Goal: Task Accomplishment & Management: Manage account settings

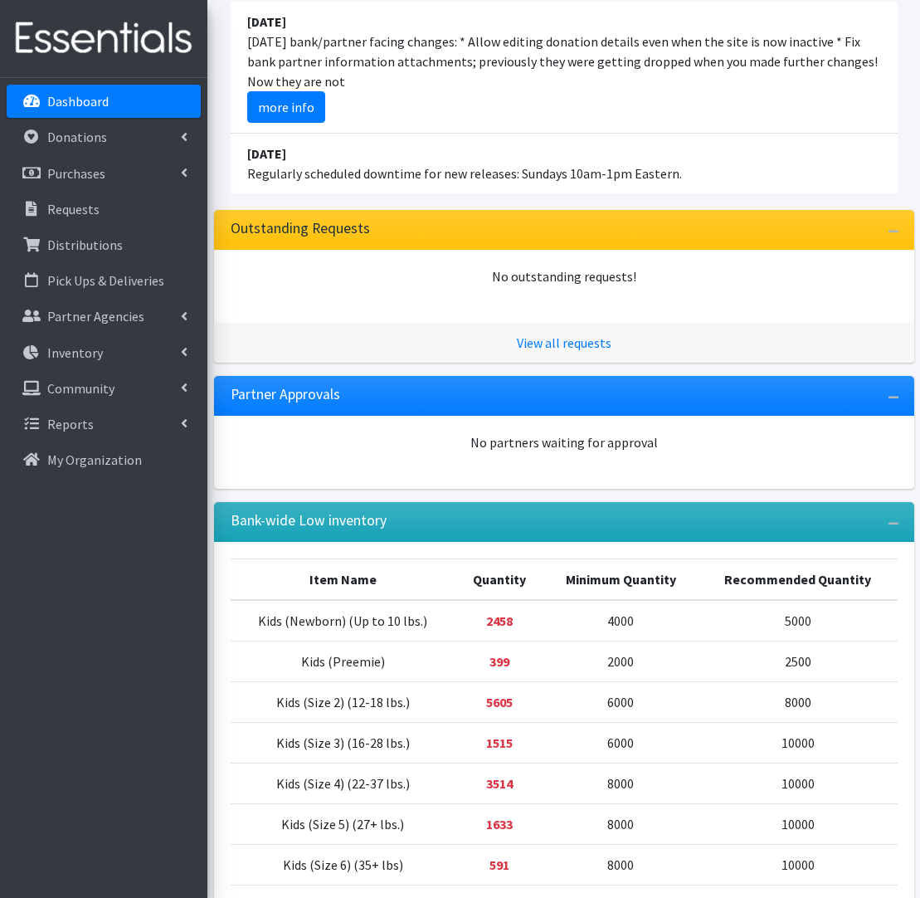
scroll to position [191, 0]
click at [162, 358] on link "Inventory" at bounding box center [104, 352] width 194 height 33
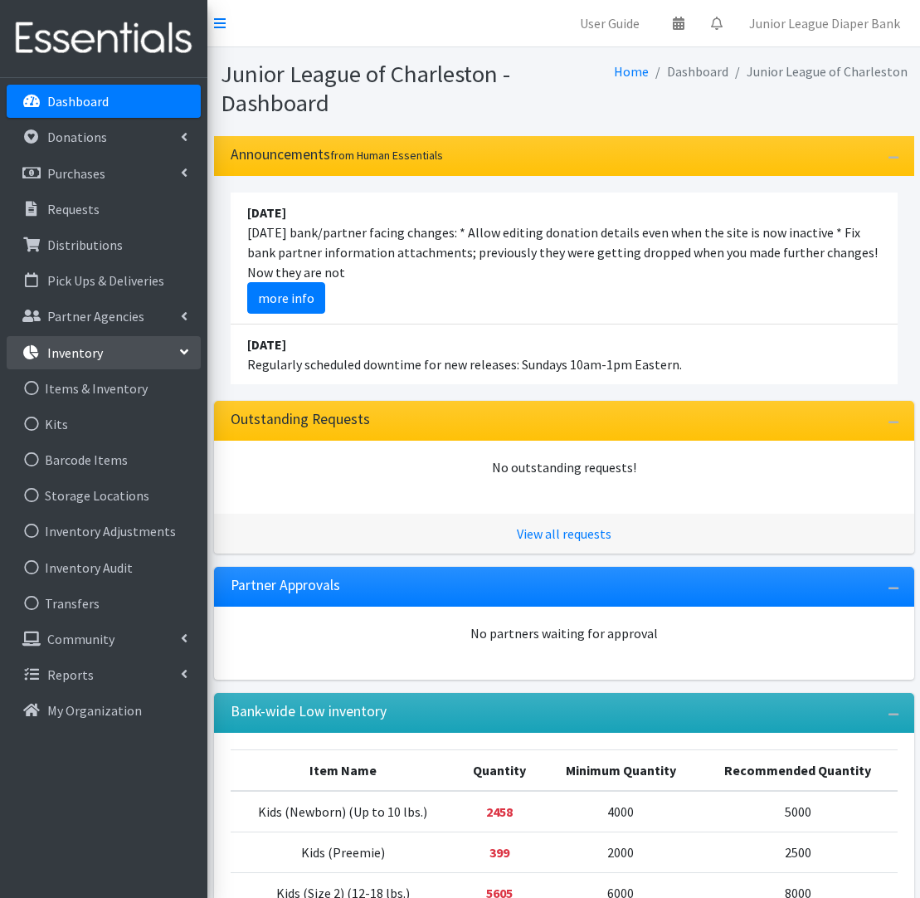
scroll to position [0, 0]
click at [176, 146] on link "Donations" at bounding box center [104, 136] width 194 height 33
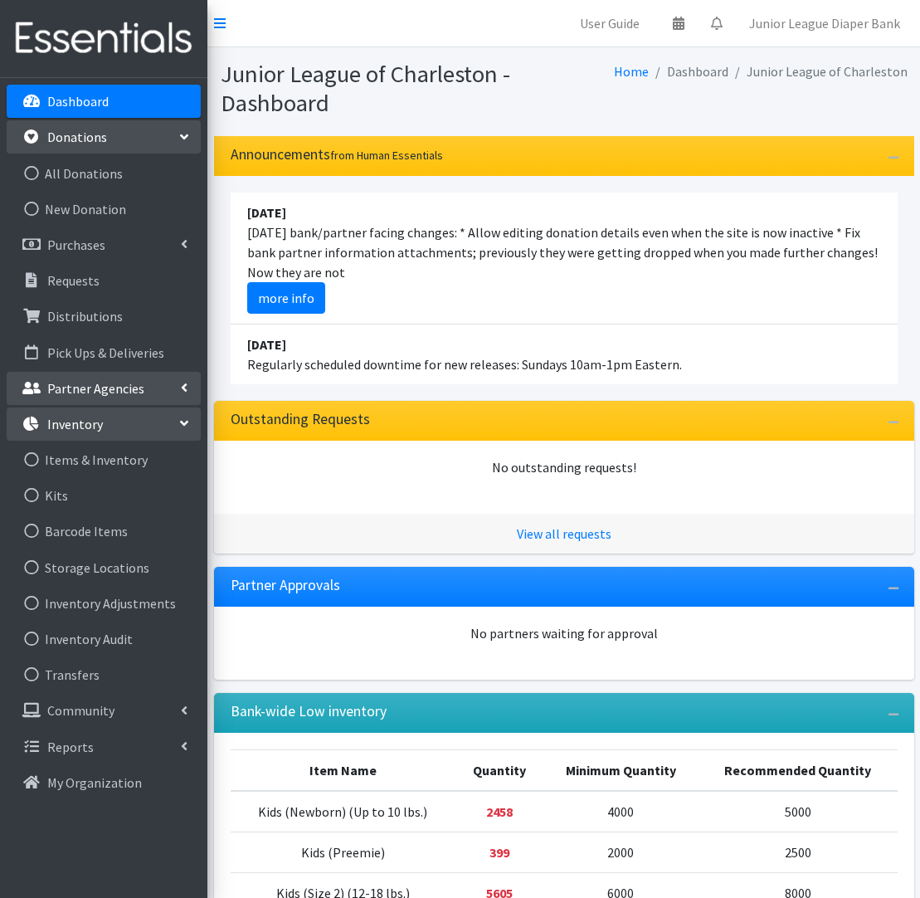
click at [173, 392] on link "Partner Agencies" at bounding box center [104, 388] width 194 height 33
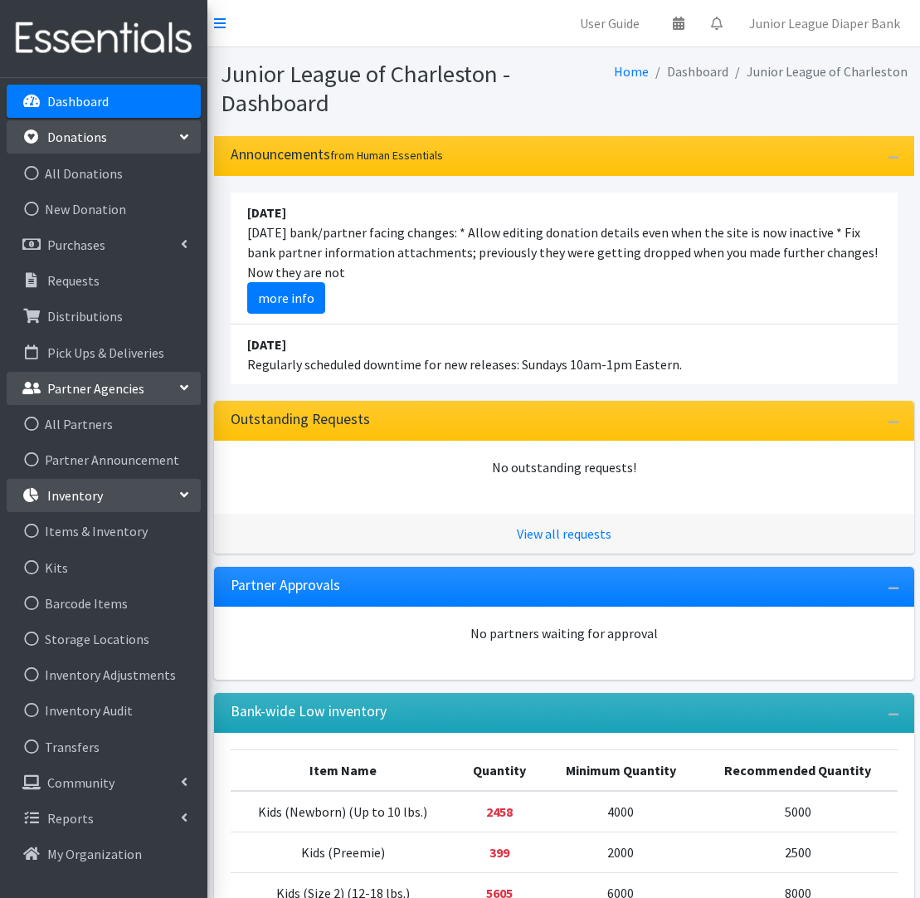
click at [173, 392] on link "Partner Agencies" at bounding box center [104, 388] width 194 height 33
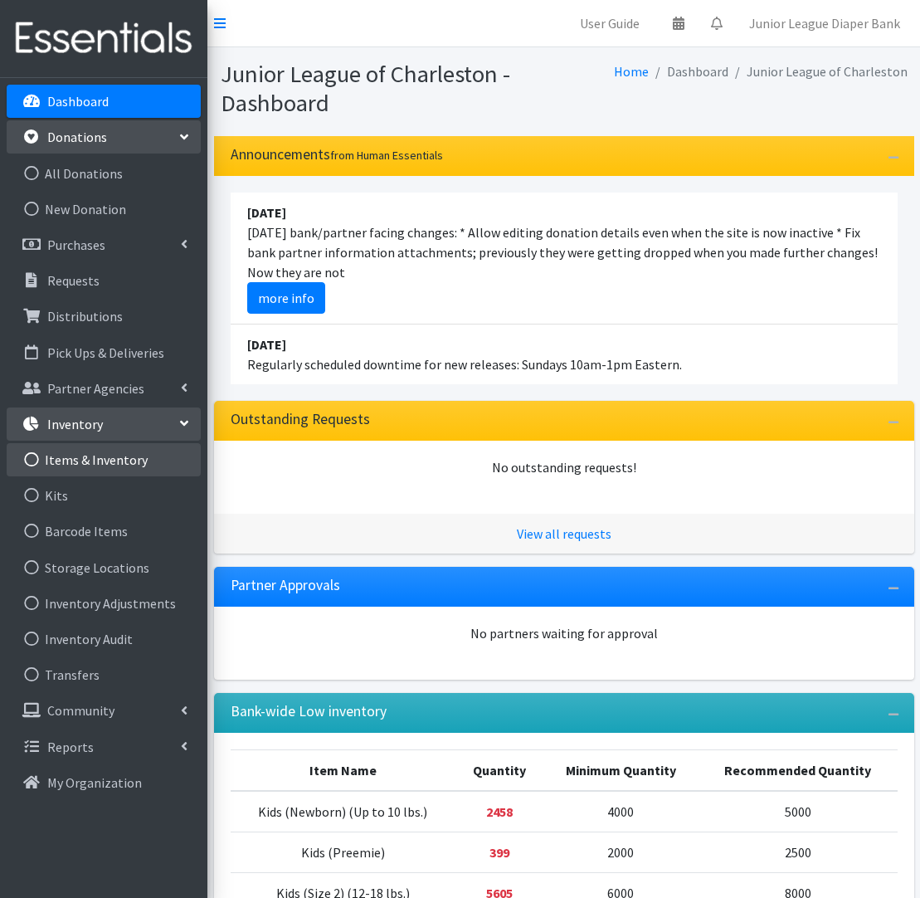
click at [103, 463] on link "Items & Inventory" at bounding box center [104, 459] width 194 height 33
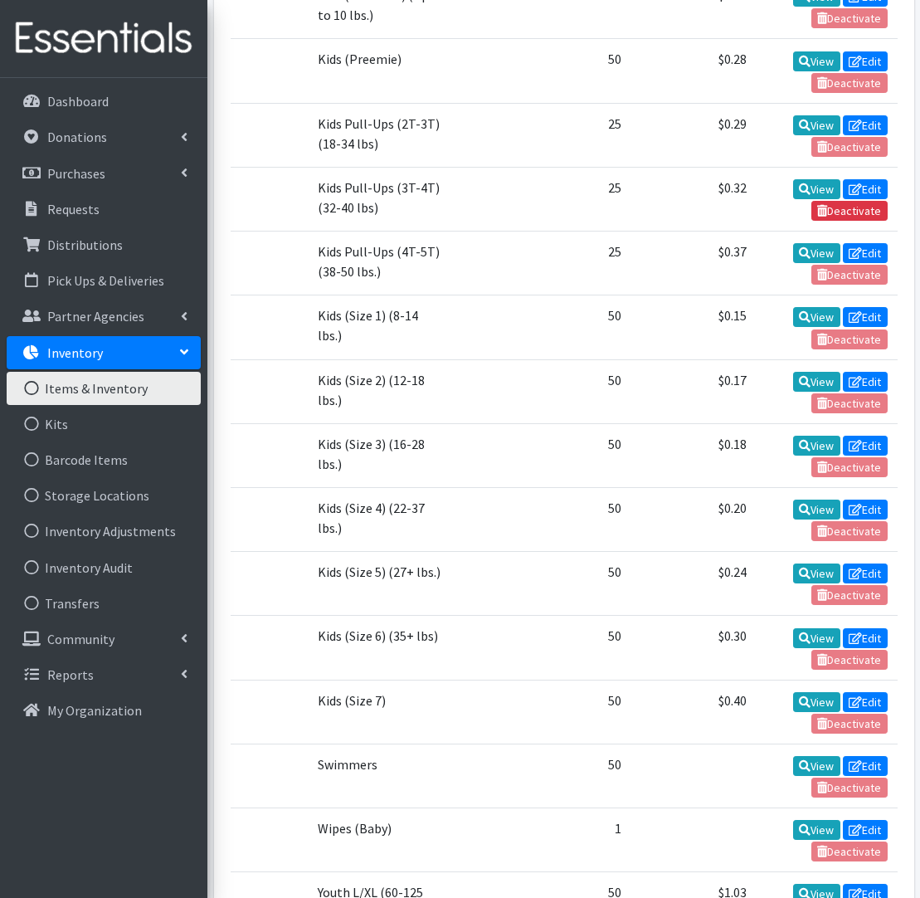
scroll to position [644, 0]
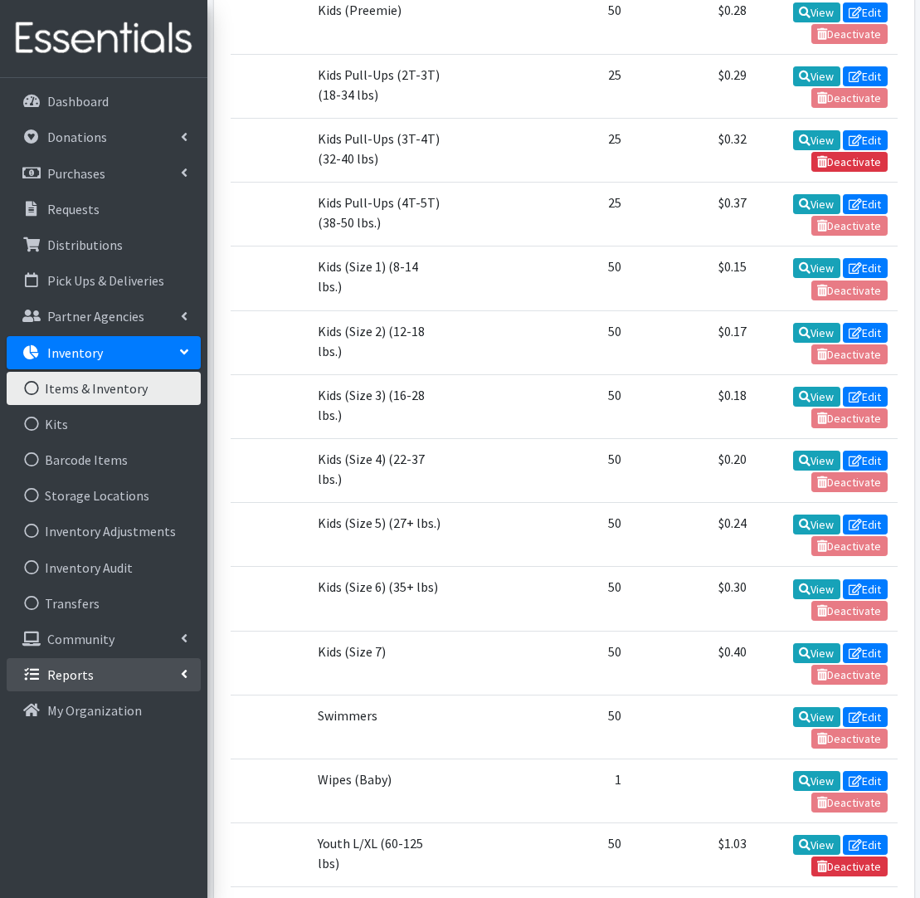
click at [179, 667] on link "Reports" at bounding box center [104, 674] width 194 height 33
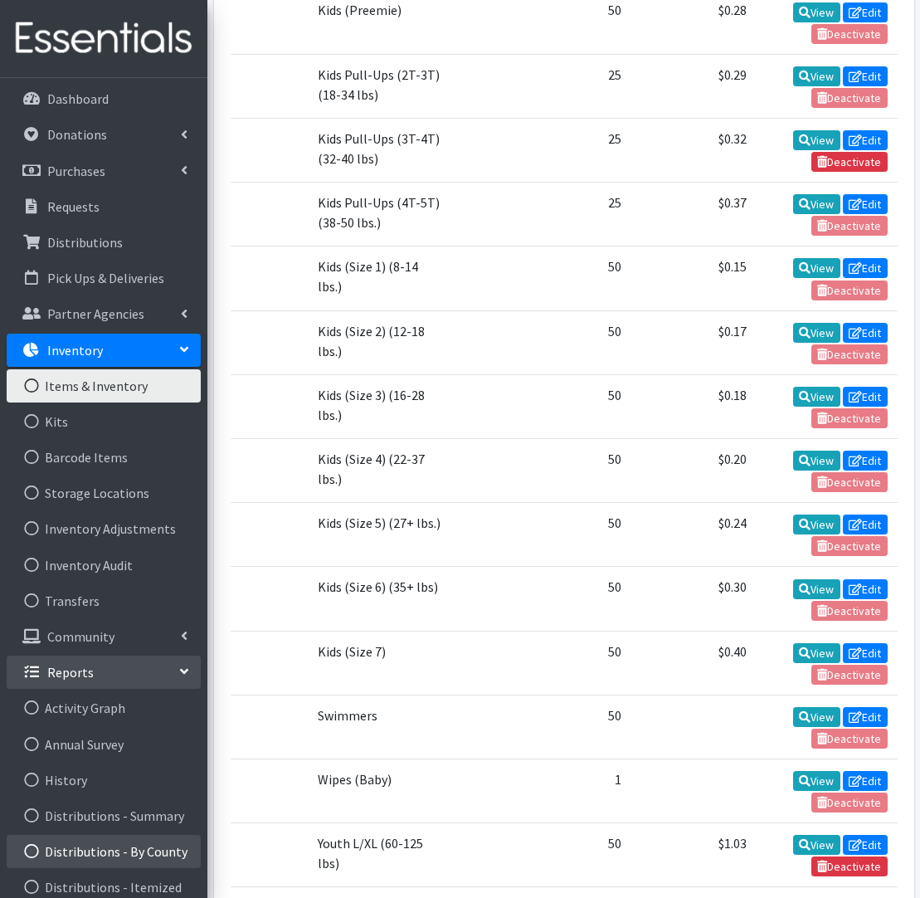
scroll to position [7, 0]
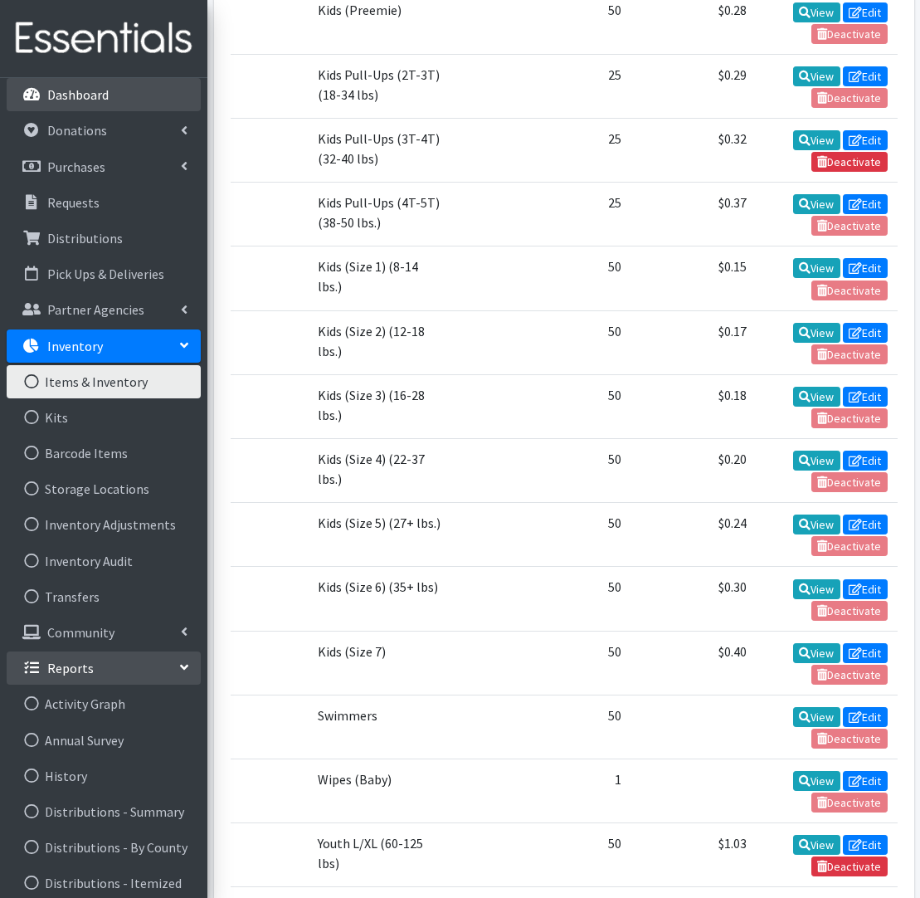
click at [151, 86] on link "Dashboard" at bounding box center [104, 94] width 194 height 33
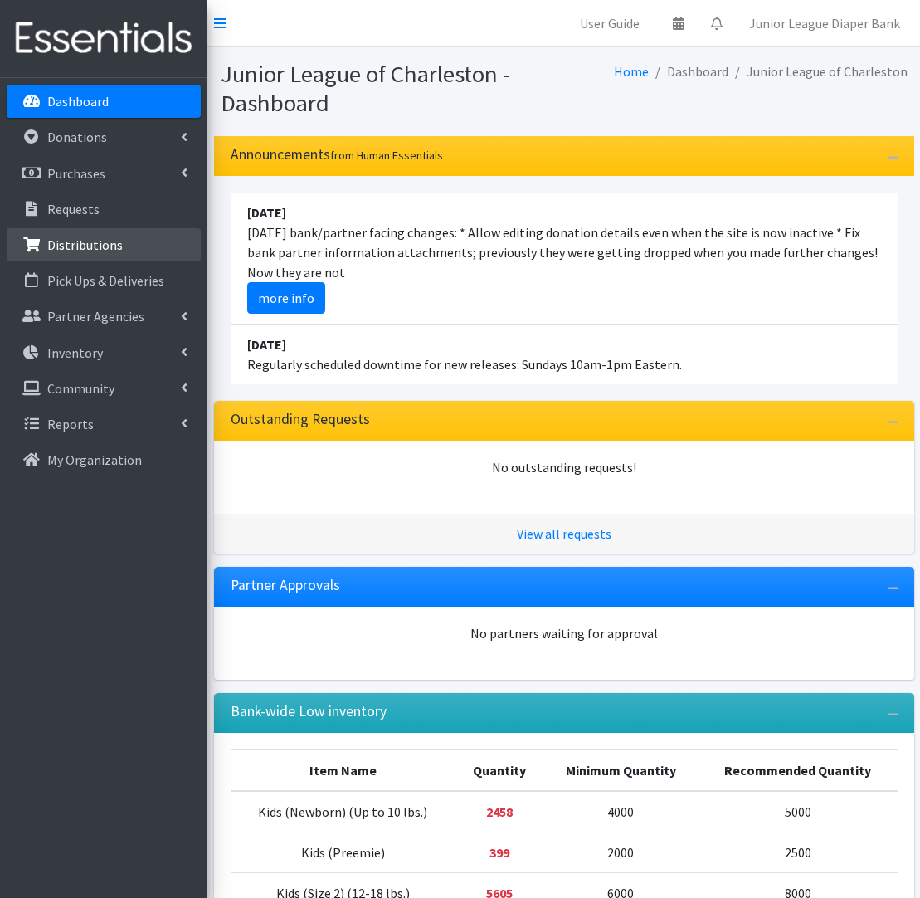
scroll to position [7, 0]
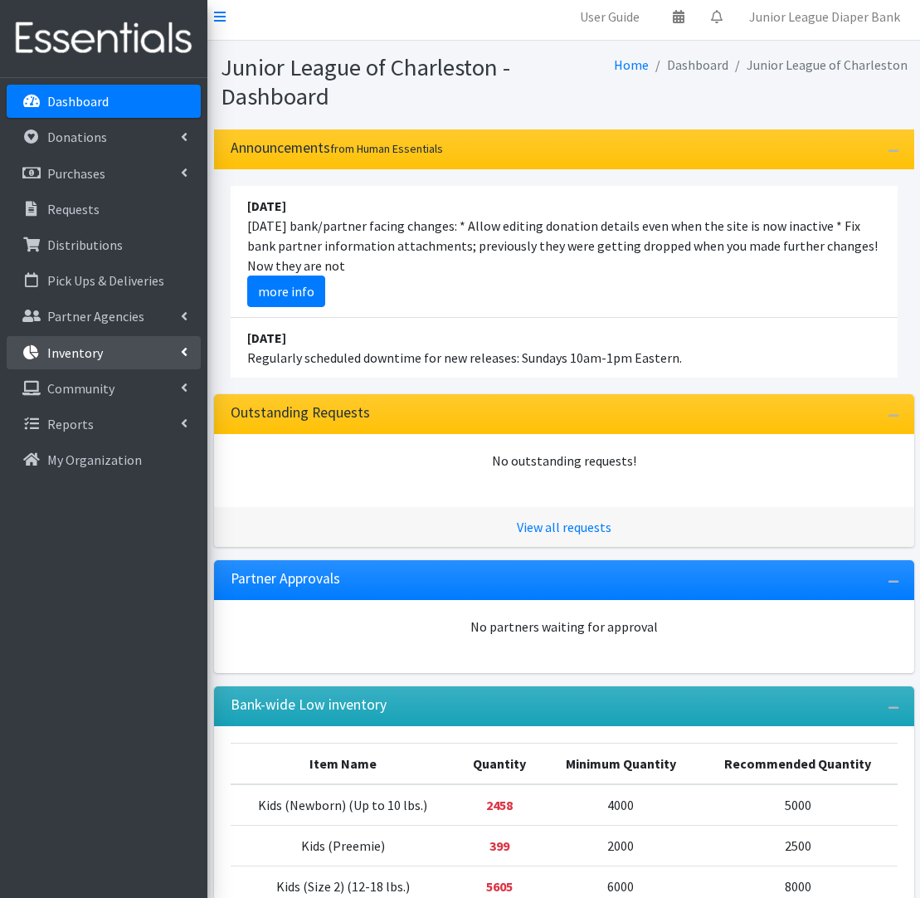
click at [92, 343] on link "Inventory" at bounding box center [104, 352] width 194 height 33
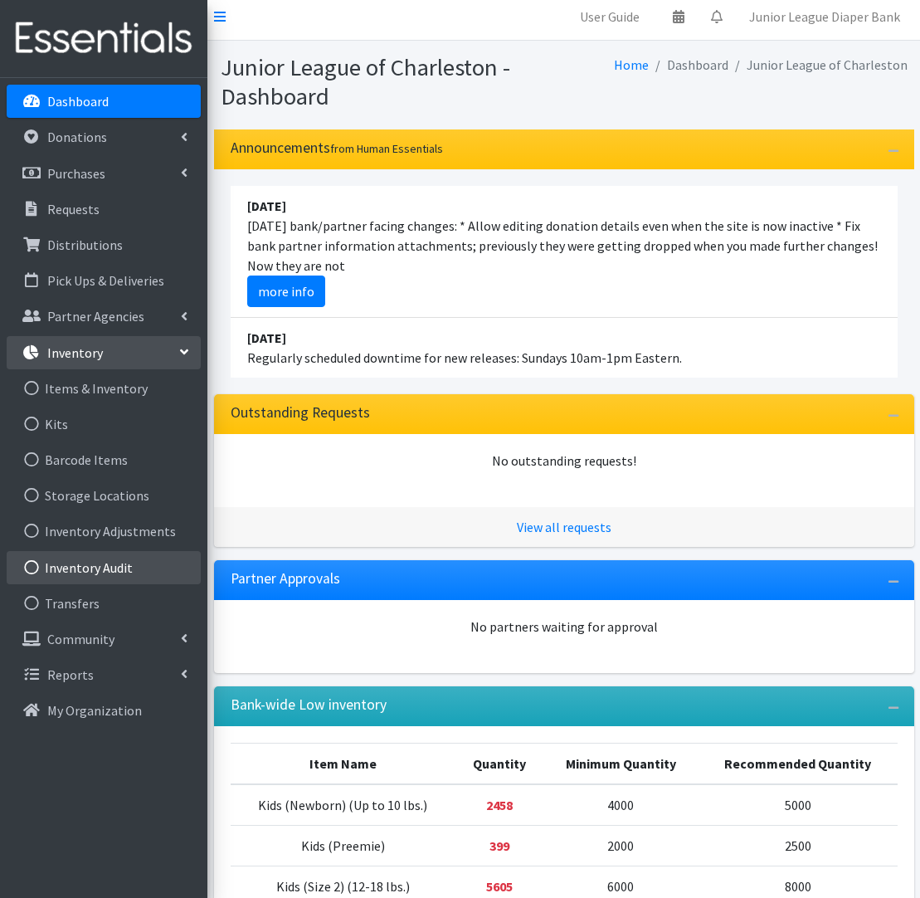
click at [122, 561] on link "Inventory Audit" at bounding box center [104, 567] width 194 height 33
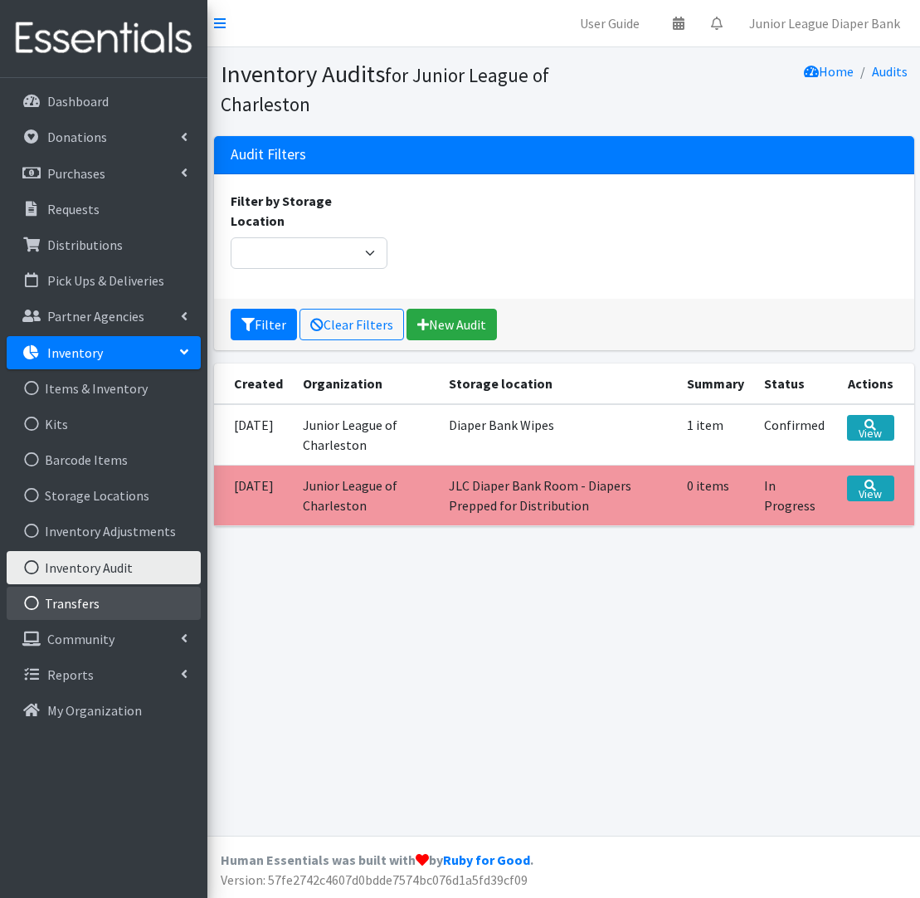
click at [92, 609] on link "Transfers" at bounding box center [104, 603] width 194 height 33
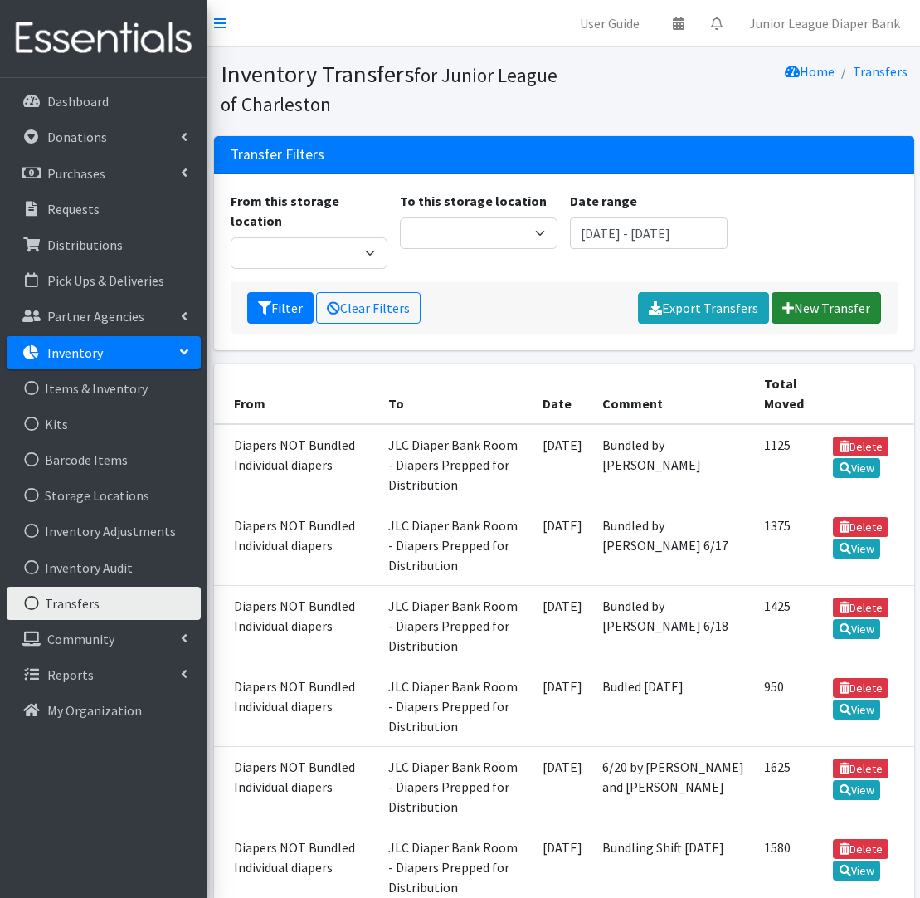
click at [814, 292] on link "New Transfer" at bounding box center [827, 308] width 110 height 32
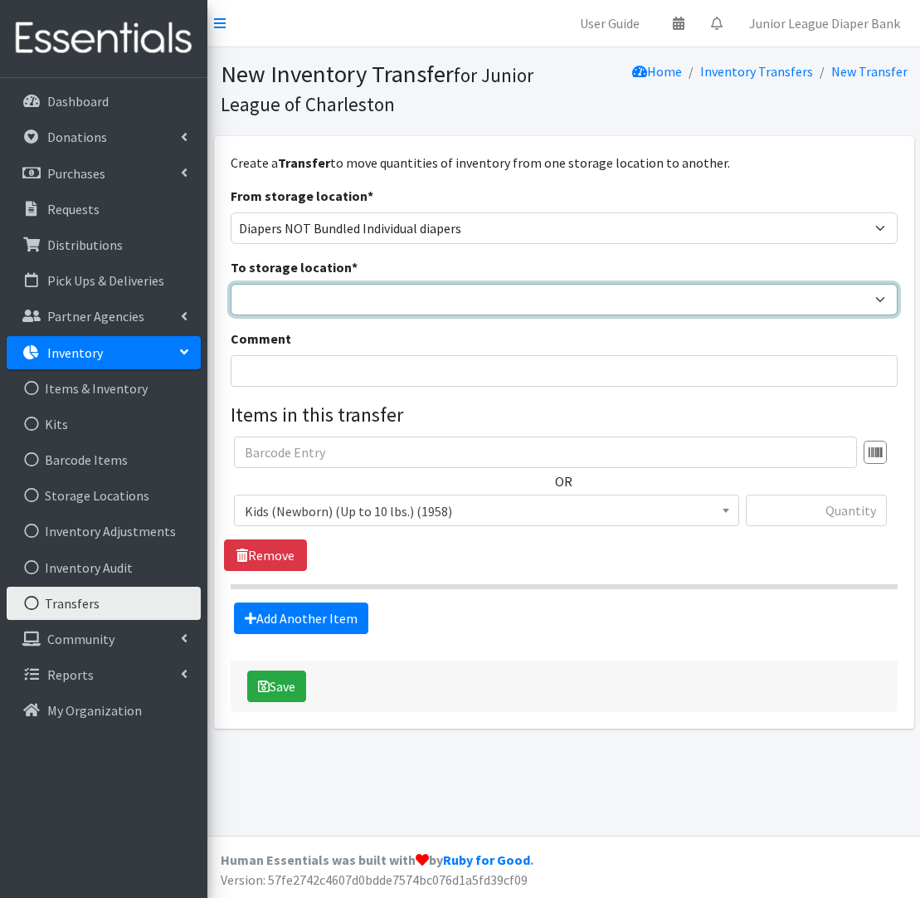
select select "35"
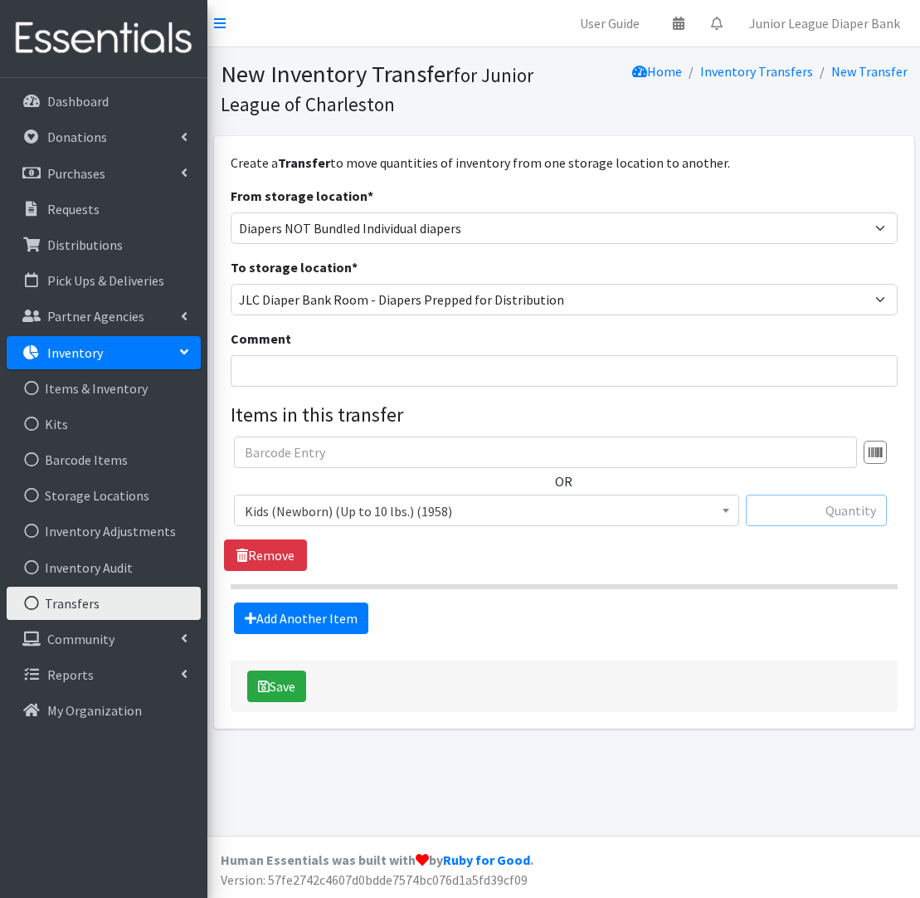
click at [831, 504] on input "text" at bounding box center [816, 510] width 141 height 32
type input "50"
click at [339, 616] on link "Add Another Item" at bounding box center [301, 618] width 134 height 32
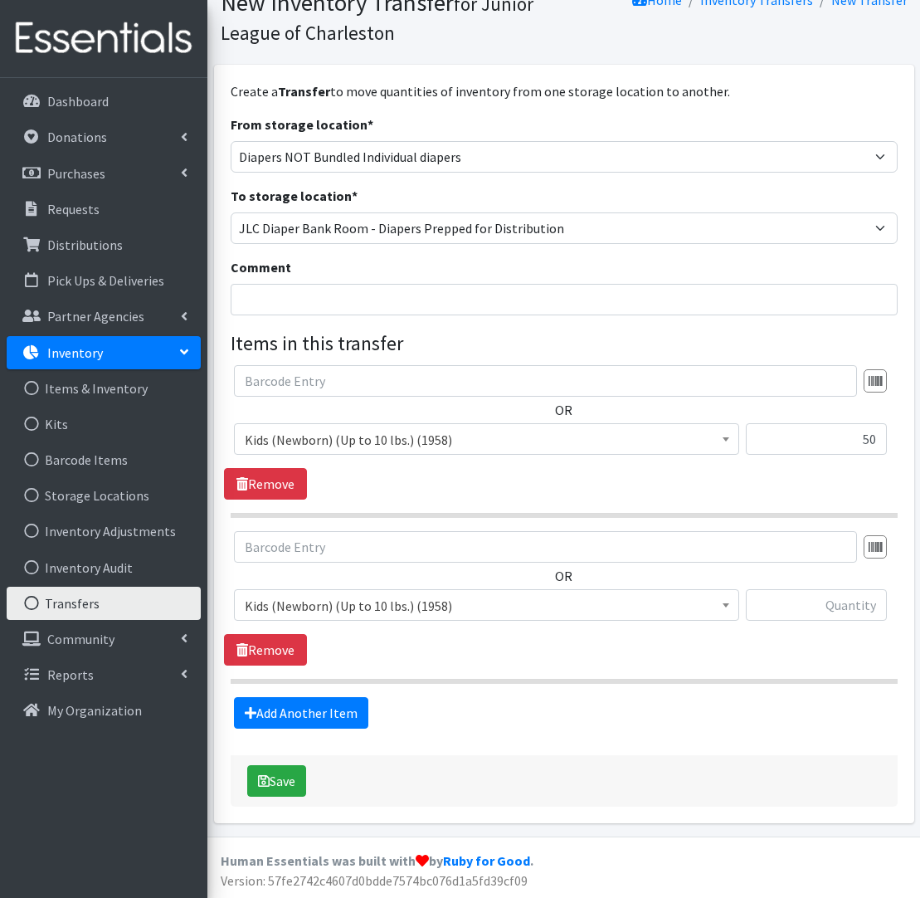
scroll to position [71, 0]
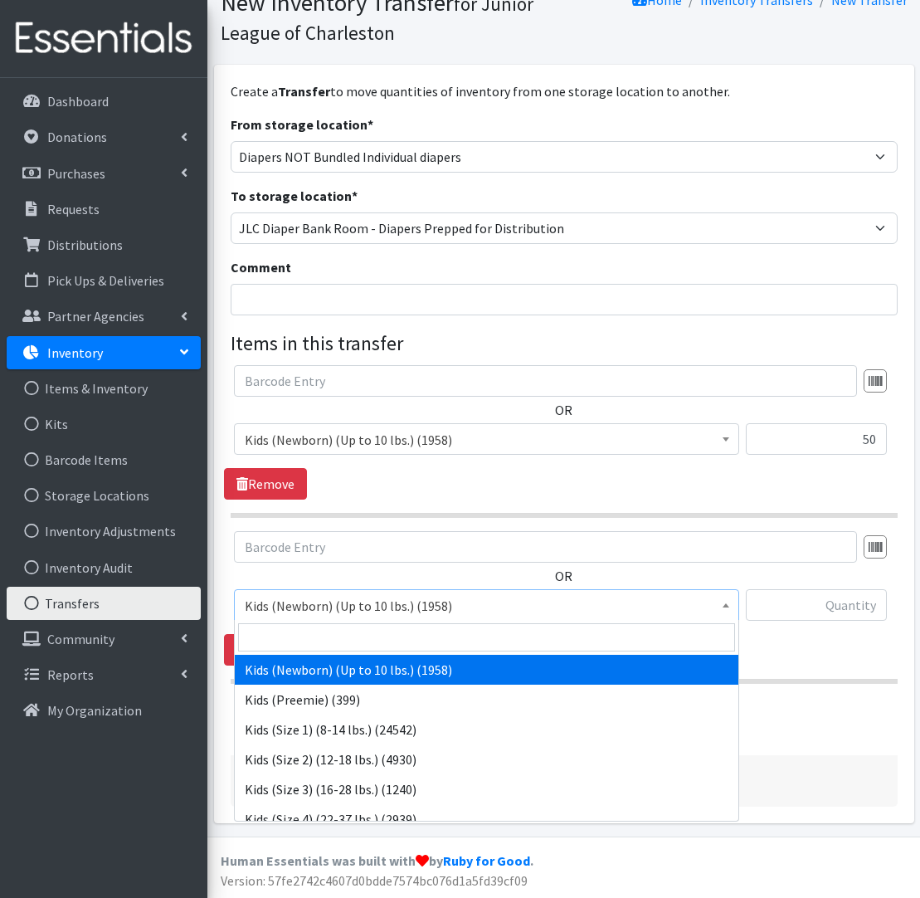
click at [427, 594] on span "Kids (Newborn) (Up to 10 lbs.) (1958)" at bounding box center [486, 605] width 505 height 32
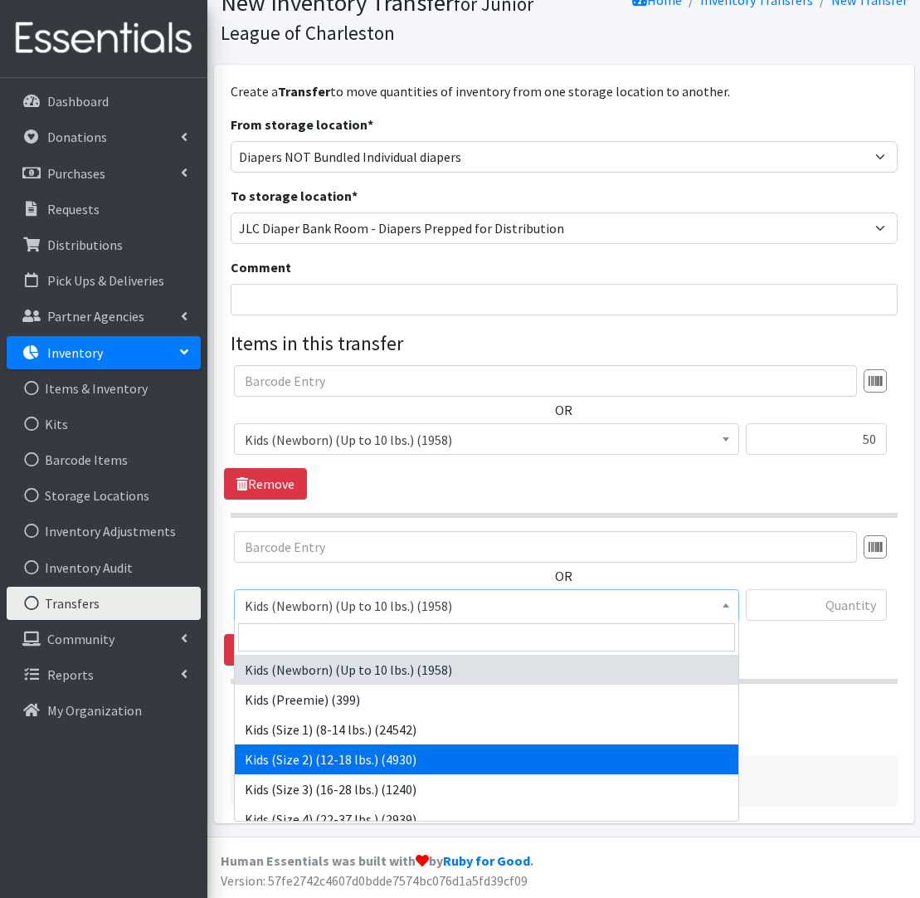
select select "574"
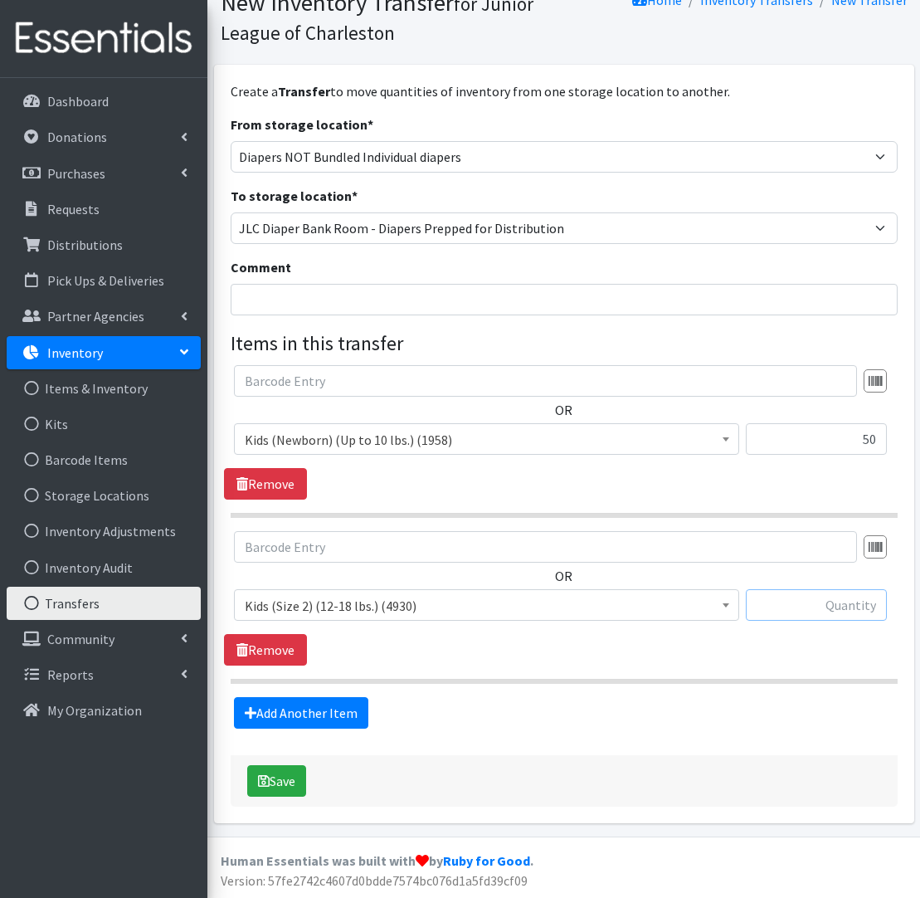
click at [875, 604] on input "text" at bounding box center [816, 605] width 141 height 32
type input "50"
click at [353, 715] on link "Add Another Item" at bounding box center [301, 713] width 134 height 32
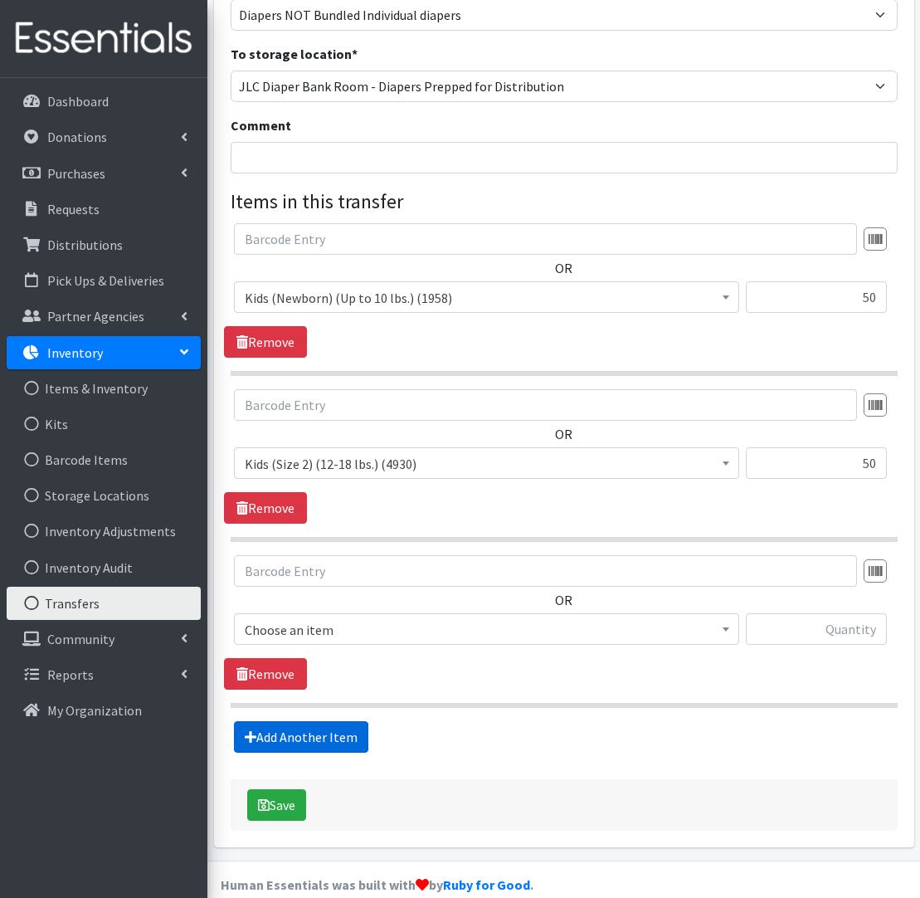
scroll to position [237, 0]
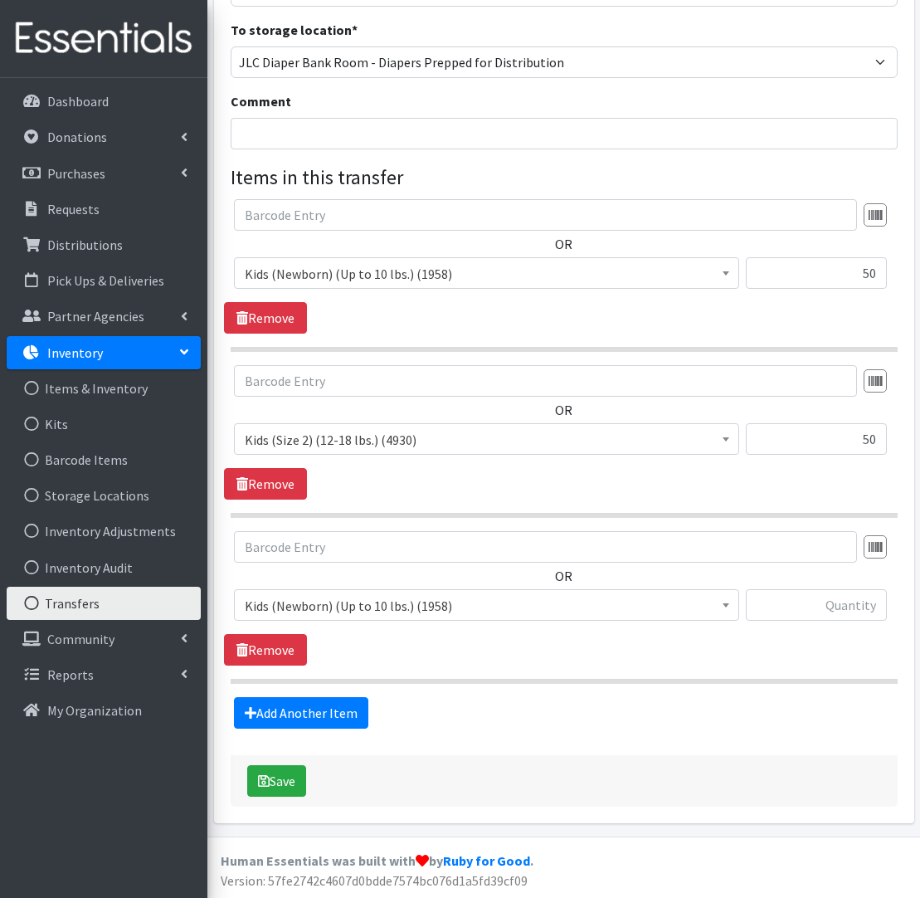
click at [338, 609] on span "Kids (Newborn) (Up to 10 lbs.) (1958)" at bounding box center [487, 605] width 484 height 23
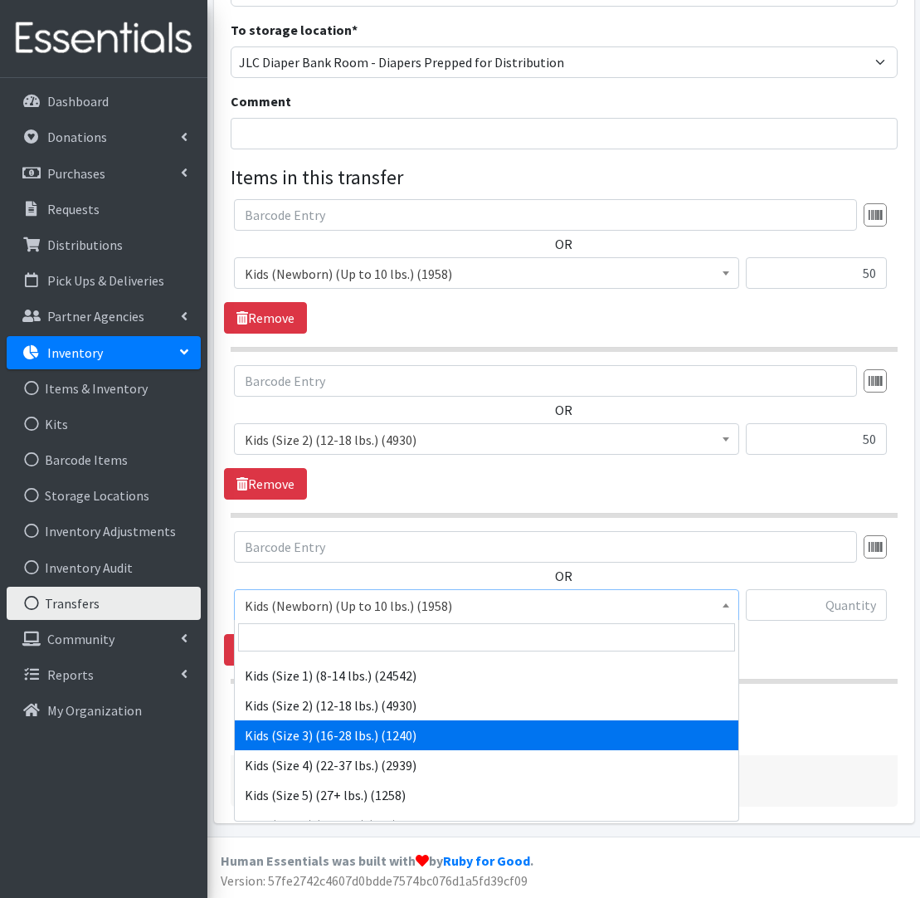
scroll to position [57, 0]
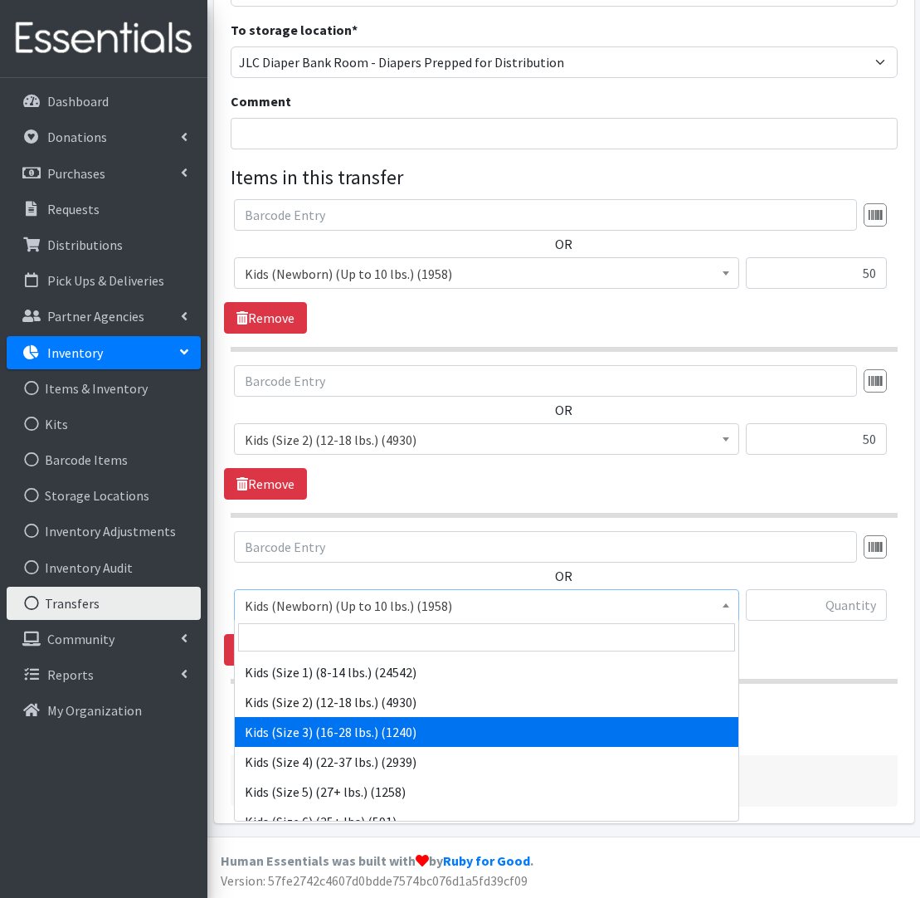
select select "576"
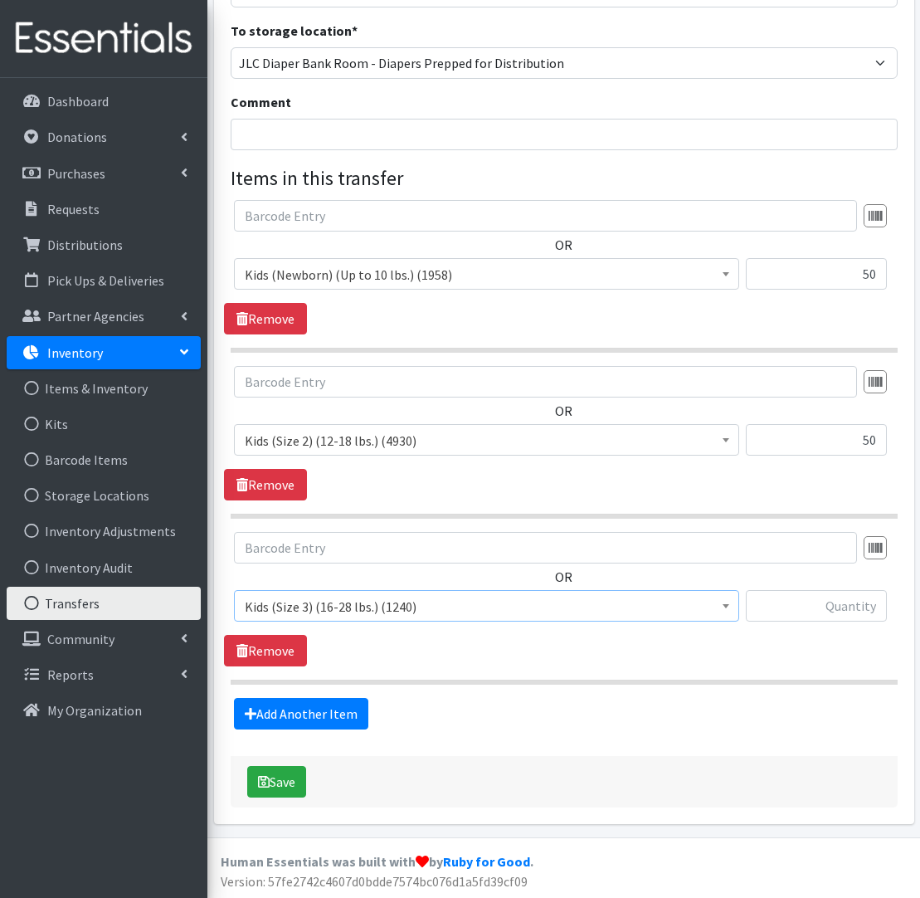
scroll to position [236, 0]
click at [812, 615] on input "text" at bounding box center [816, 607] width 141 height 32
type input "150"
click at [285, 725] on link "Add Another Item" at bounding box center [301, 713] width 134 height 32
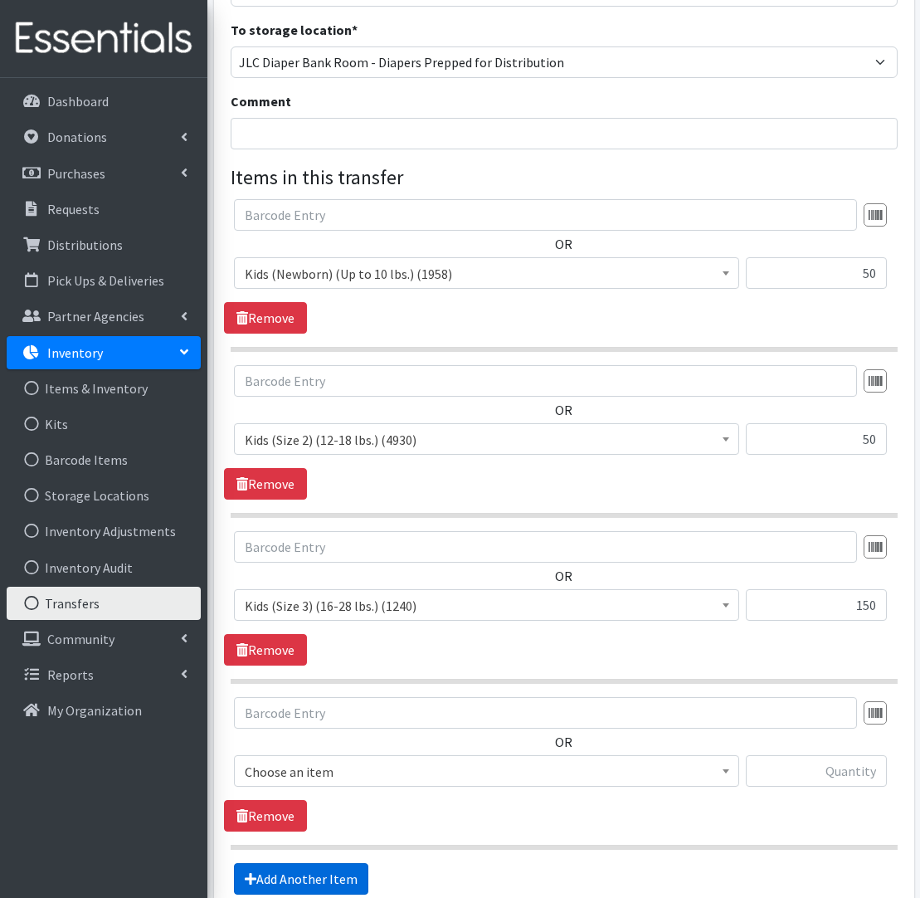
scroll to position [237, 0]
click at [845, 773] on input "text" at bounding box center [816, 771] width 141 height 32
type input "300"
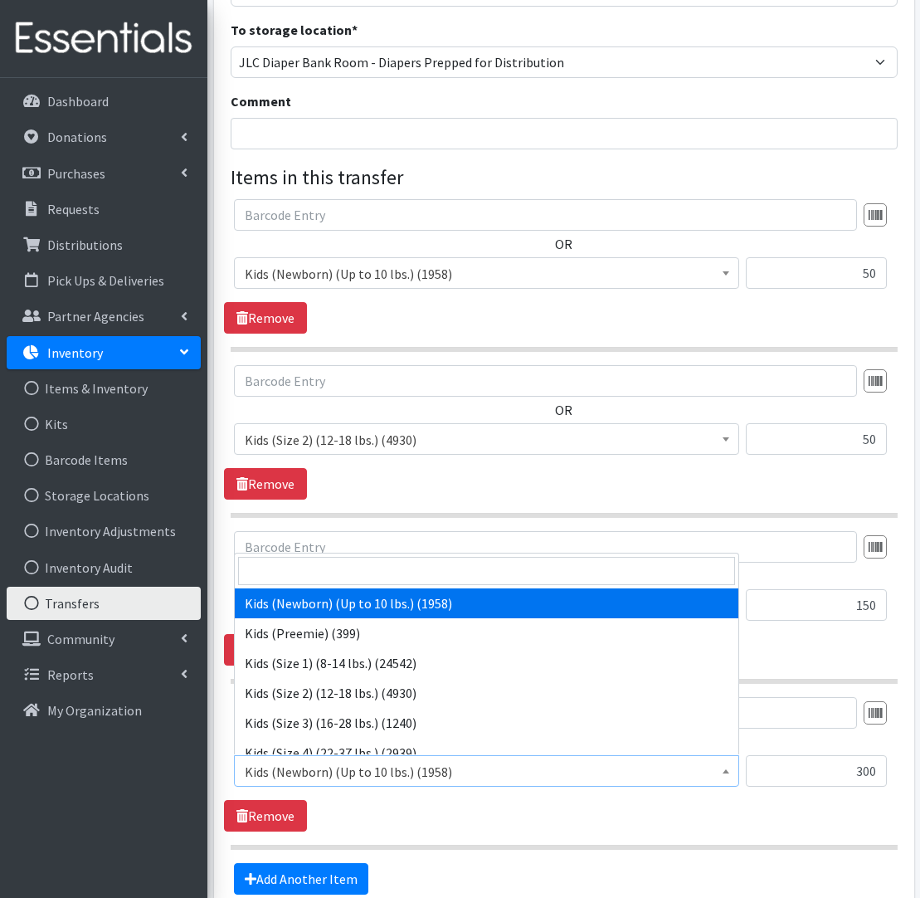
click at [637, 773] on span "Kids (Newborn) (Up to 10 lbs.) (1958)" at bounding box center [487, 771] width 484 height 23
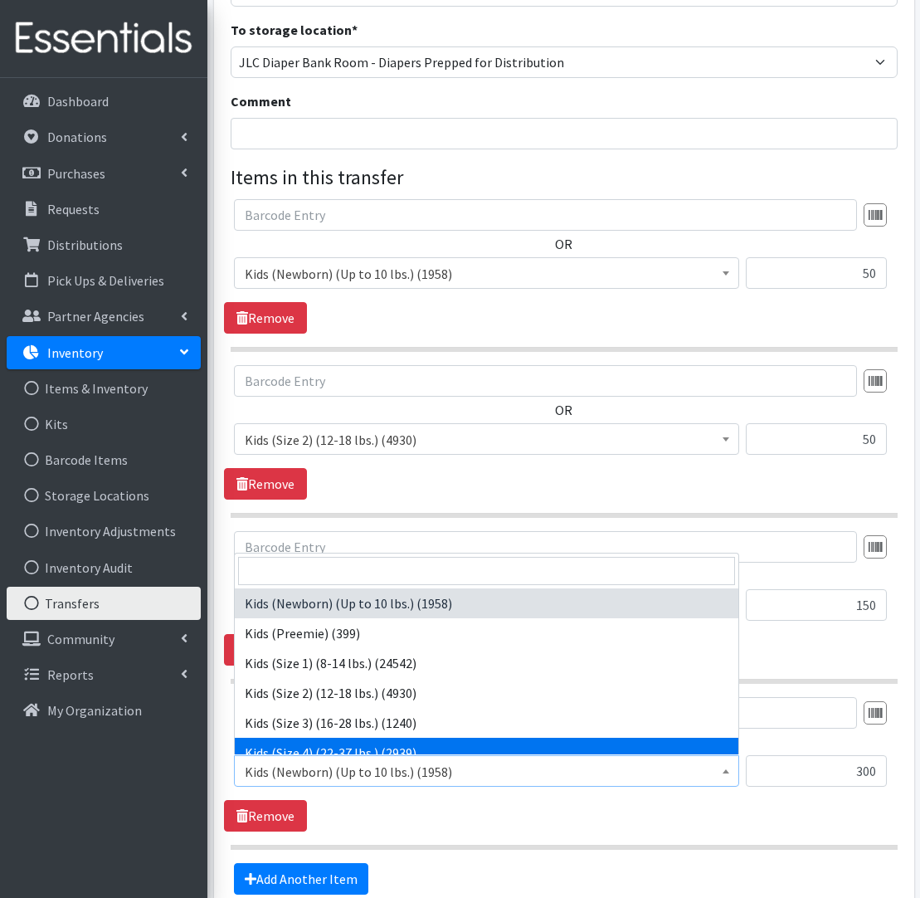
select select "557"
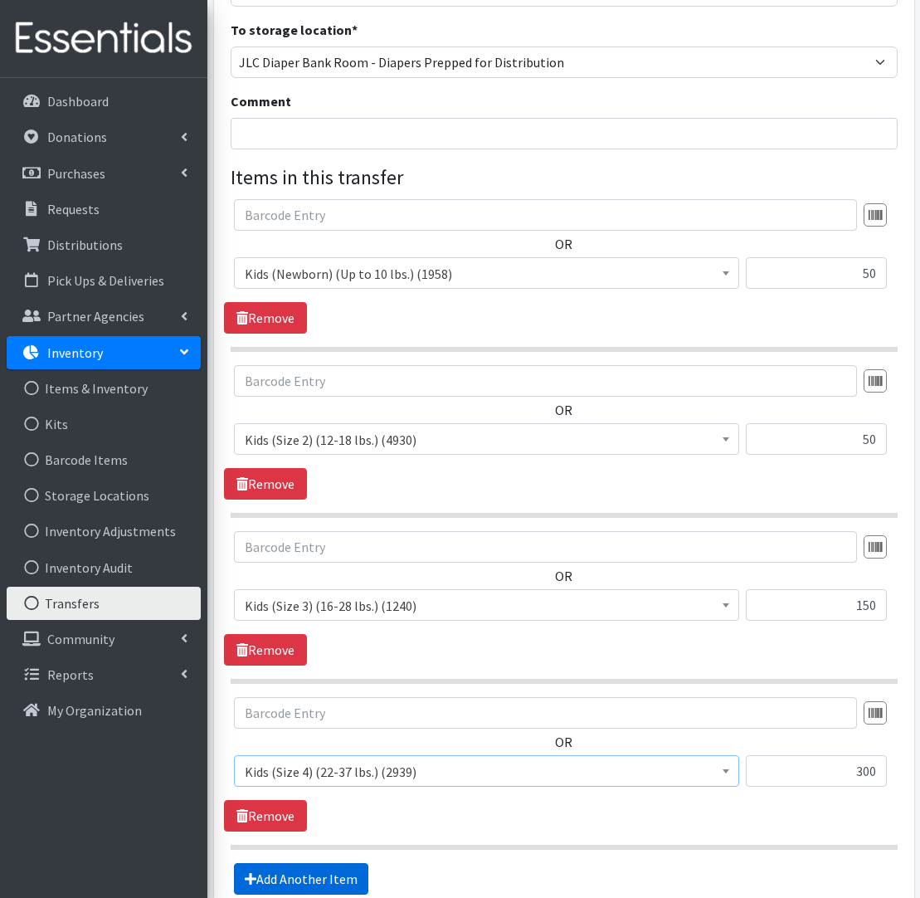
click at [329, 876] on link "Add Another Item" at bounding box center [301, 879] width 134 height 32
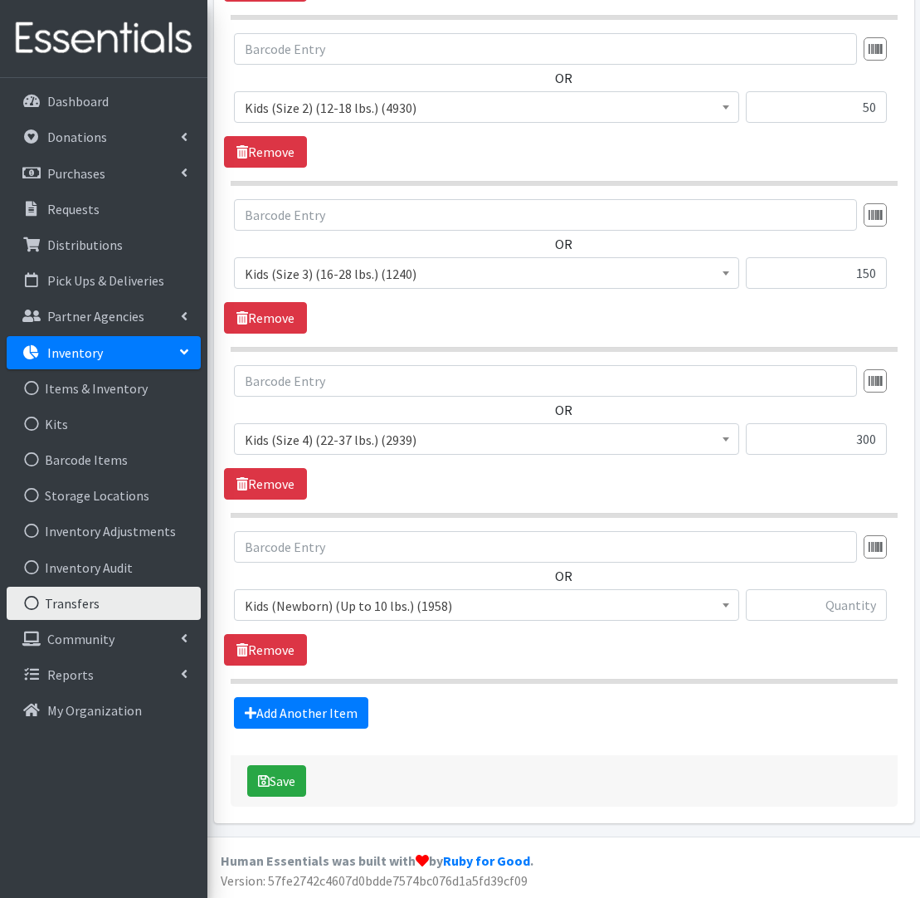
click at [396, 601] on span "Kids (Newborn) (Up to 10 lbs.) (1958)" at bounding box center [487, 605] width 484 height 23
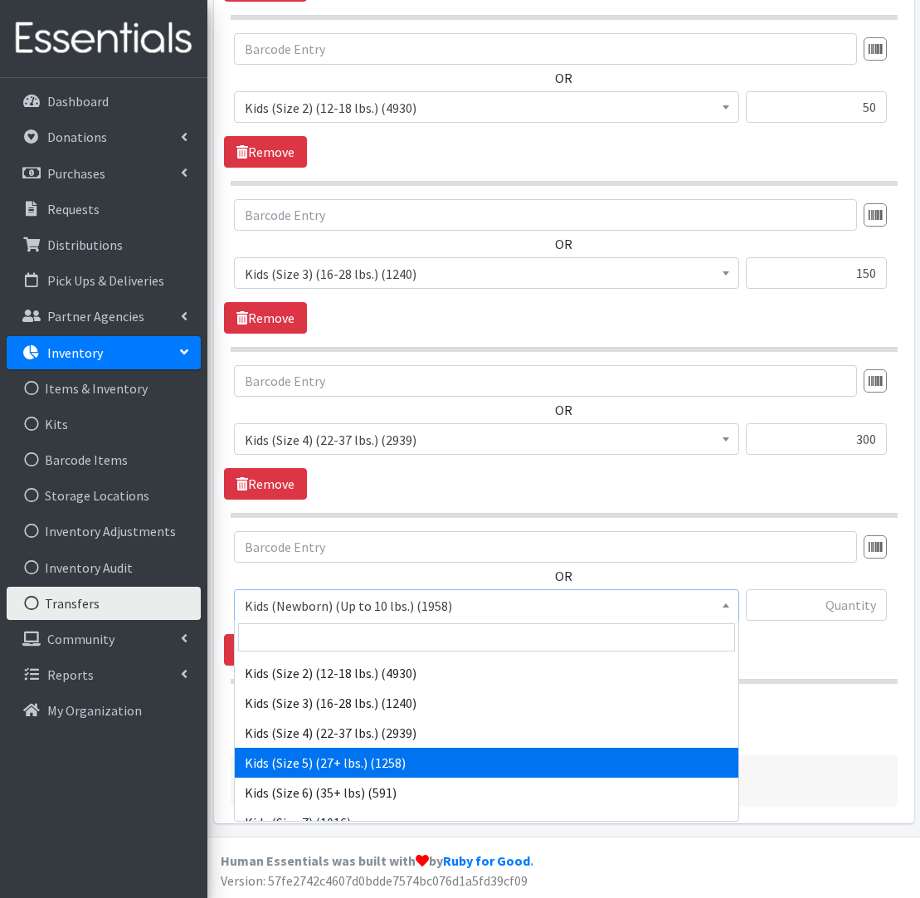
scroll to position [83, 0]
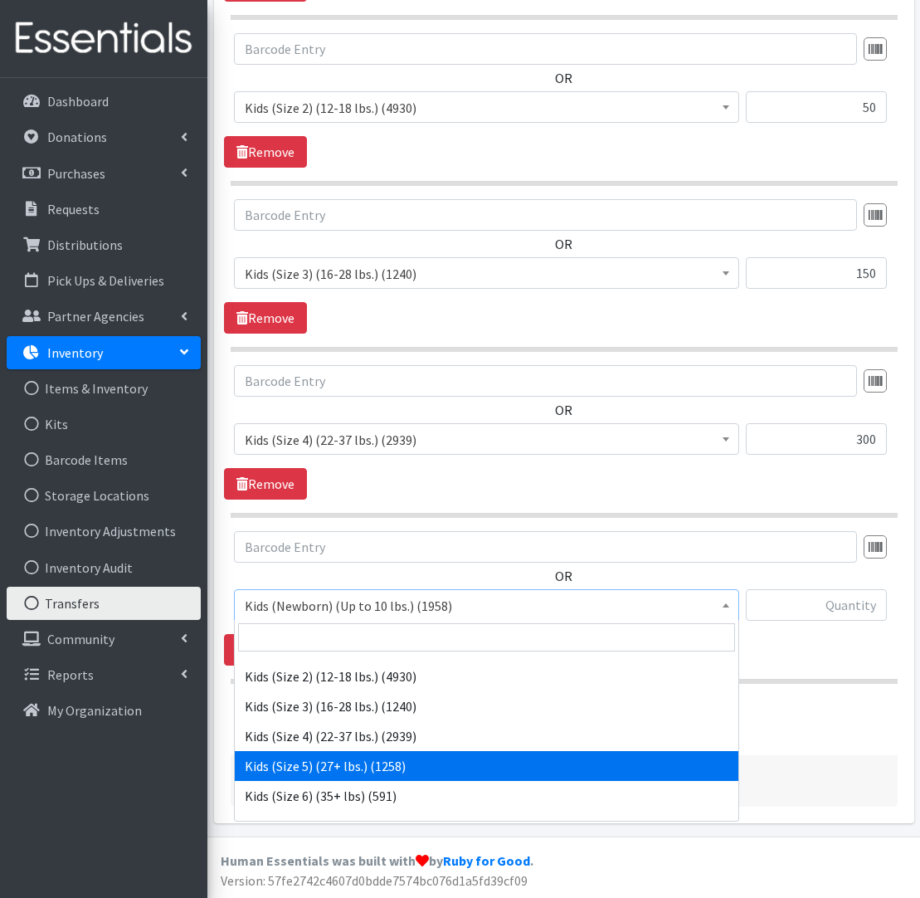
select select "558"
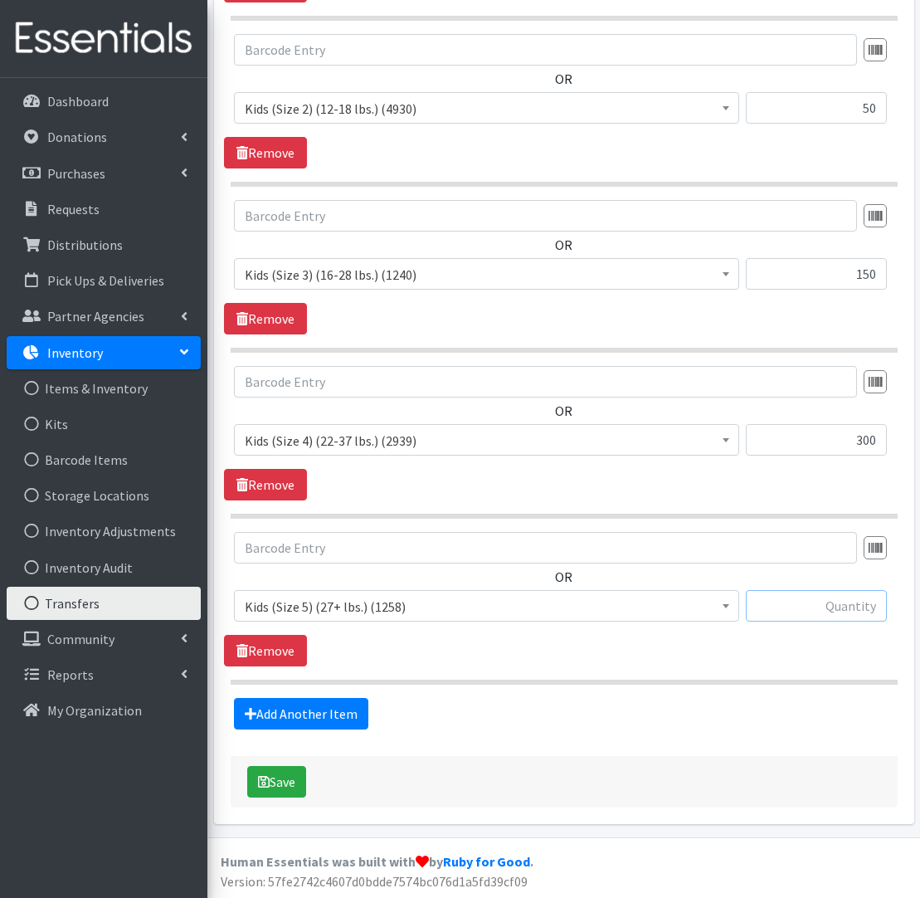
click at [846, 601] on input "text" at bounding box center [816, 606] width 141 height 32
type input "100"
click at [351, 720] on link "Add Another Item" at bounding box center [301, 714] width 134 height 32
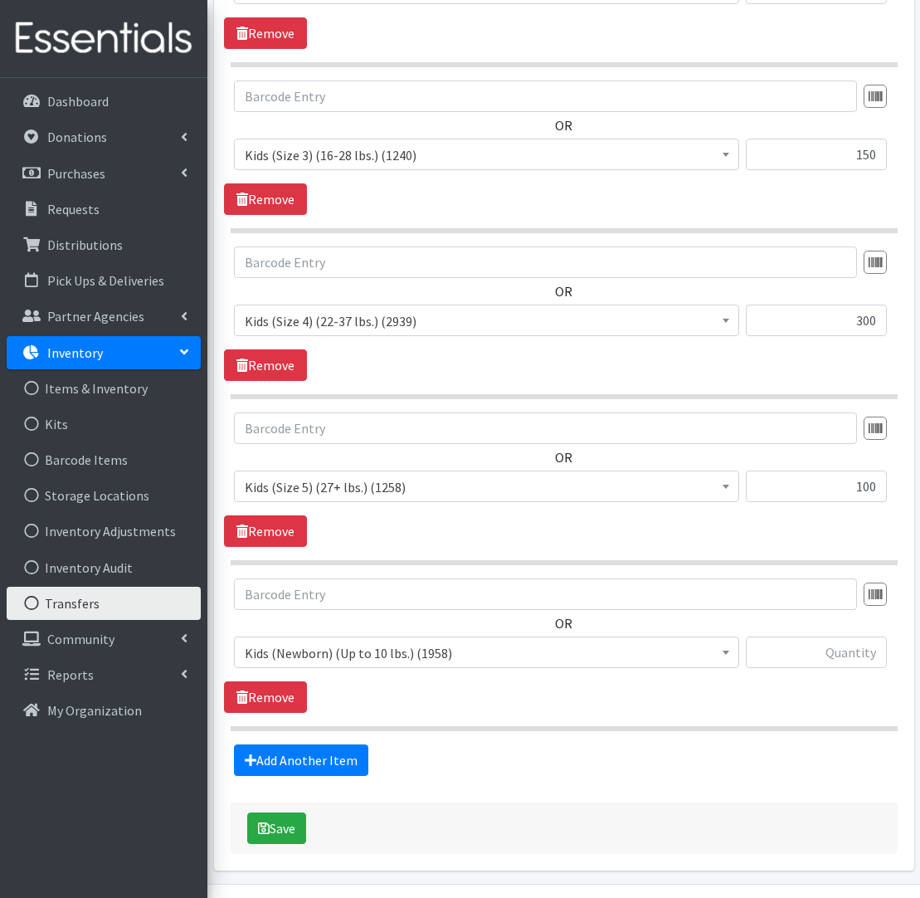
click at [373, 660] on span "Kids (Newborn) (Up to 10 lbs.) (1958)" at bounding box center [487, 652] width 484 height 23
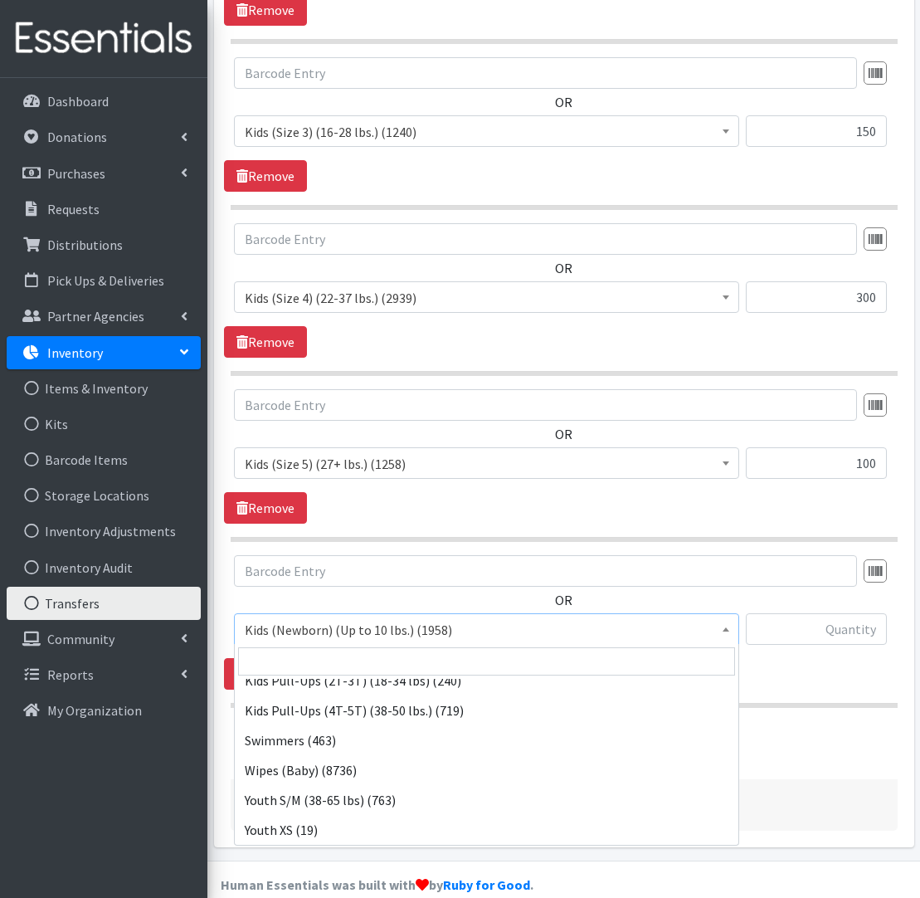
scroll to position [282, 0]
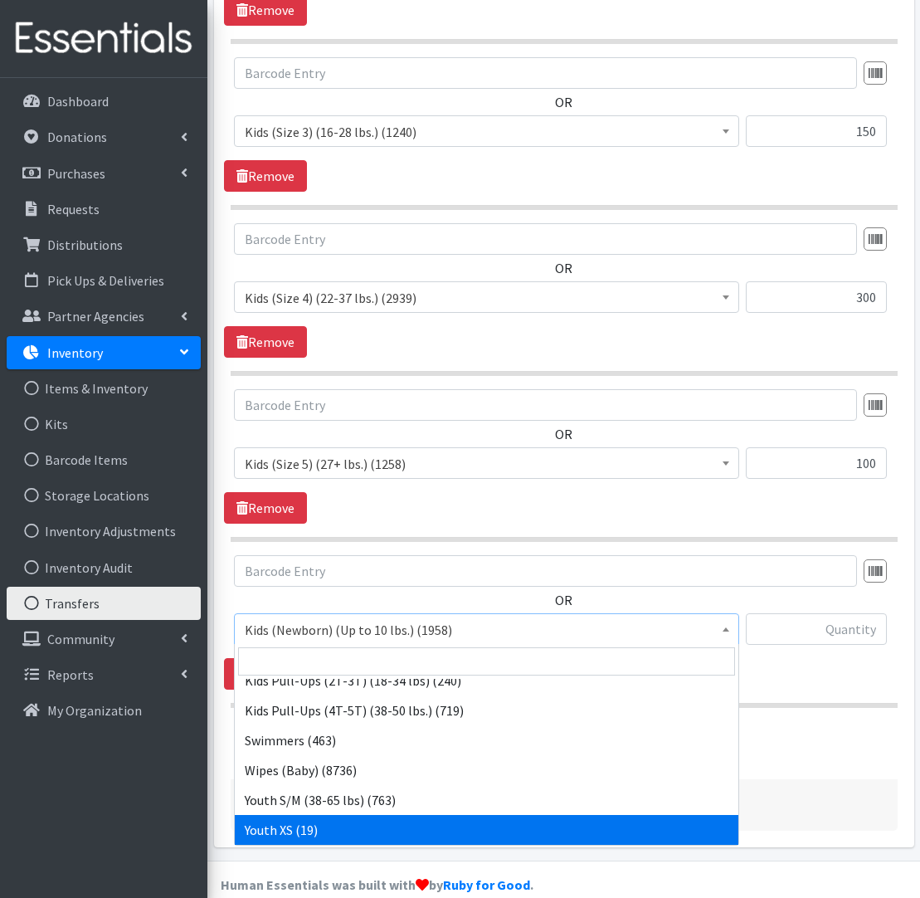
drag, startPoint x: 353, startPoint y: 820, endPoint x: 457, endPoint y: 775, distance: 113.0
select select "549"
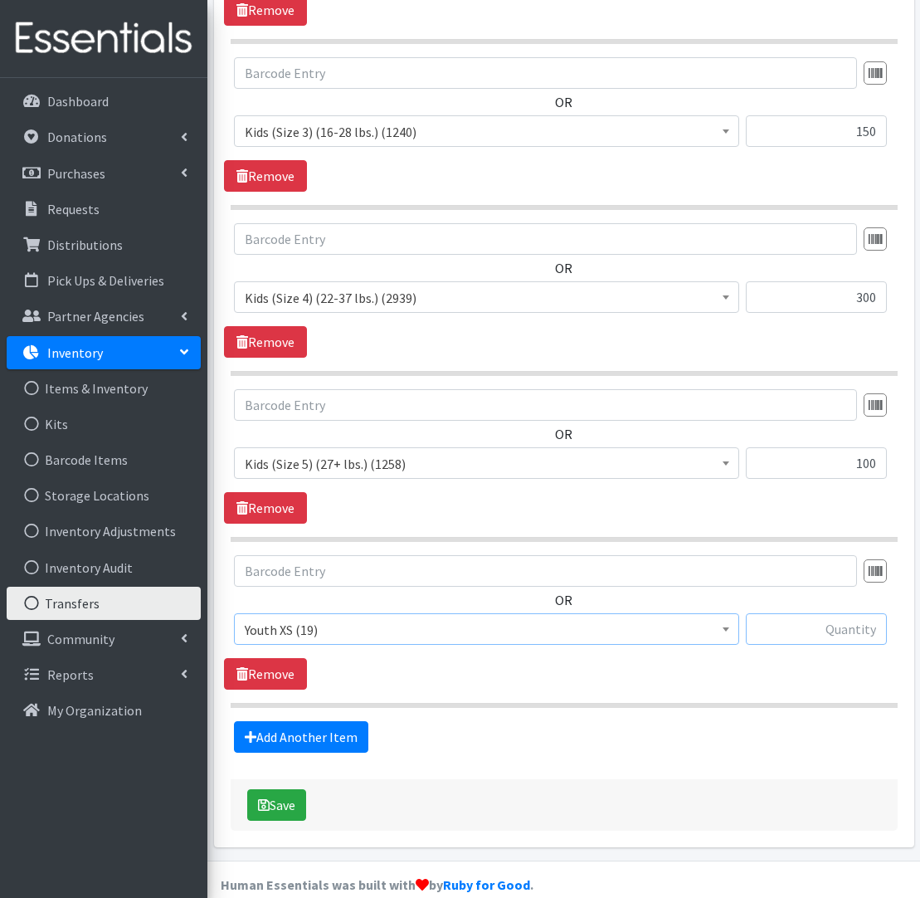
click at [836, 634] on input "text" at bounding box center [816, 629] width 141 height 32
type input "25"
click at [295, 805] on button "Save" at bounding box center [276, 805] width 59 height 32
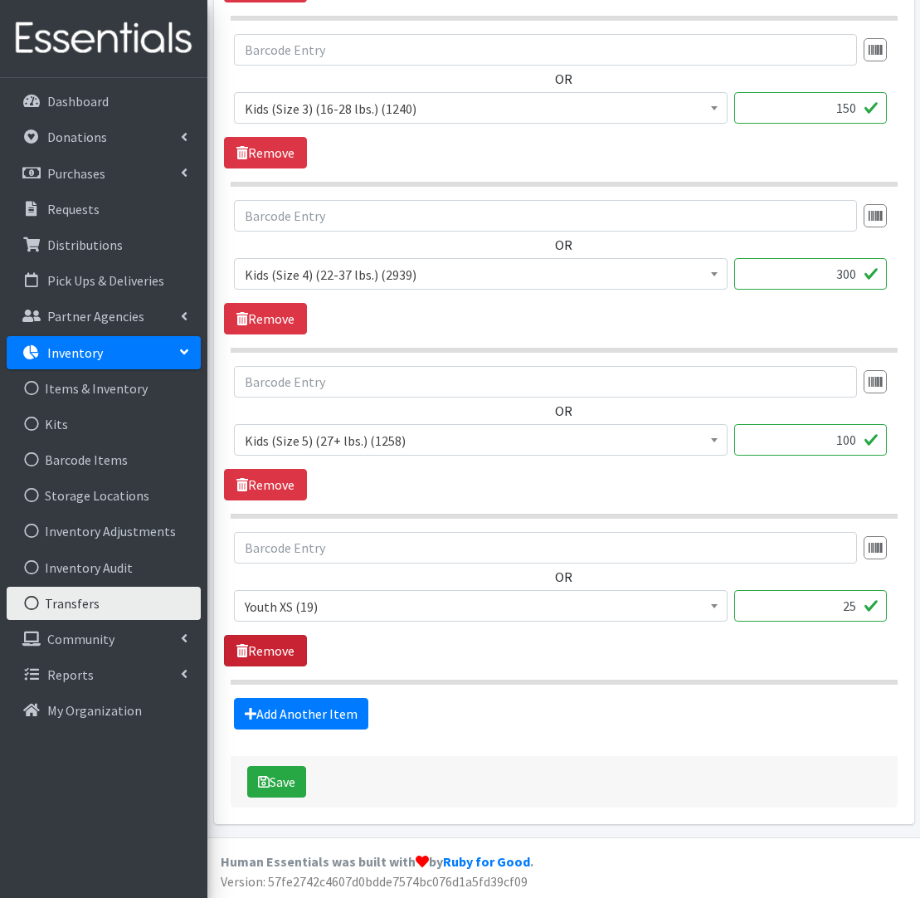
scroll to position [790, 1]
click at [297, 657] on link "Remove" at bounding box center [265, 650] width 83 height 32
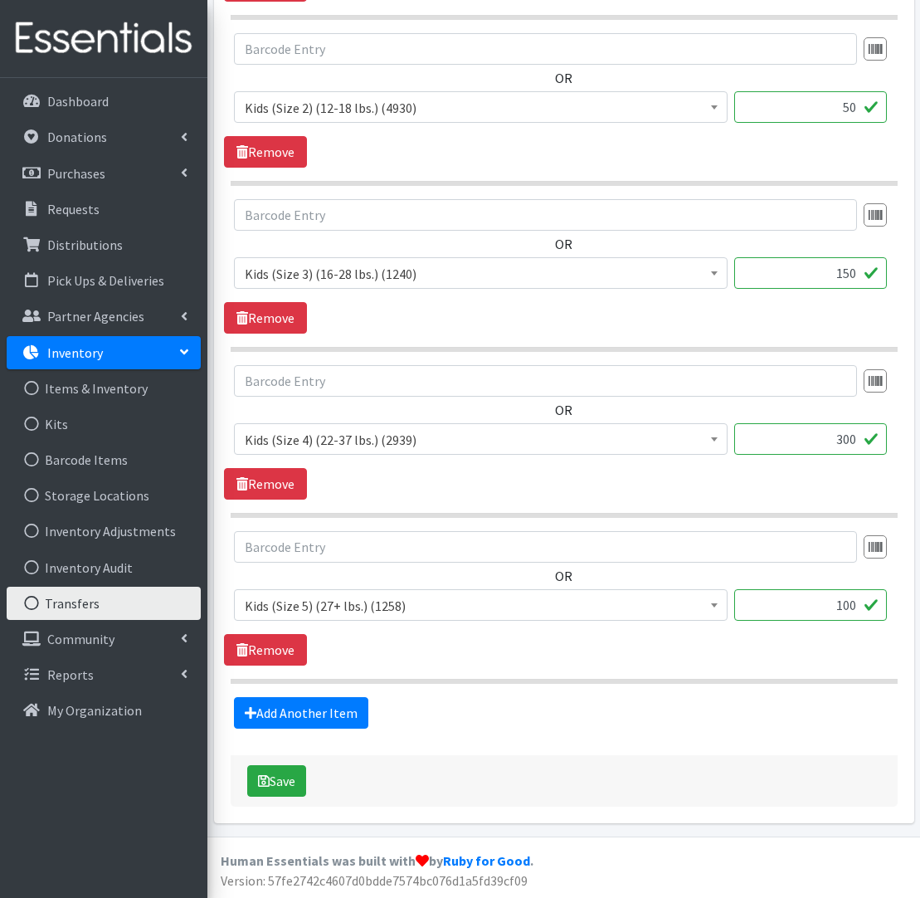
scroll to position [620, 0]
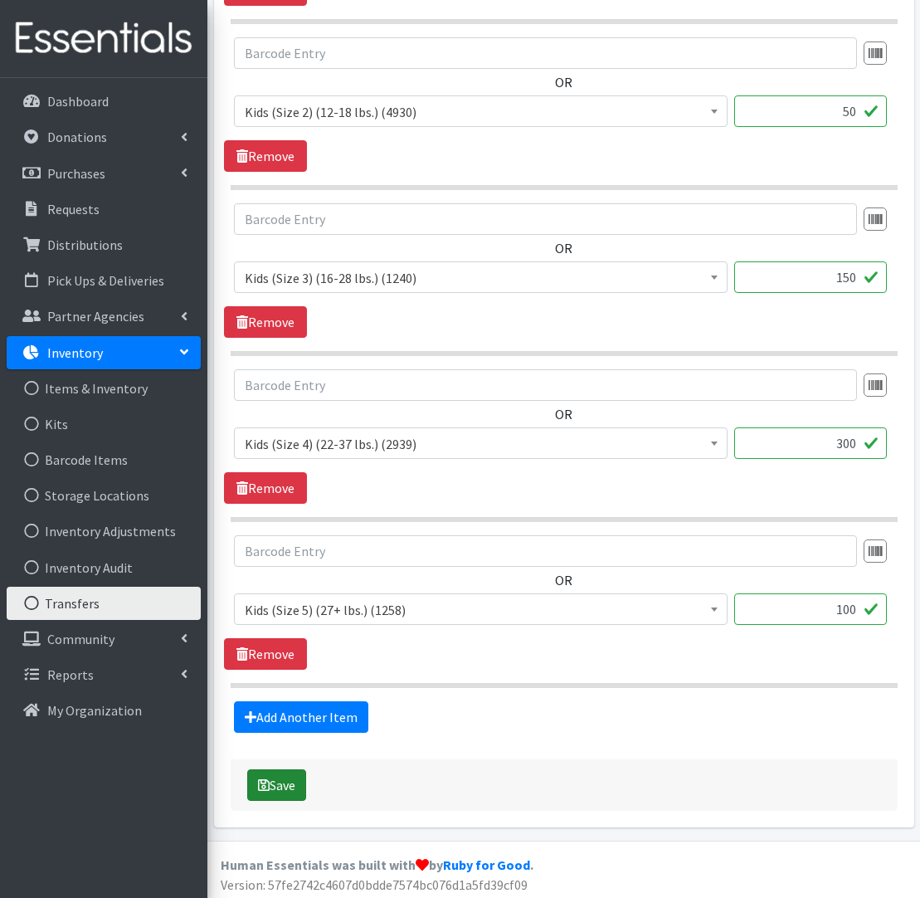
click at [265, 796] on button "Save" at bounding box center [276, 785] width 59 height 32
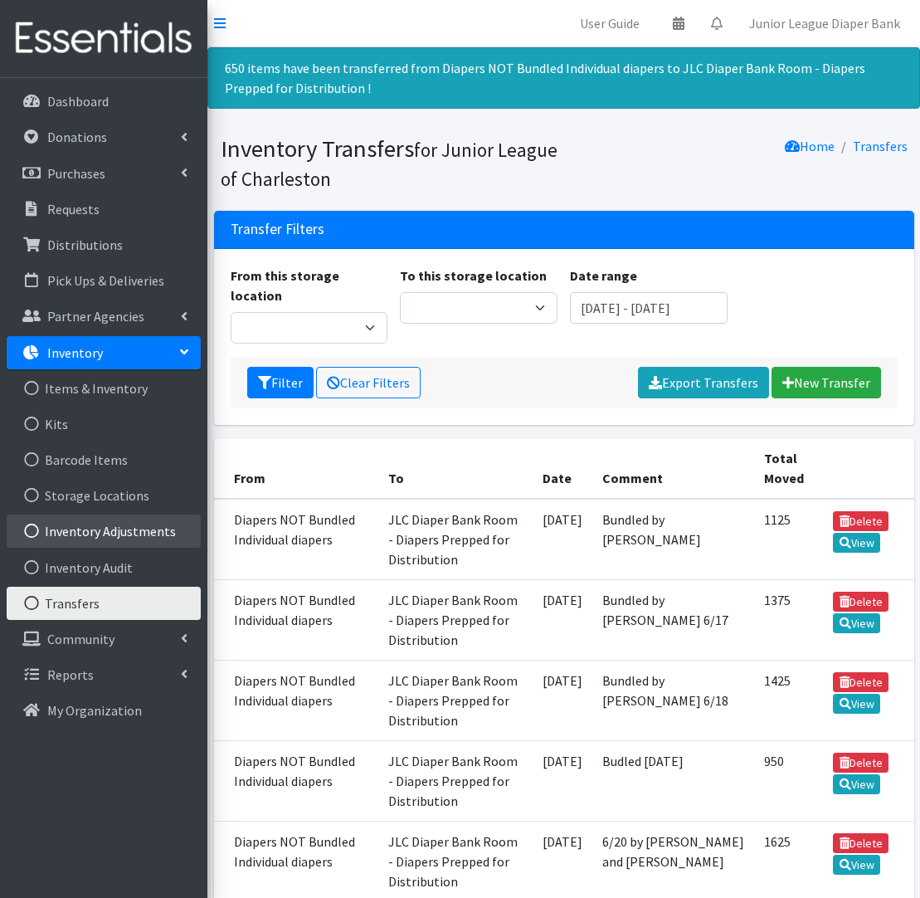
click at [134, 538] on link "Inventory Adjustments" at bounding box center [104, 530] width 194 height 33
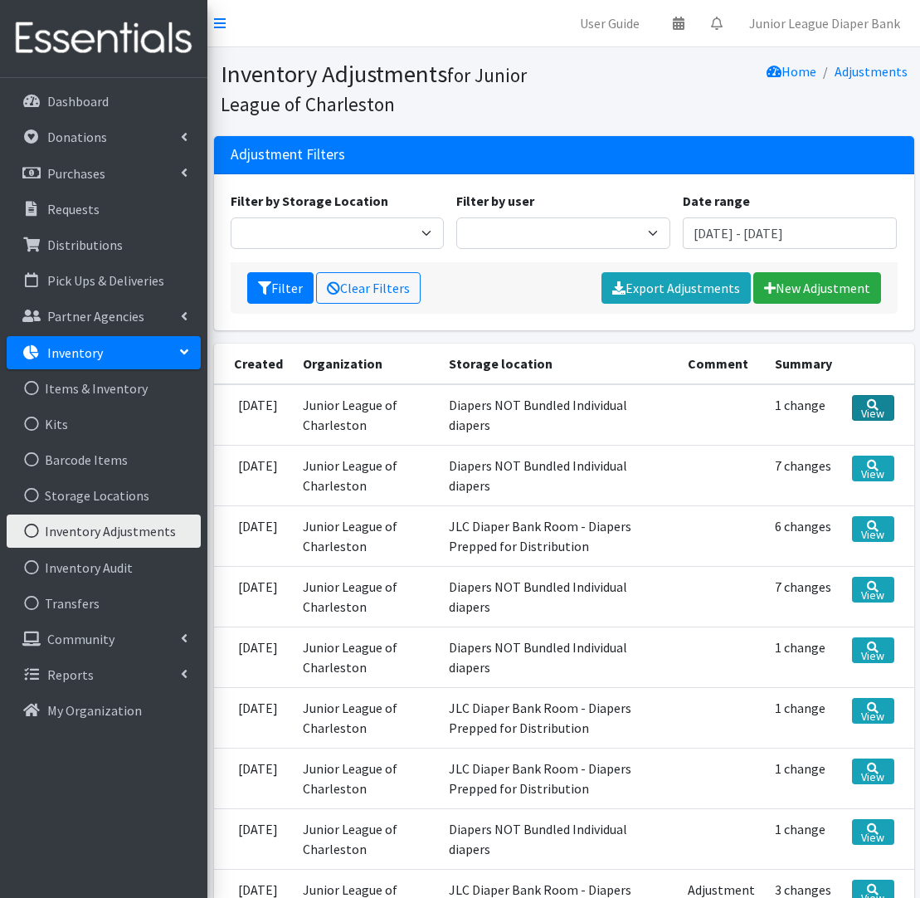
click at [886, 407] on link "View" at bounding box center [873, 408] width 42 height 26
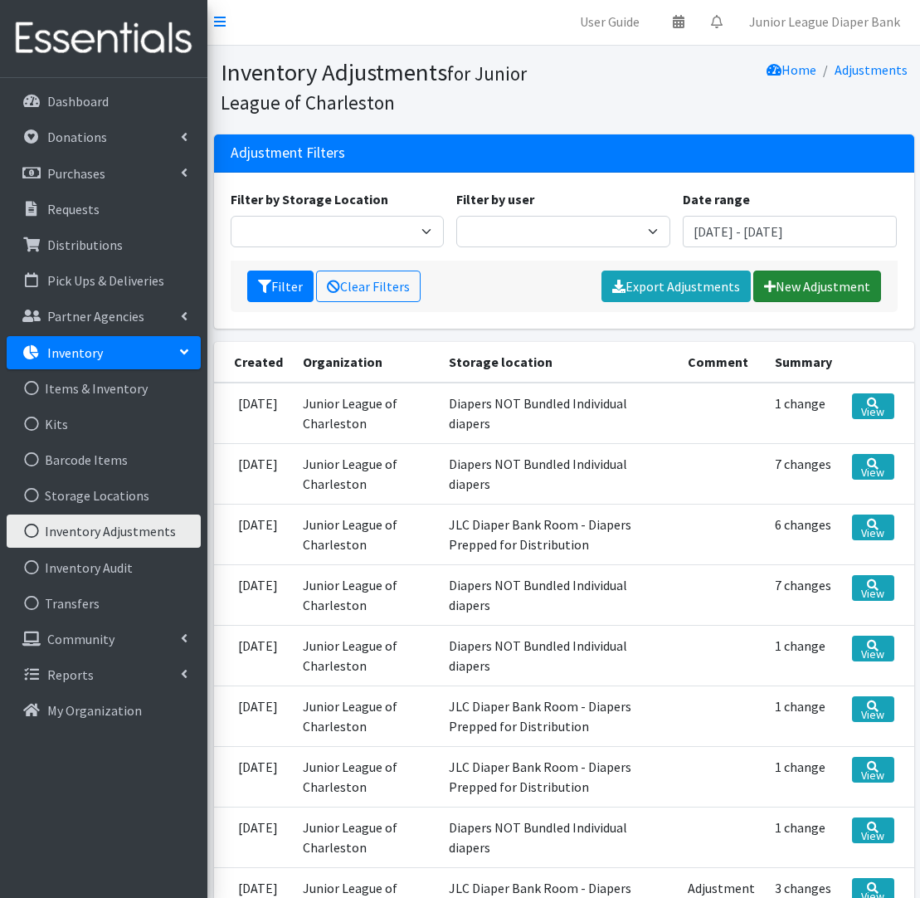
click at [795, 286] on link "New Adjustment" at bounding box center [817, 286] width 128 height 32
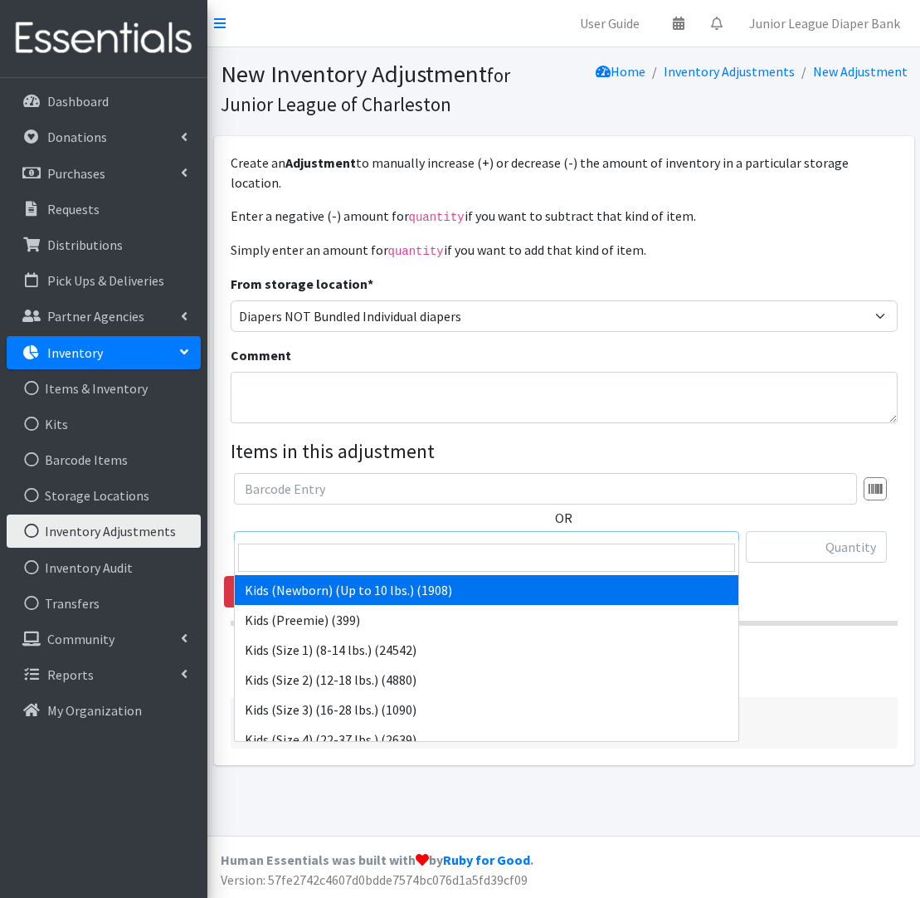
click at [647, 536] on span "Kids (Newborn) (Up to 10 lbs.) (1908)" at bounding box center [487, 547] width 484 height 23
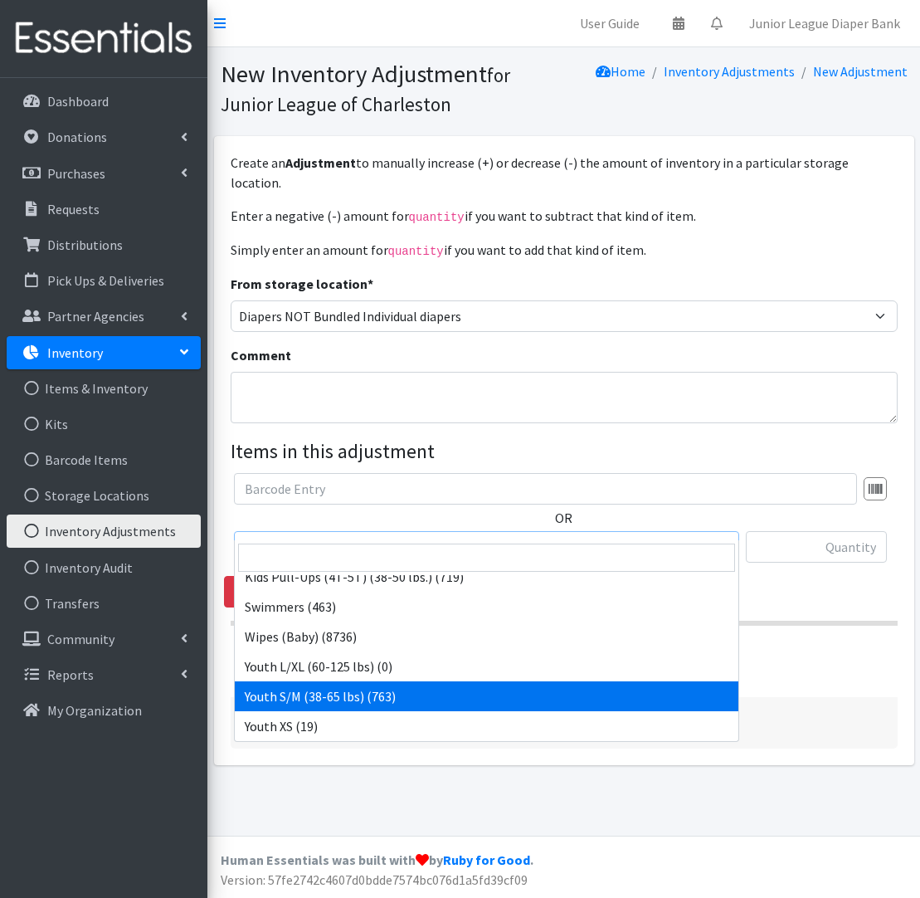
scroll to position [342, 0]
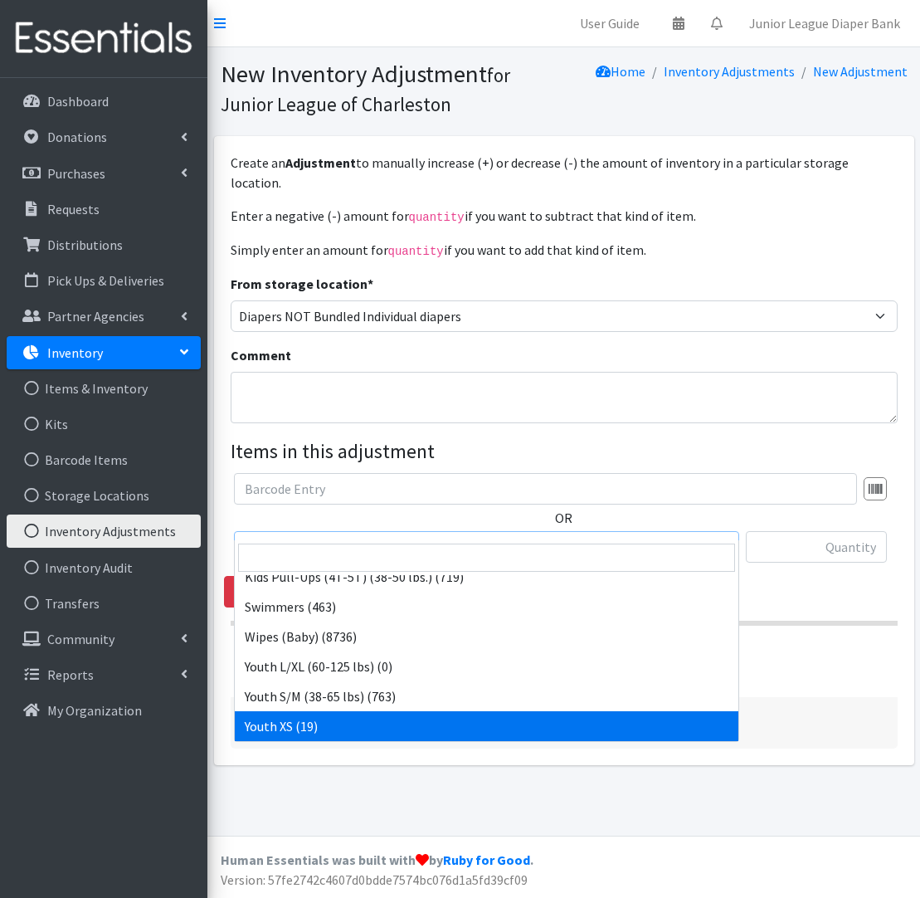
drag, startPoint x: 329, startPoint y: 718, endPoint x: 382, endPoint y: 699, distance: 55.6
select select "549"
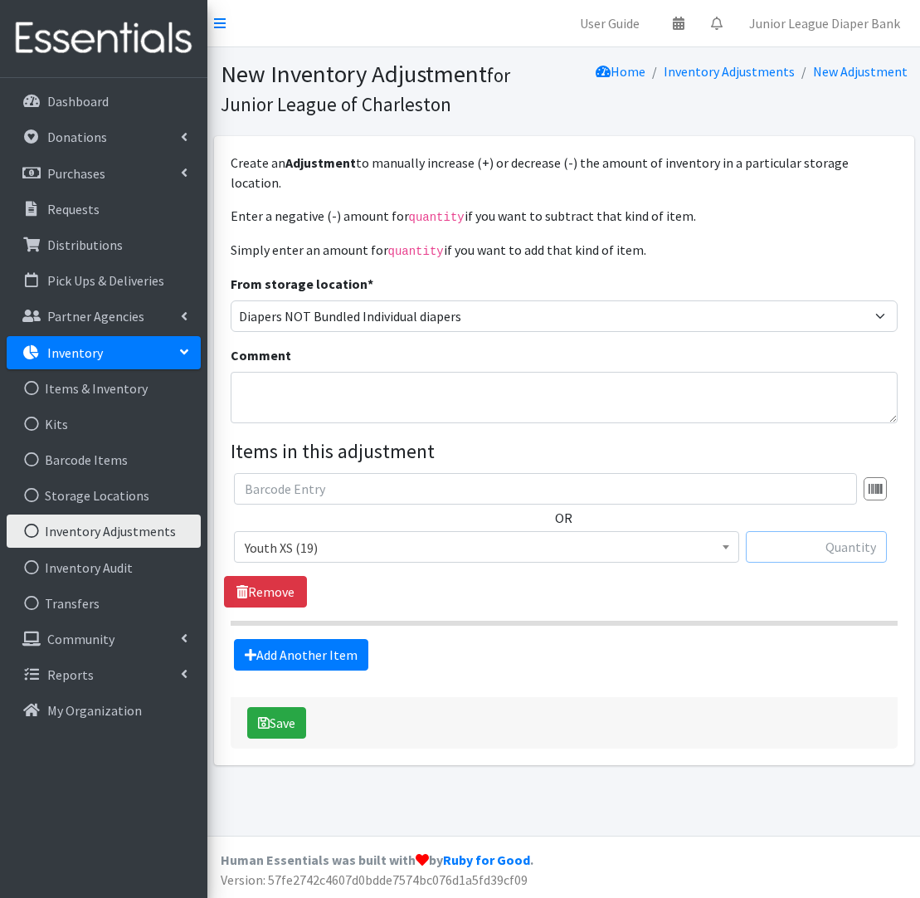
click at [823, 535] on input "text" at bounding box center [816, 547] width 141 height 32
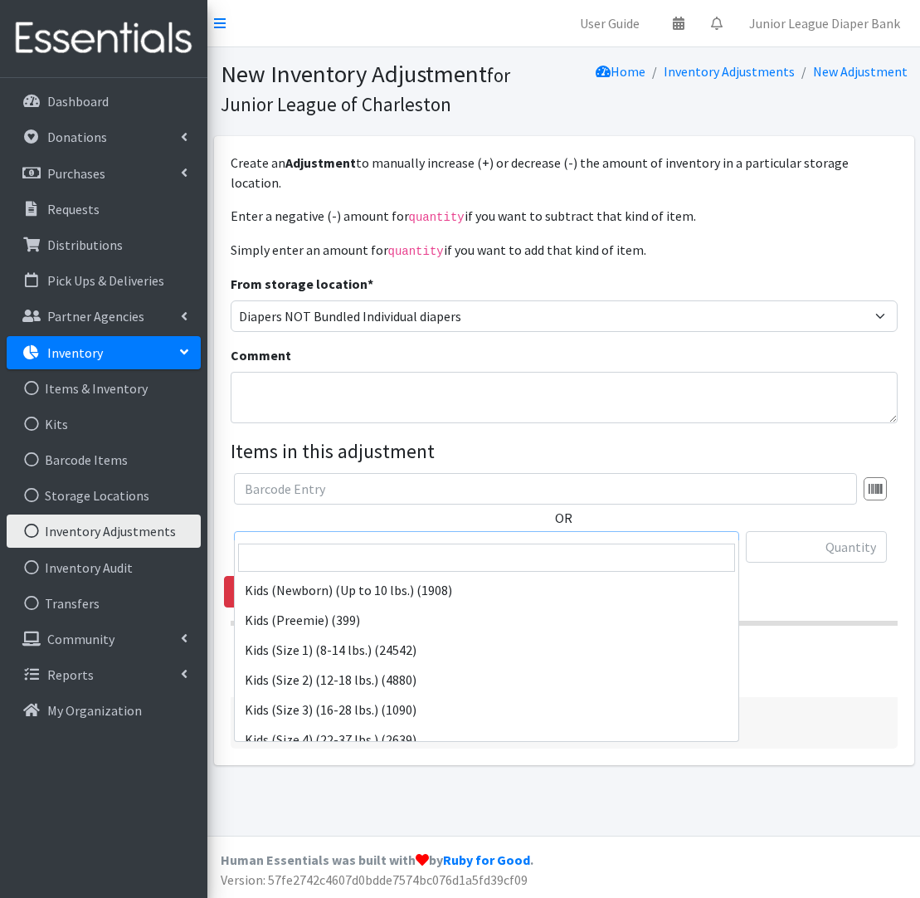
click at [732, 532] on span at bounding box center [726, 545] width 17 height 26
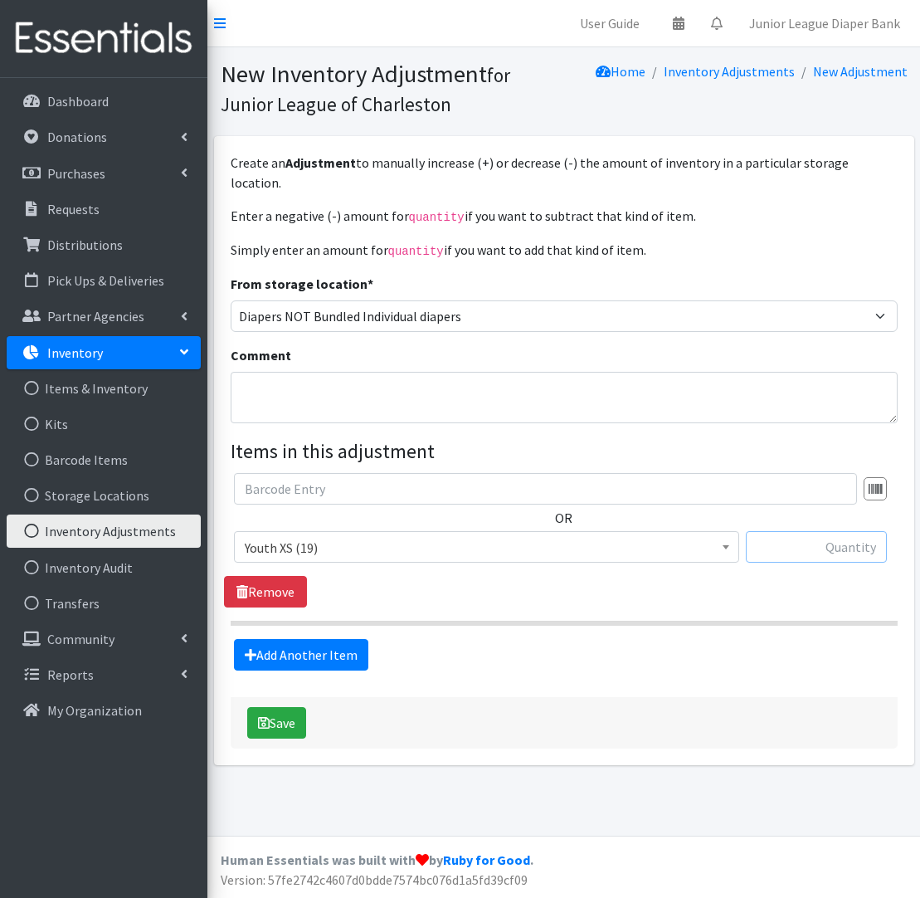
click at [858, 531] on input "text" at bounding box center [816, 547] width 141 height 32
type input "6"
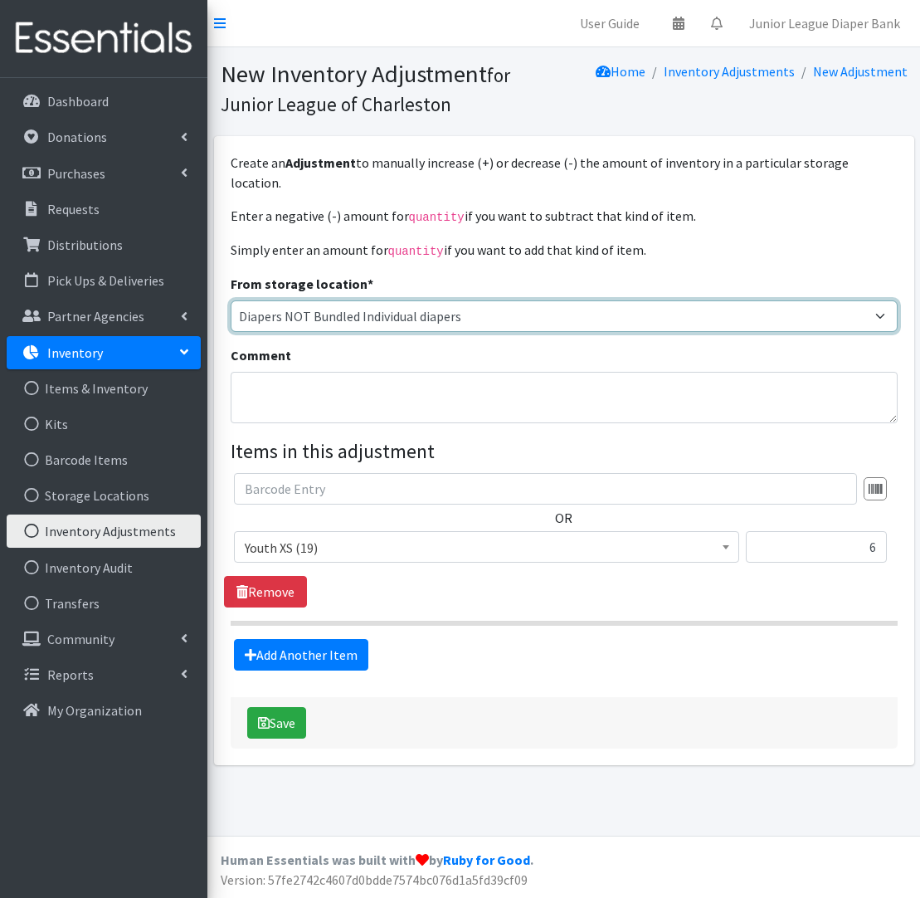
select select
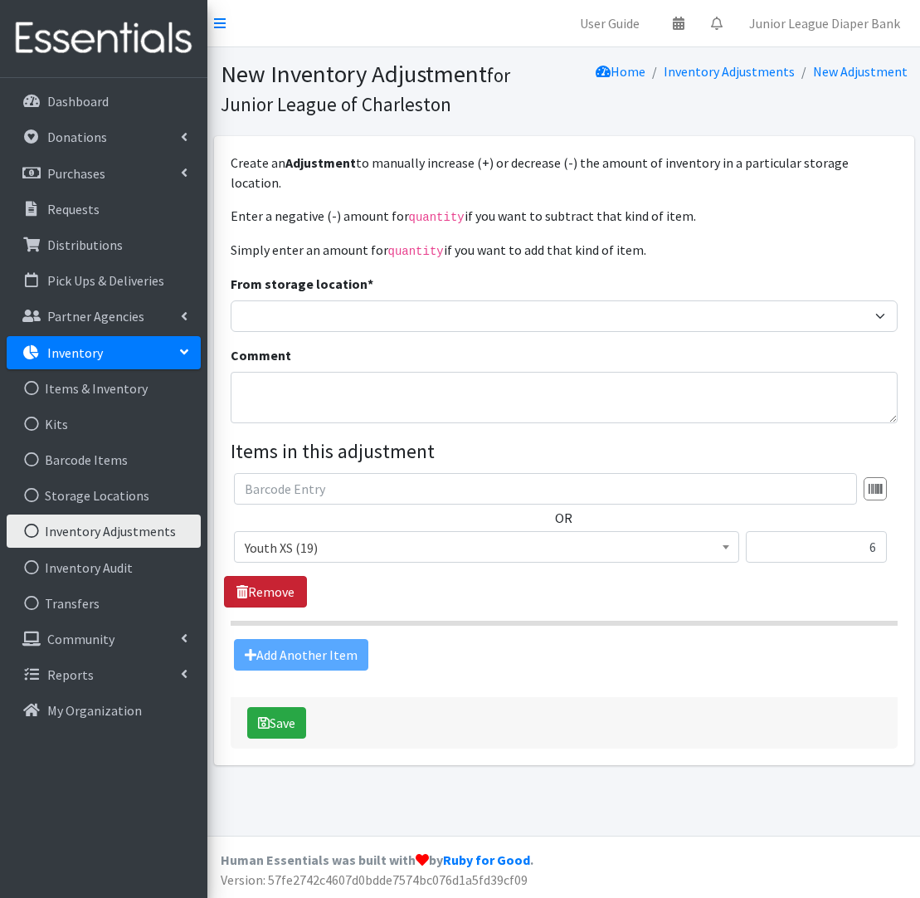
click at [290, 576] on link "Remove" at bounding box center [265, 592] width 83 height 32
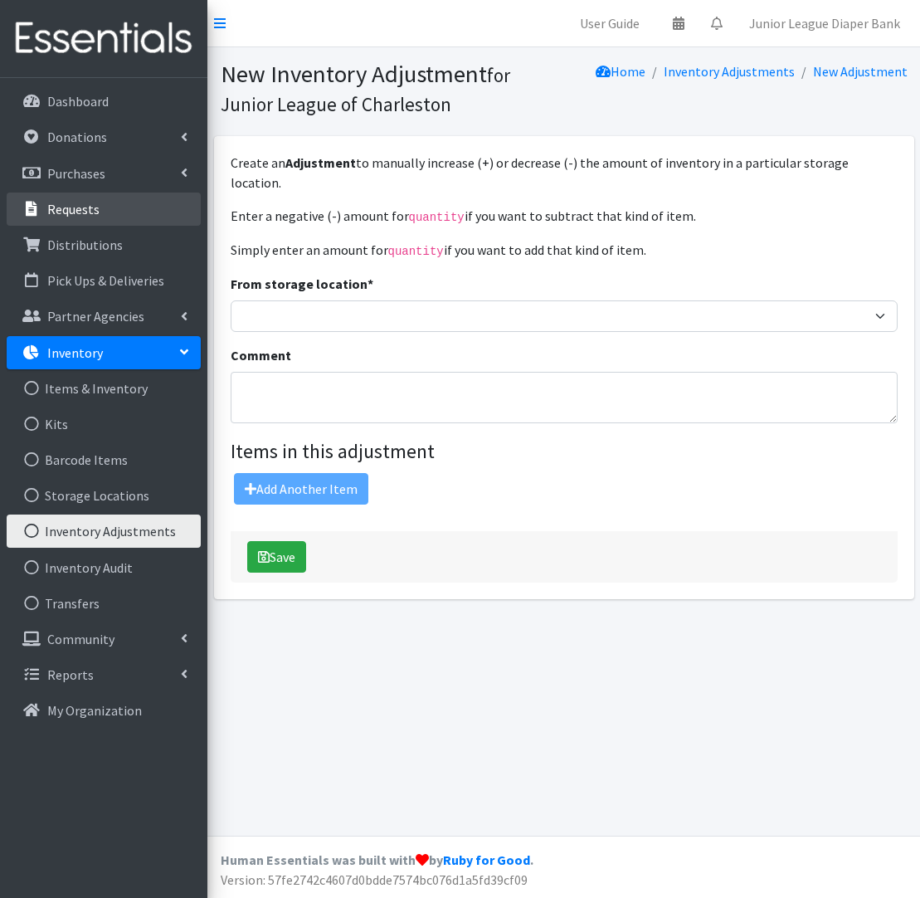
scroll to position [0, 0]
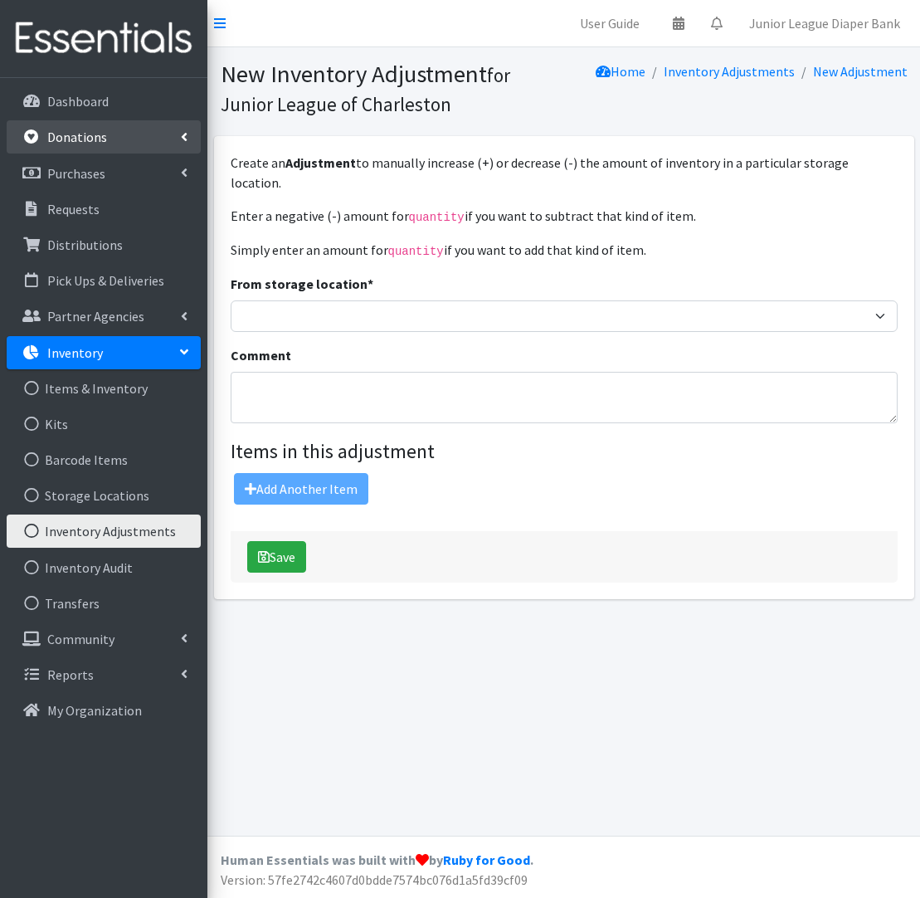
click at [88, 132] on p "Donations" at bounding box center [77, 137] width 60 height 17
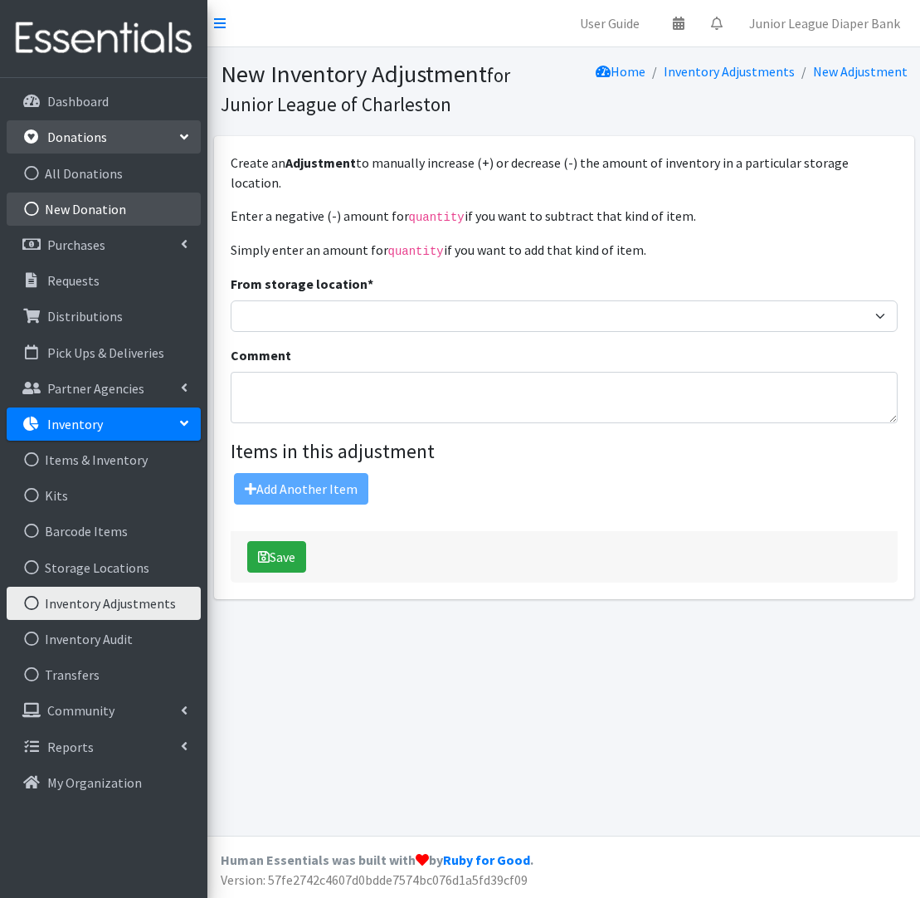
click at [95, 212] on link "New Donation" at bounding box center [104, 208] width 194 height 33
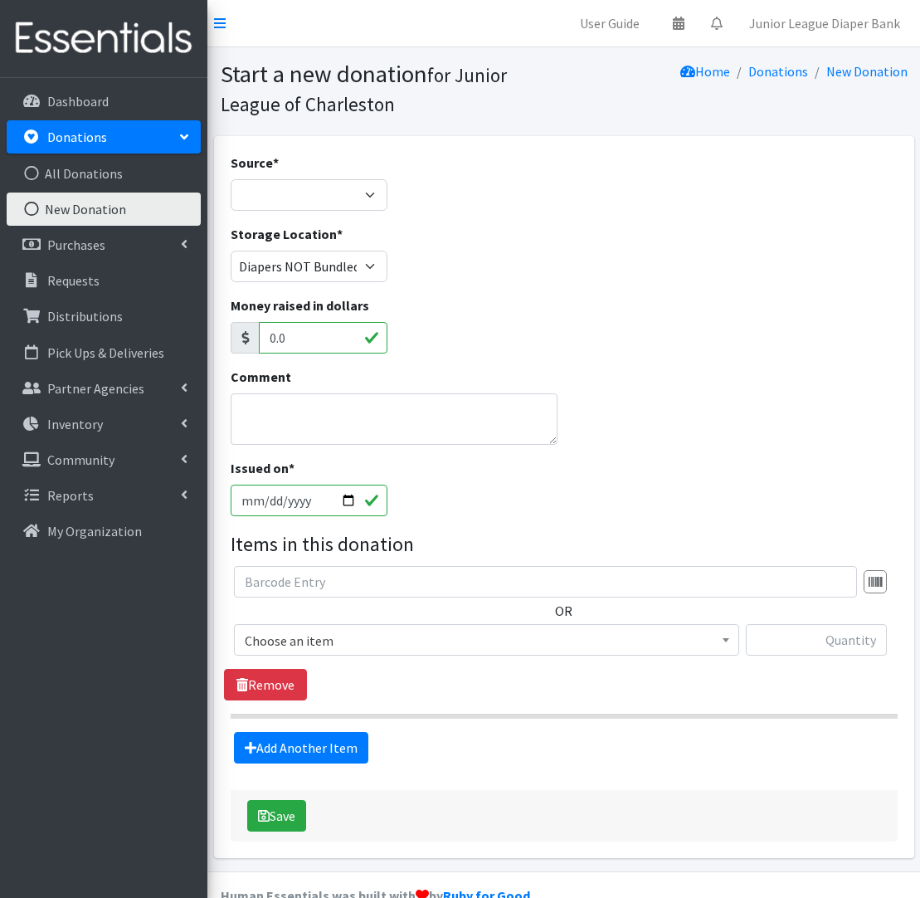
scroll to position [1, 0]
click at [563, 621] on div "OR Choose an item Kids (Newborn) (Up to 10 lbs.) Kids ([MEDICAL_DATA]) Kids Pul…" at bounding box center [563, 616] width 679 height 103
click at [562, 641] on span "Choose an item" at bounding box center [487, 639] width 484 height 23
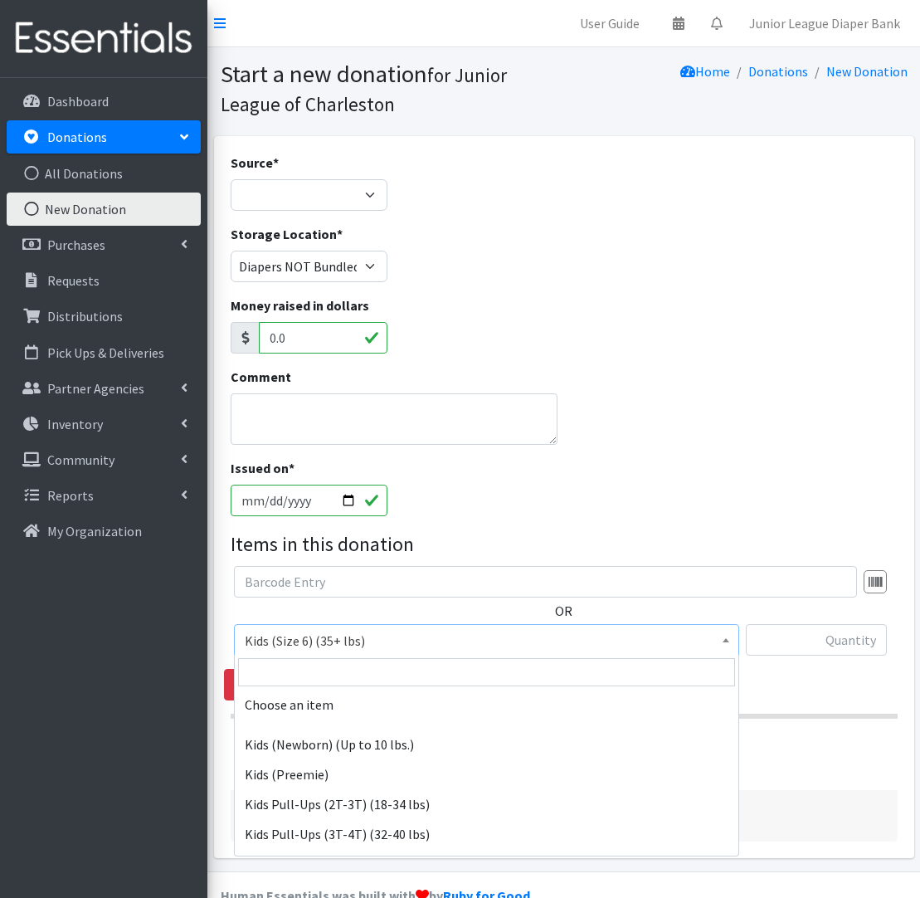
click at [654, 649] on span "Kids (Size 6) (35+ lbs)" at bounding box center [487, 640] width 484 height 23
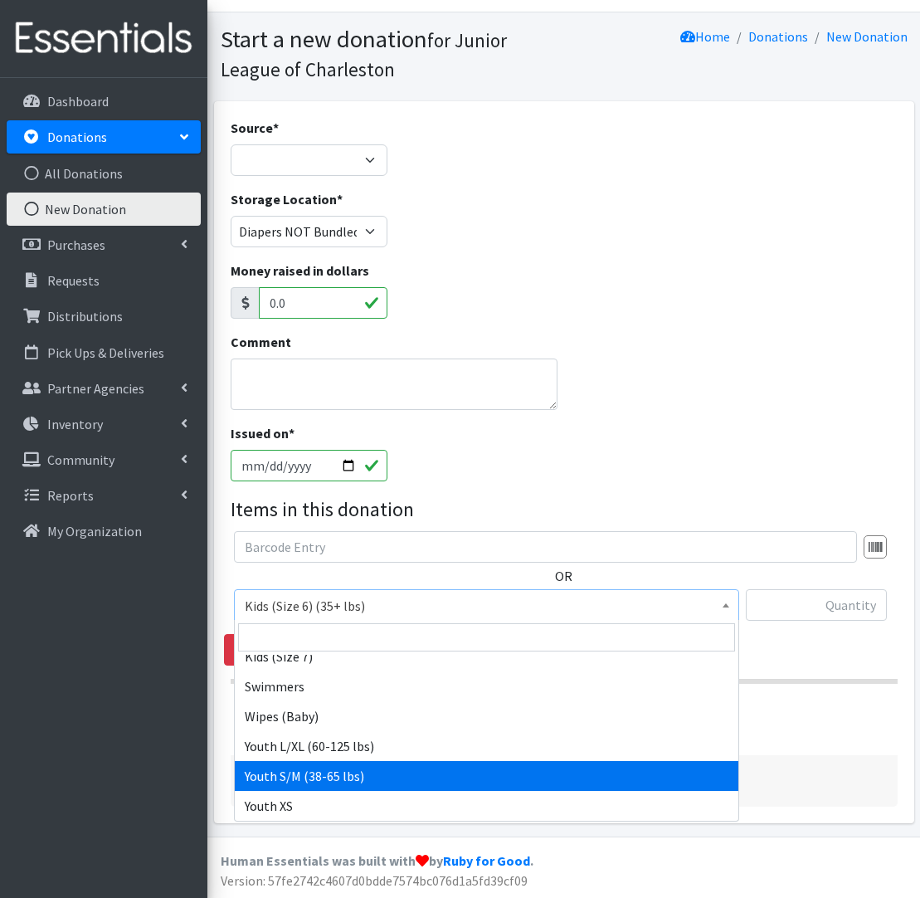
scroll to position [382, 0]
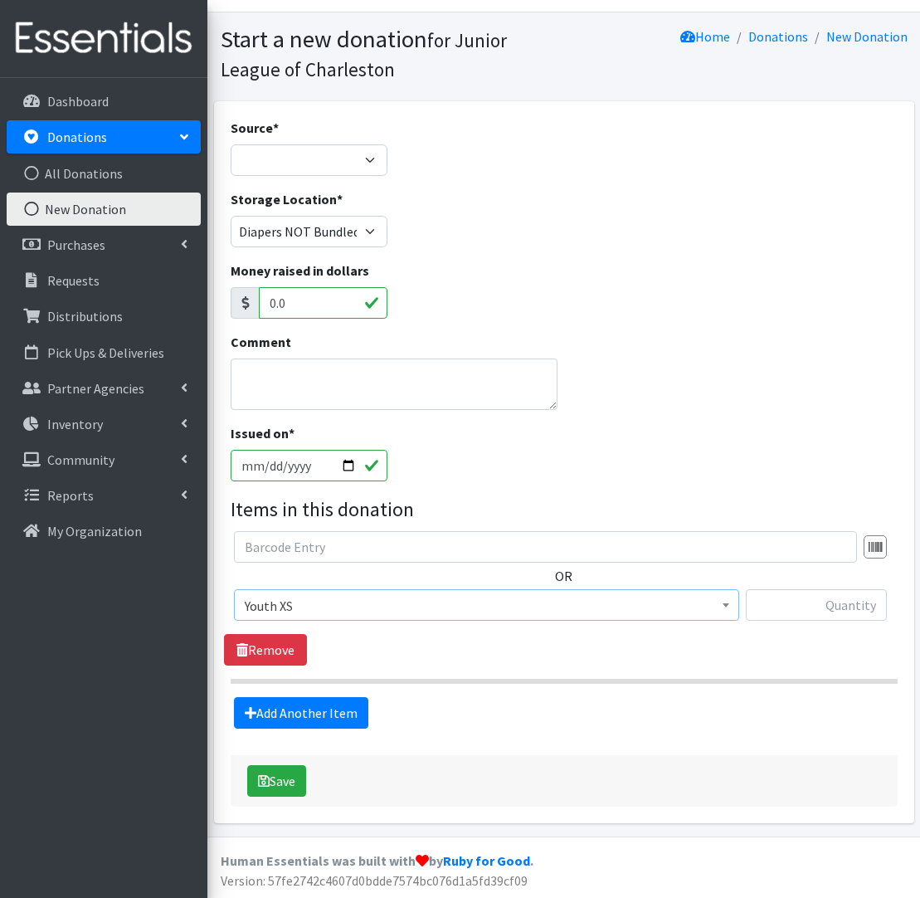
select select "549"
click at [854, 612] on input "text" at bounding box center [816, 605] width 141 height 32
type input "6"
click at [272, 791] on button "Save" at bounding box center [276, 781] width 59 height 32
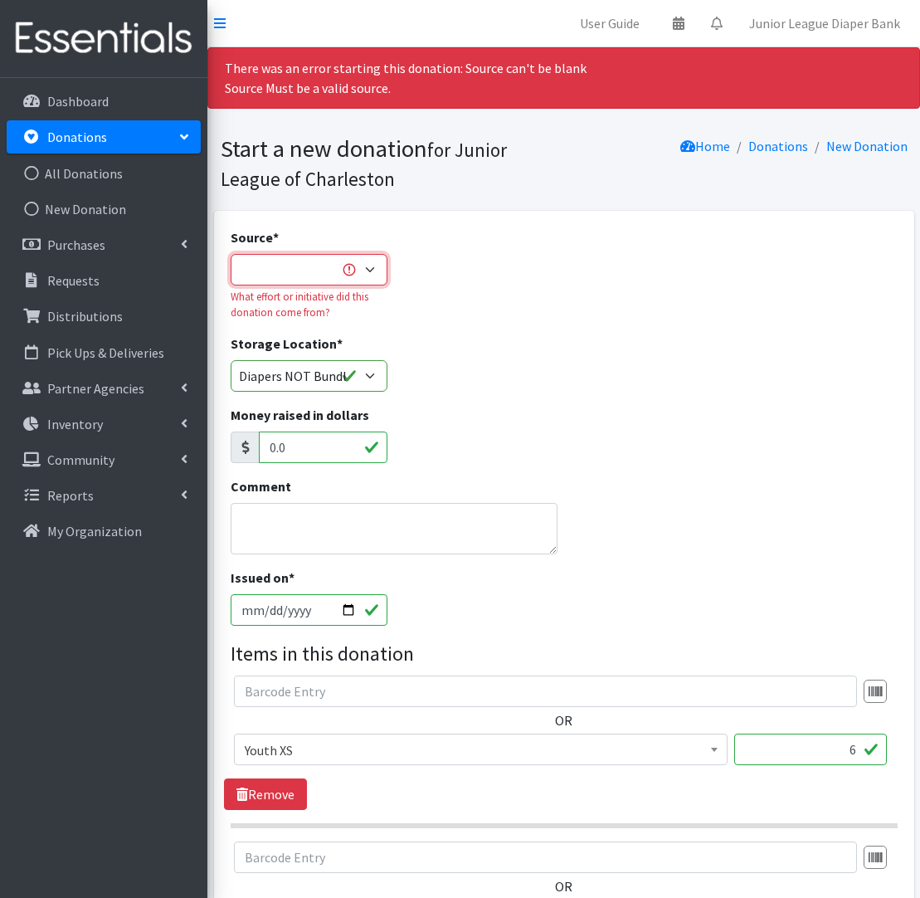
select select "Misc. Donation"
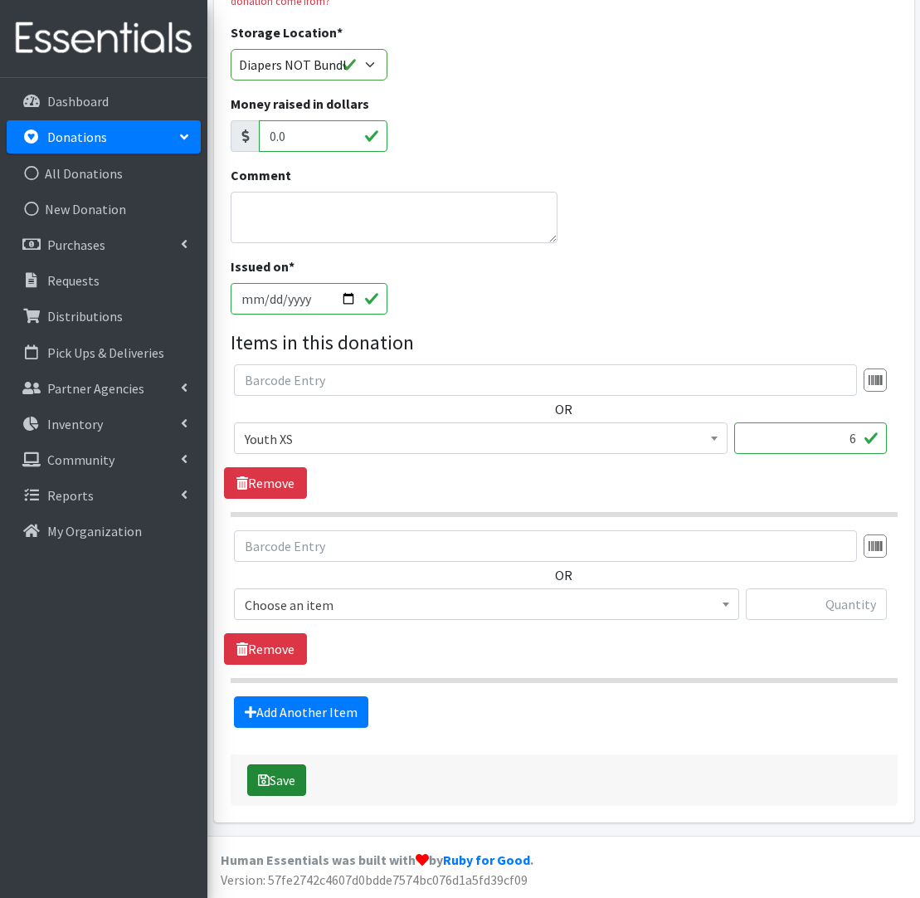
scroll to position [310, 0]
click at [272, 777] on button "Save" at bounding box center [276, 781] width 59 height 32
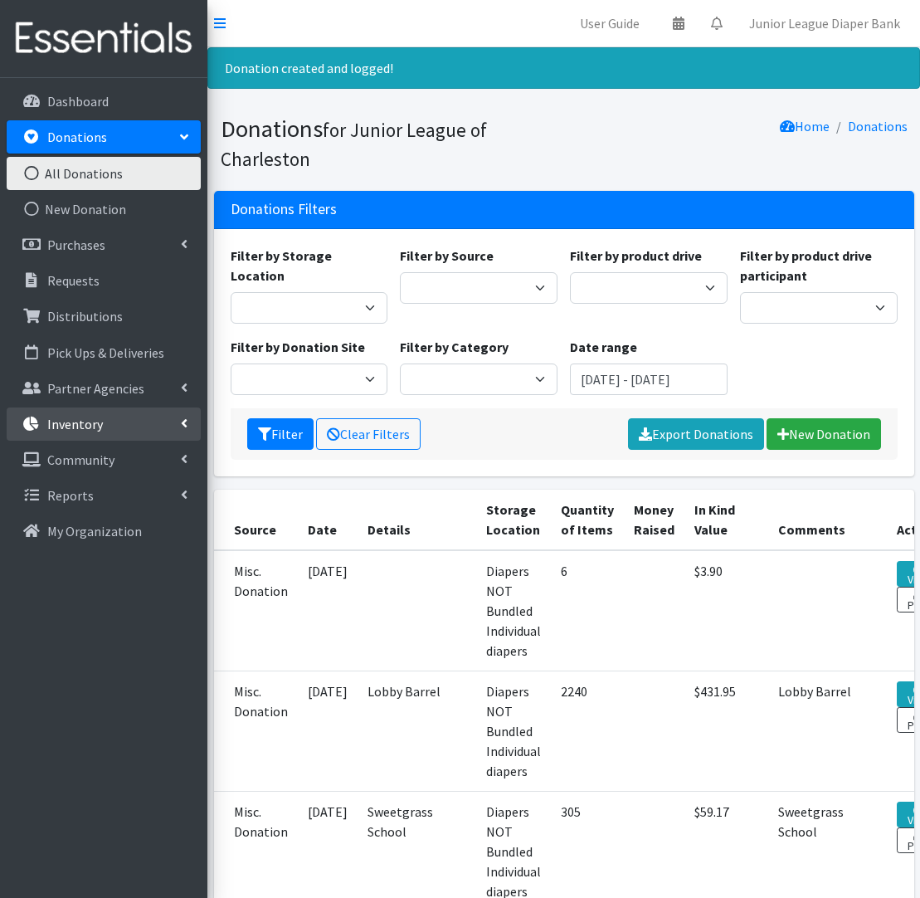
click at [88, 438] on link "Inventory" at bounding box center [104, 423] width 194 height 33
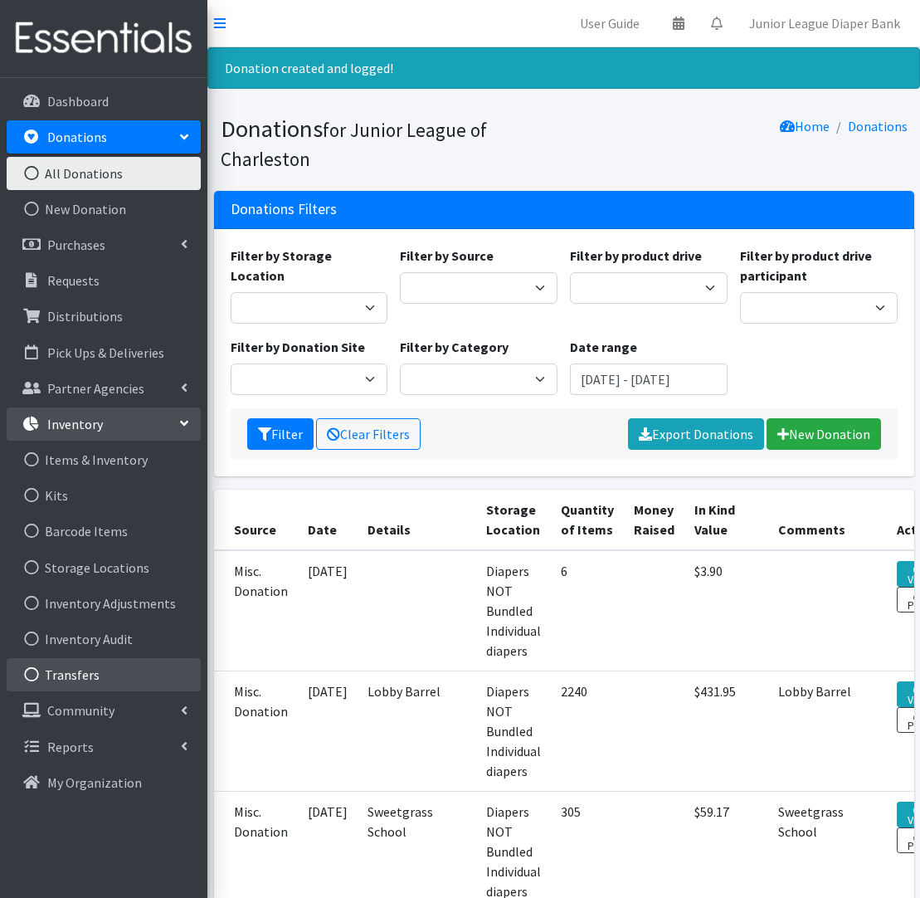
click at [100, 681] on link "Transfers" at bounding box center [104, 674] width 194 height 33
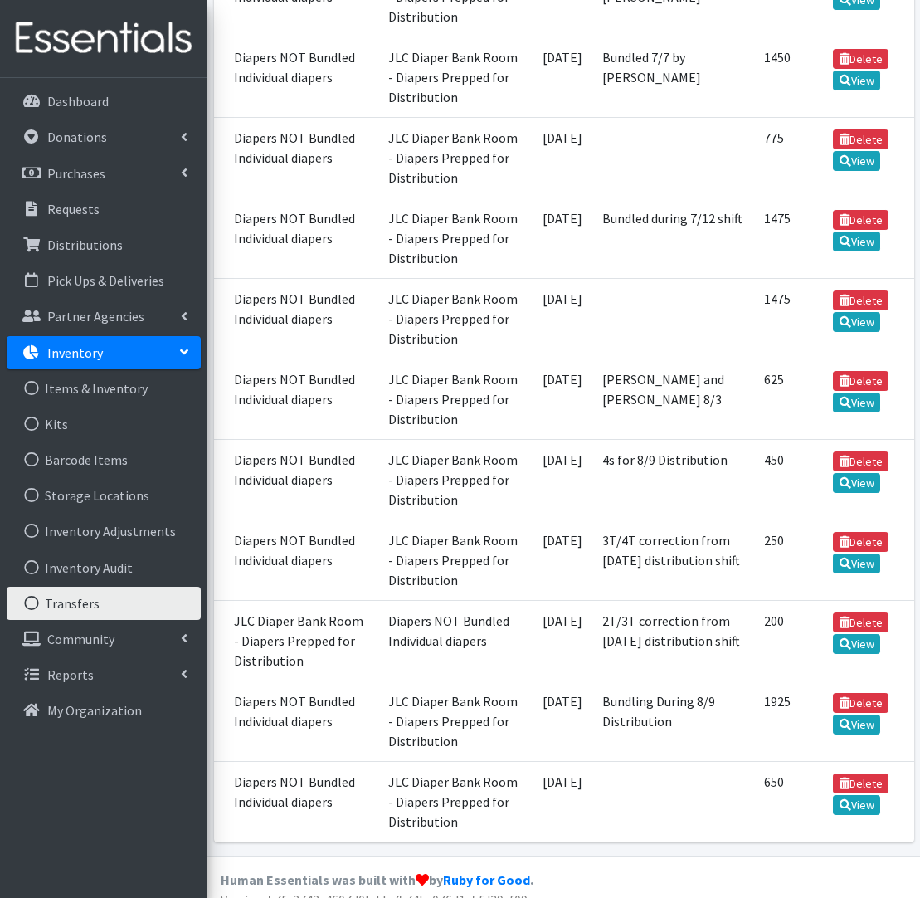
scroll to position [950, 0]
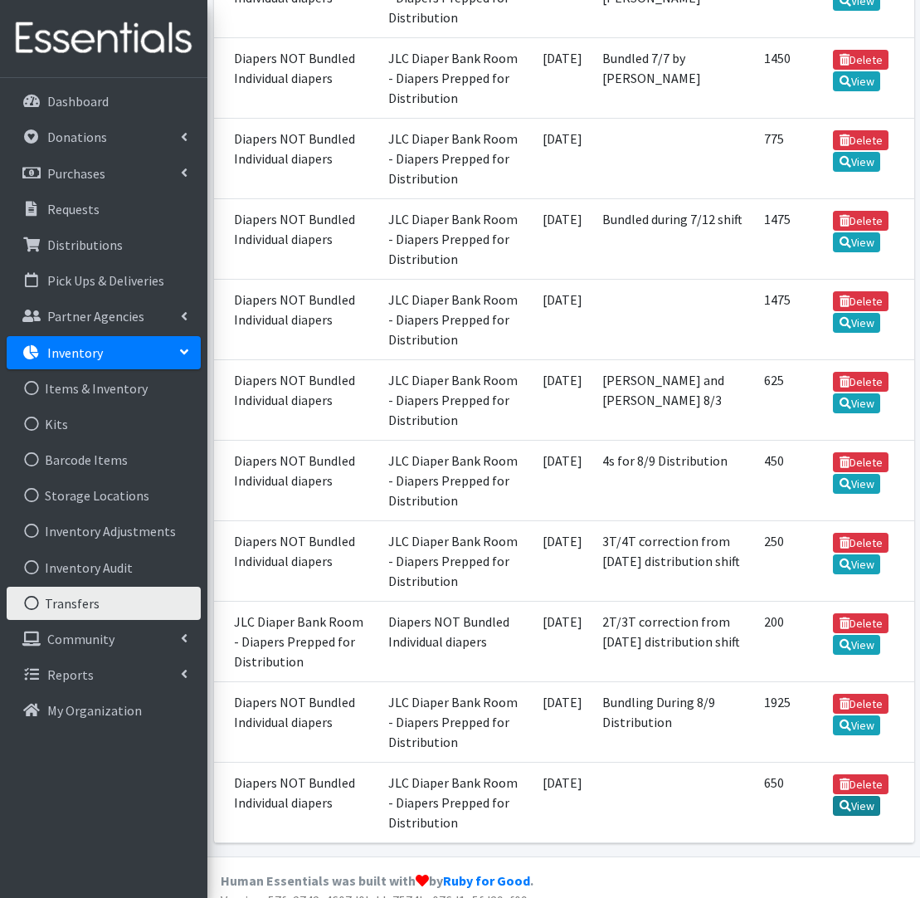
click at [880, 797] on link "View" at bounding box center [856, 806] width 47 height 20
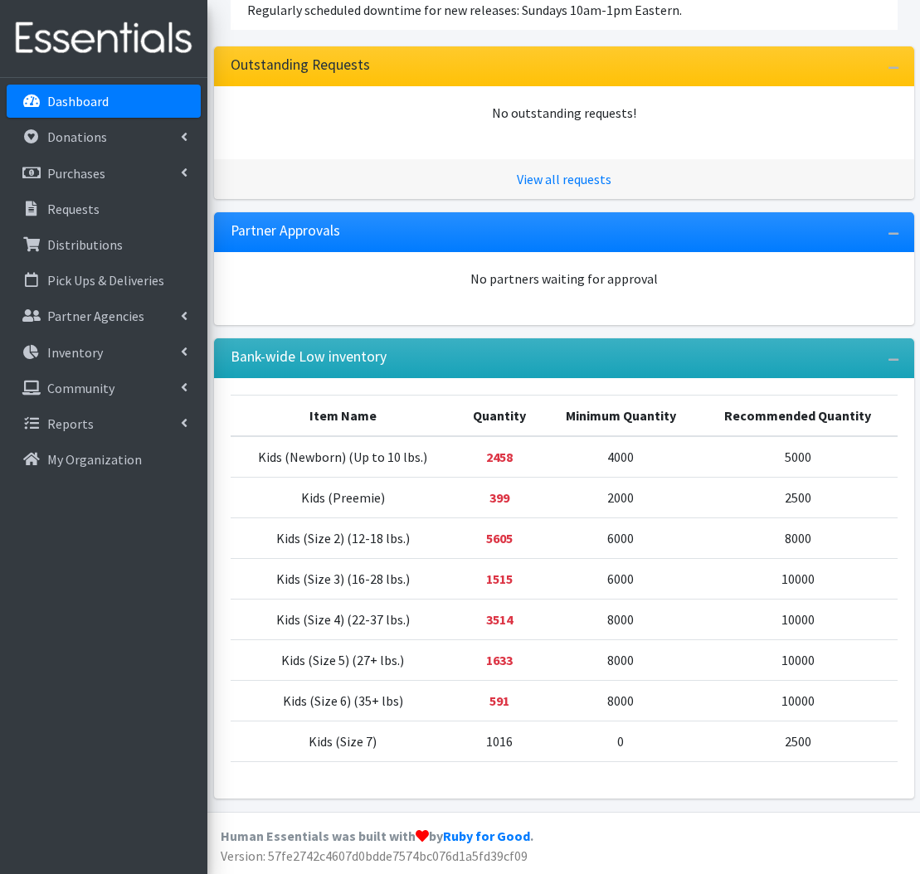
scroll to position [353, 0]
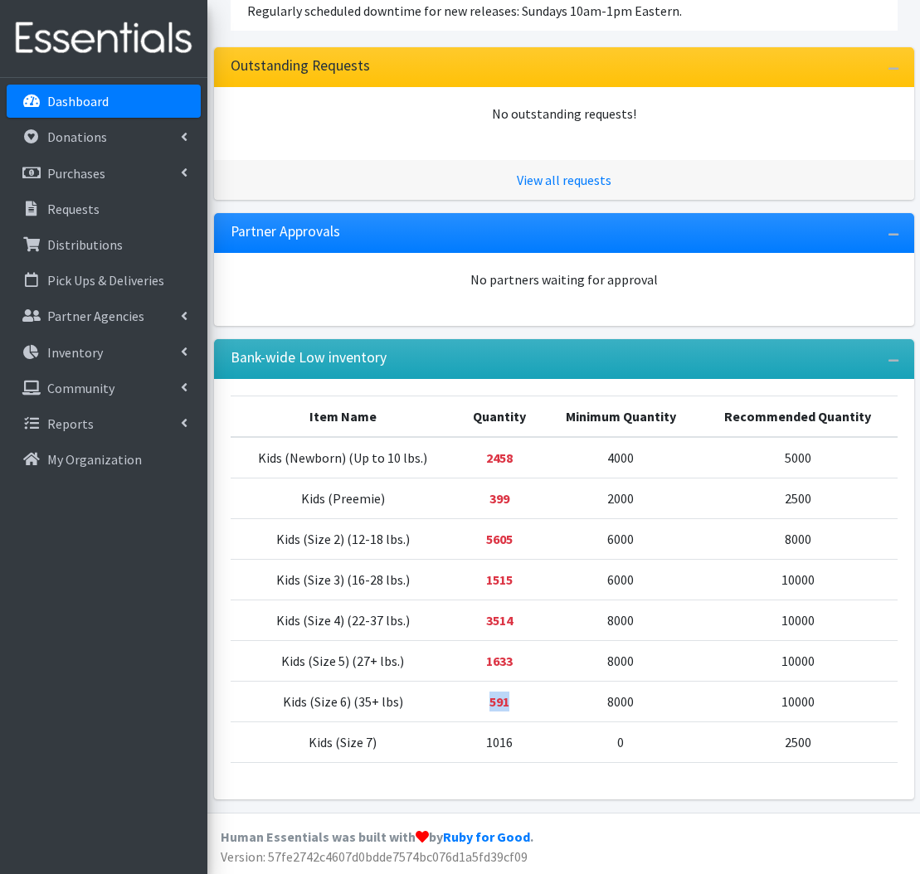
drag, startPoint x: 484, startPoint y: 704, endPoint x: 524, endPoint y: 698, distance: 40.2
click at [524, 698] on td "591" at bounding box center [498, 702] width 87 height 41
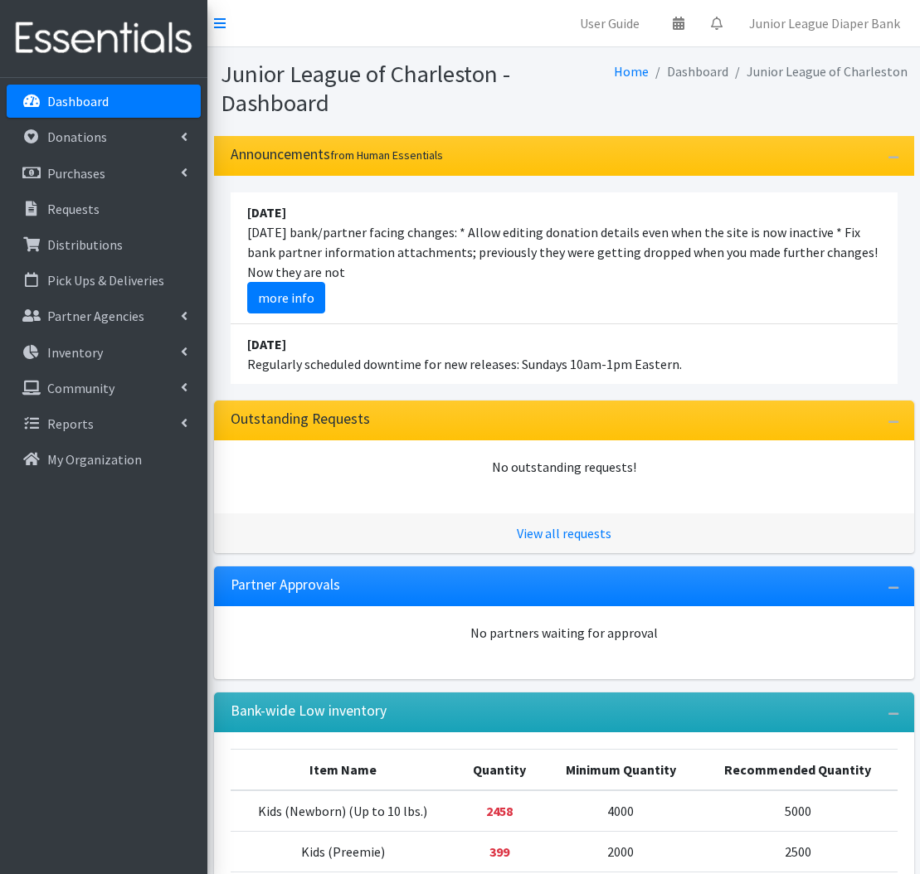
scroll to position [0, 0]
click at [224, 21] on icon at bounding box center [220, 23] width 12 height 13
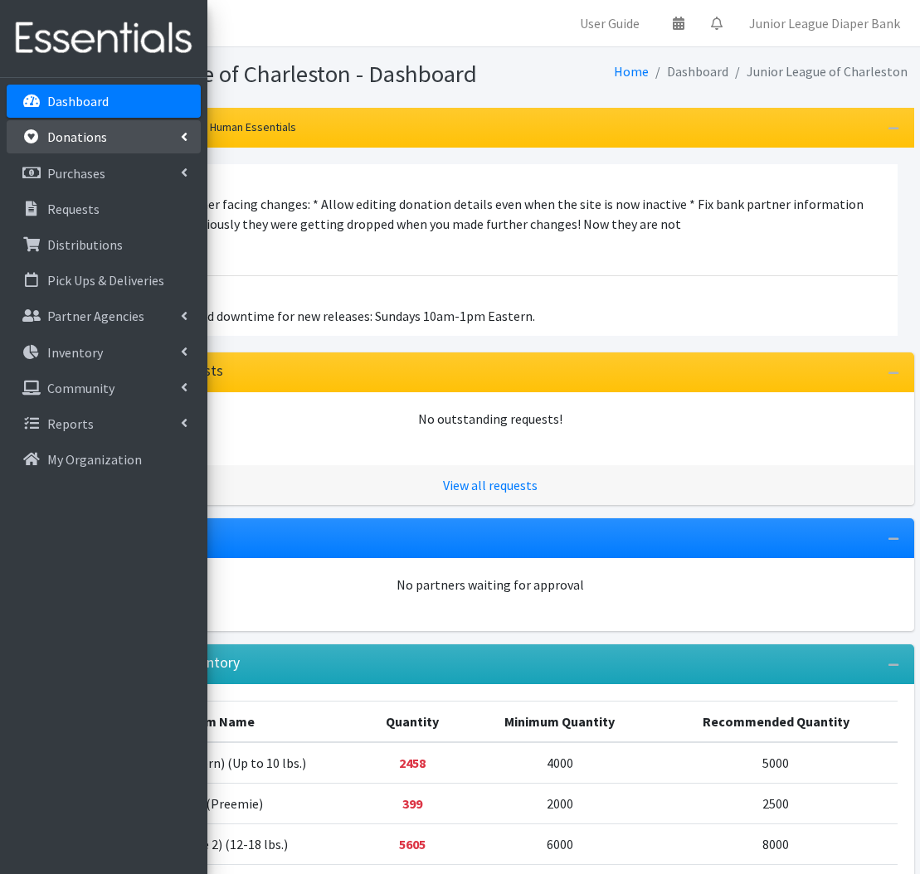
click at [134, 130] on link "Donations" at bounding box center [104, 136] width 194 height 33
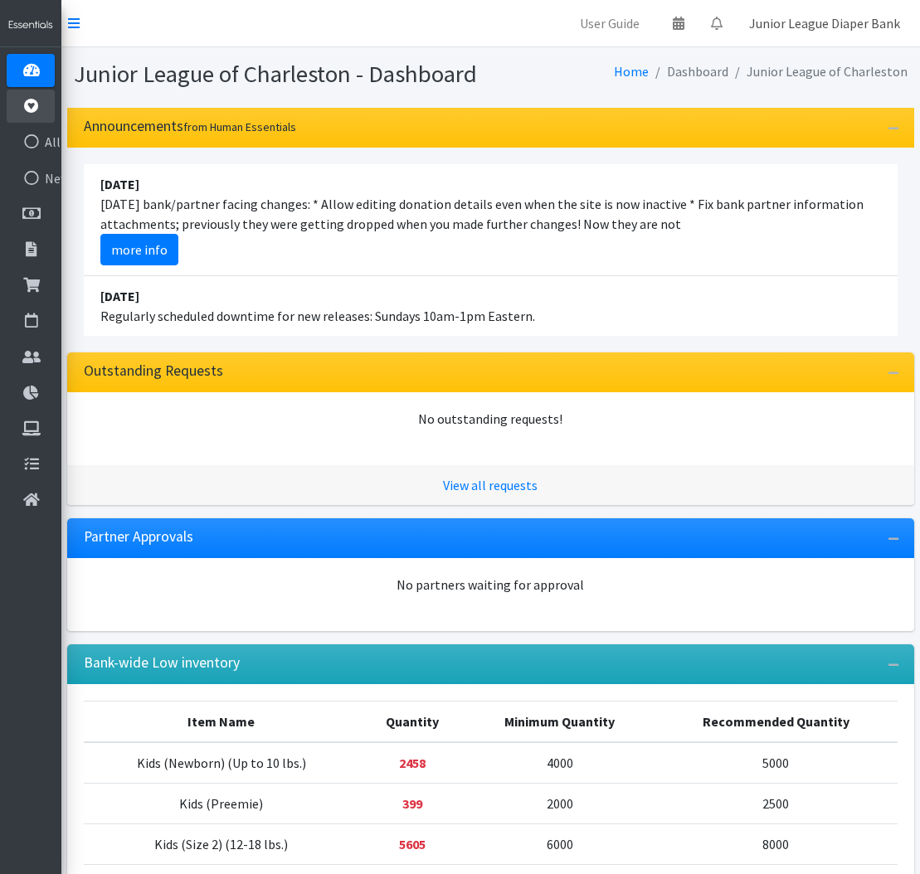
click at [796, 17] on link "Junior League Diaper Bank" at bounding box center [825, 23] width 178 height 33
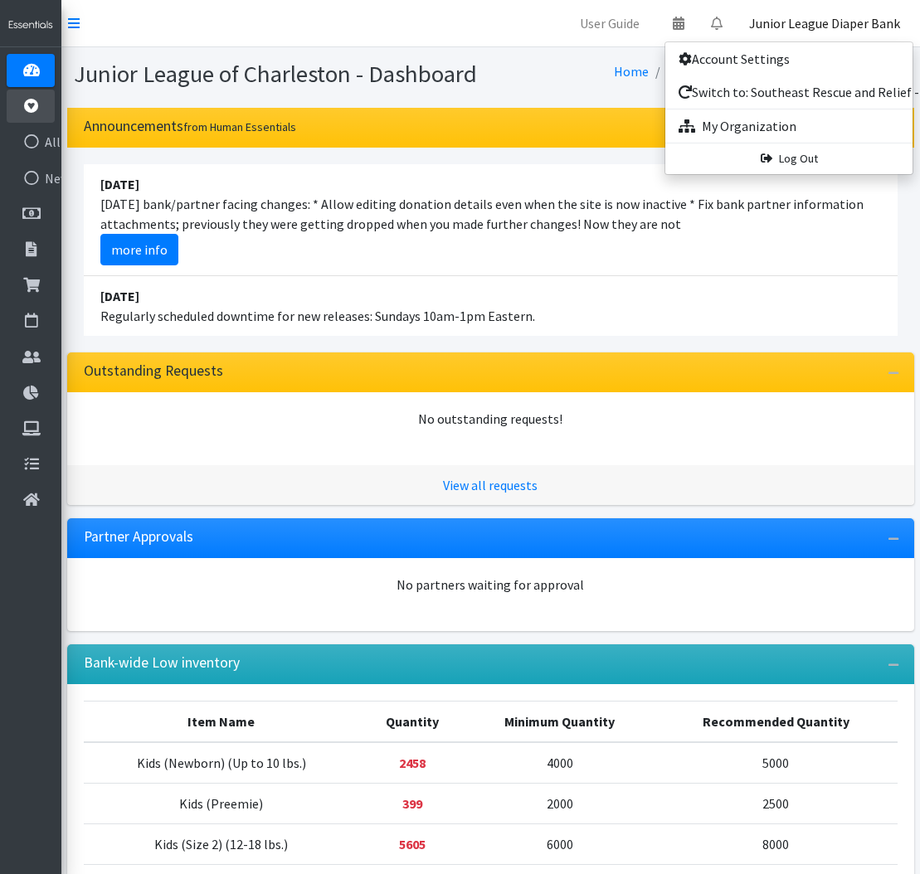
click at [796, 17] on link "Junior League Diaper Bank" at bounding box center [825, 23] width 178 height 33
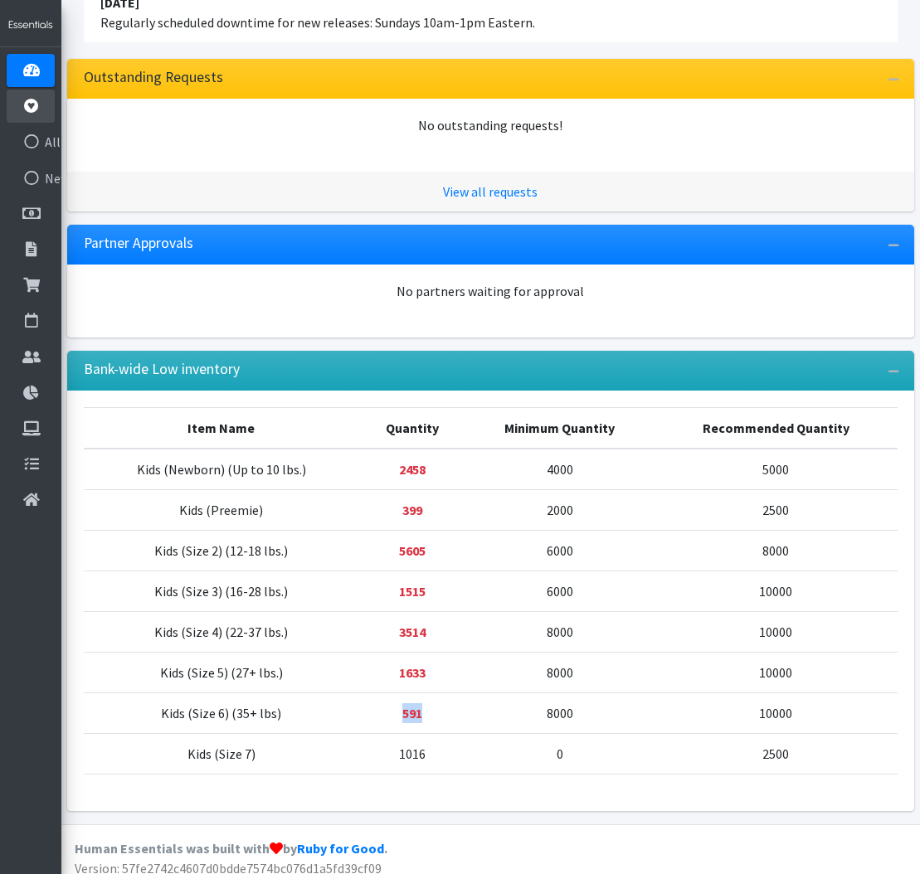
scroll to position [293, 0]
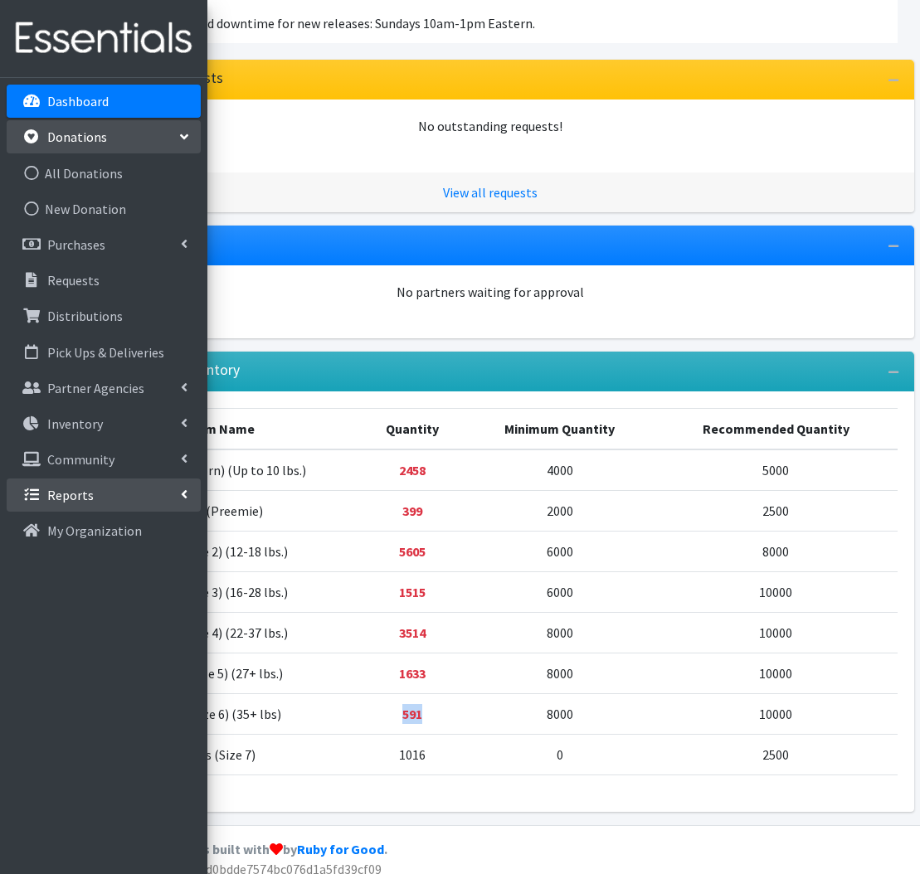
click at [153, 501] on link "Reports" at bounding box center [104, 495] width 194 height 33
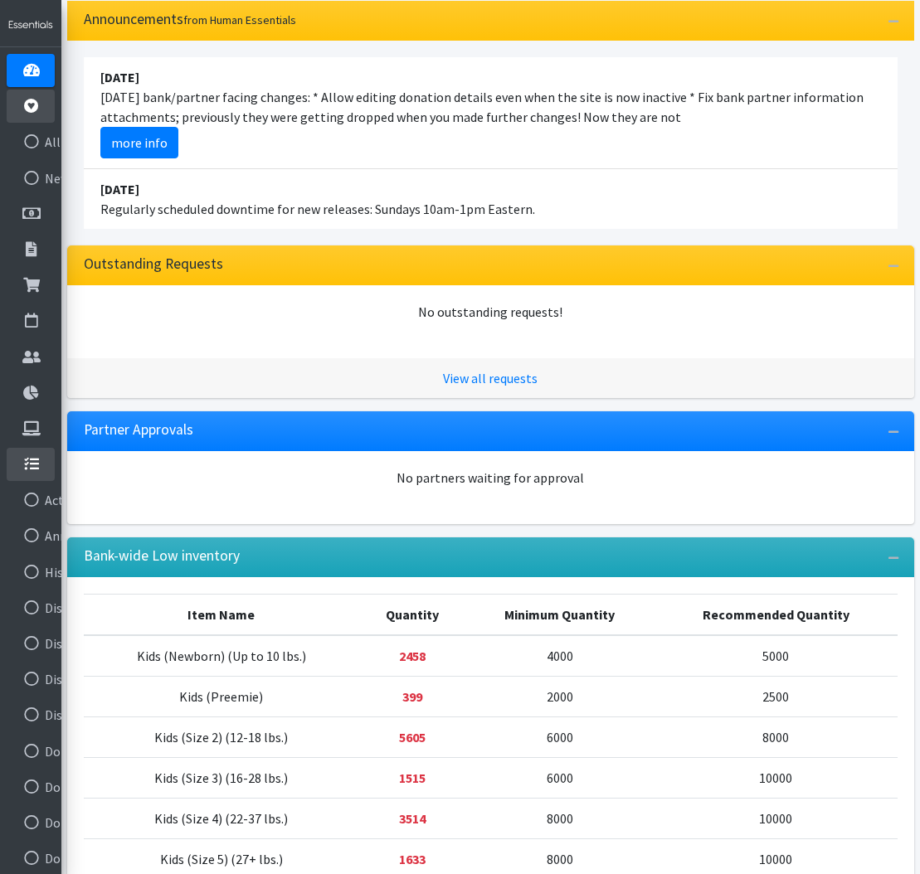
scroll to position [119, 0]
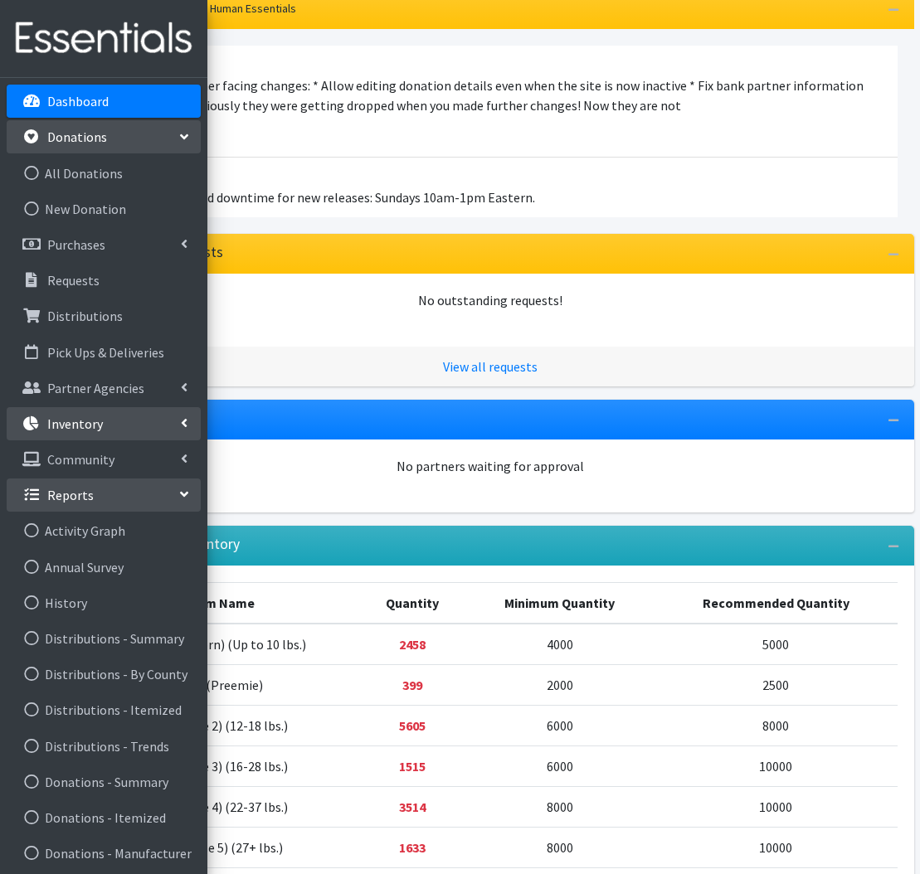
click at [182, 430] on icon at bounding box center [184, 422] width 7 height 13
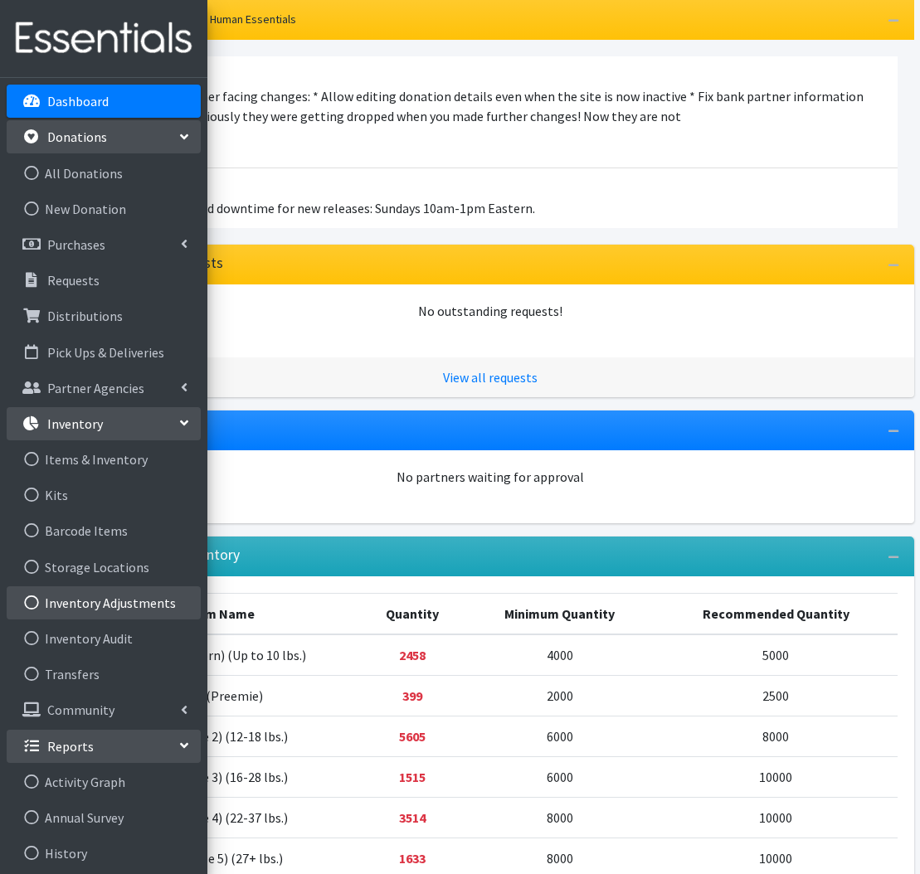
scroll to position [105, 0]
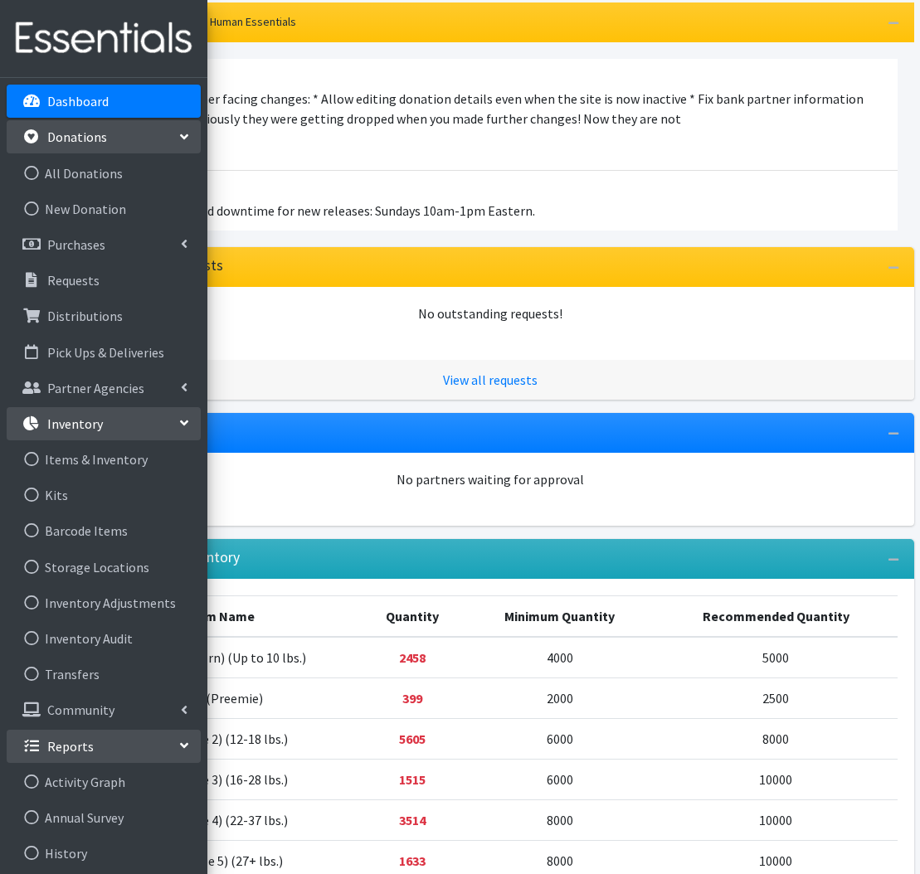
click at [47, 419] on p "Inventory" at bounding box center [47, 424] width 0 height 20
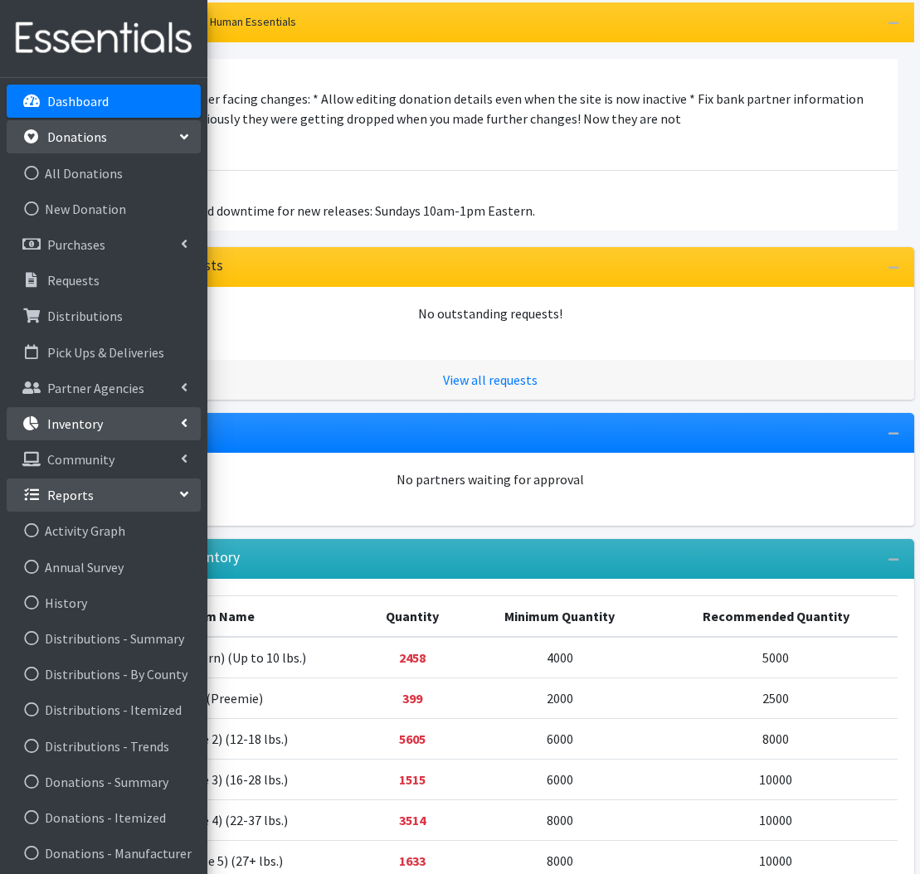
click at [47, 419] on p "Inventory" at bounding box center [47, 424] width 0 height 20
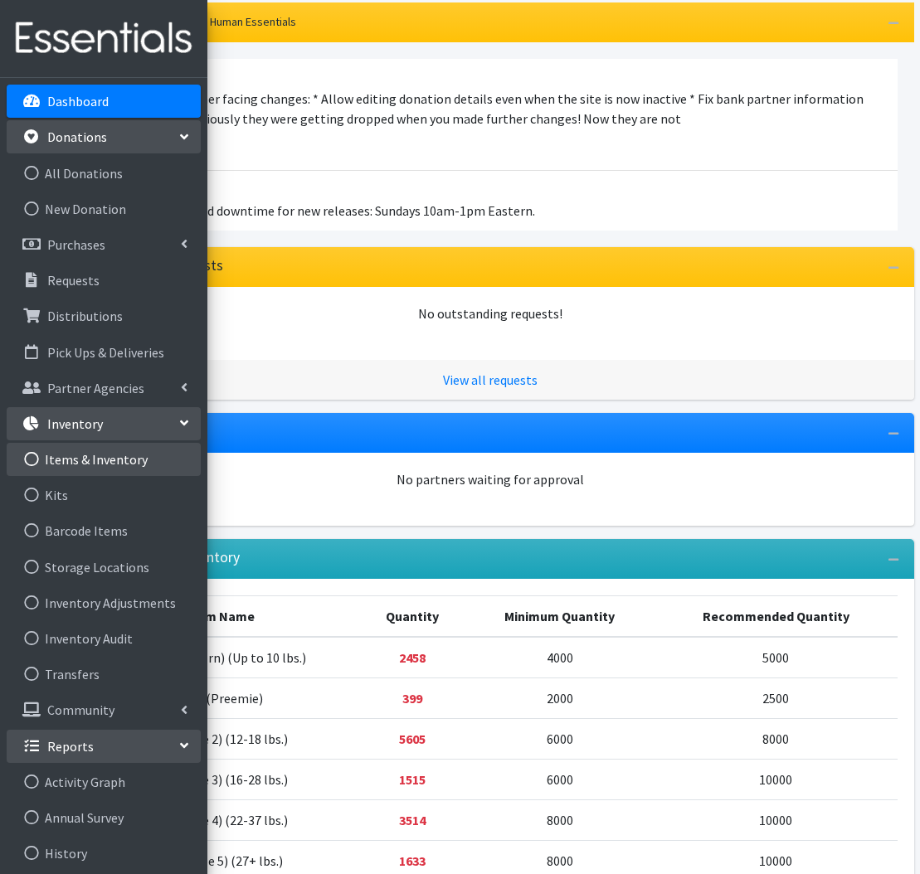
click at [90, 455] on link "Items & Inventory" at bounding box center [104, 459] width 194 height 33
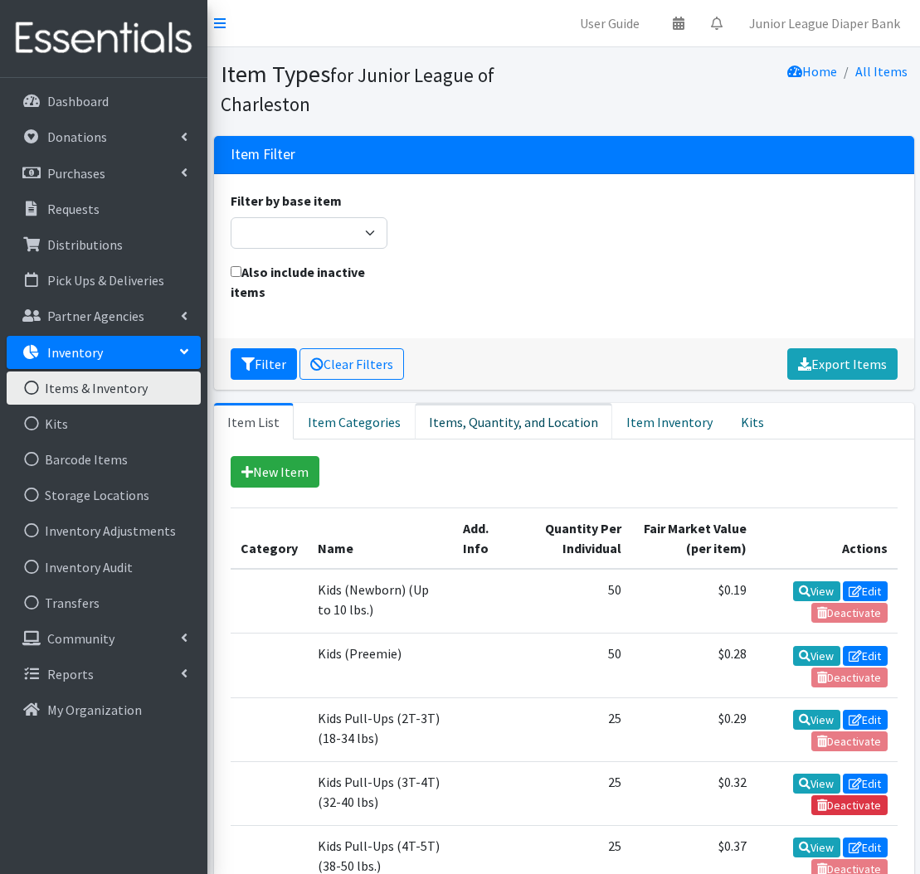
click at [466, 421] on link "Items, Quantity, and Location" at bounding box center [513, 421] width 197 height 37
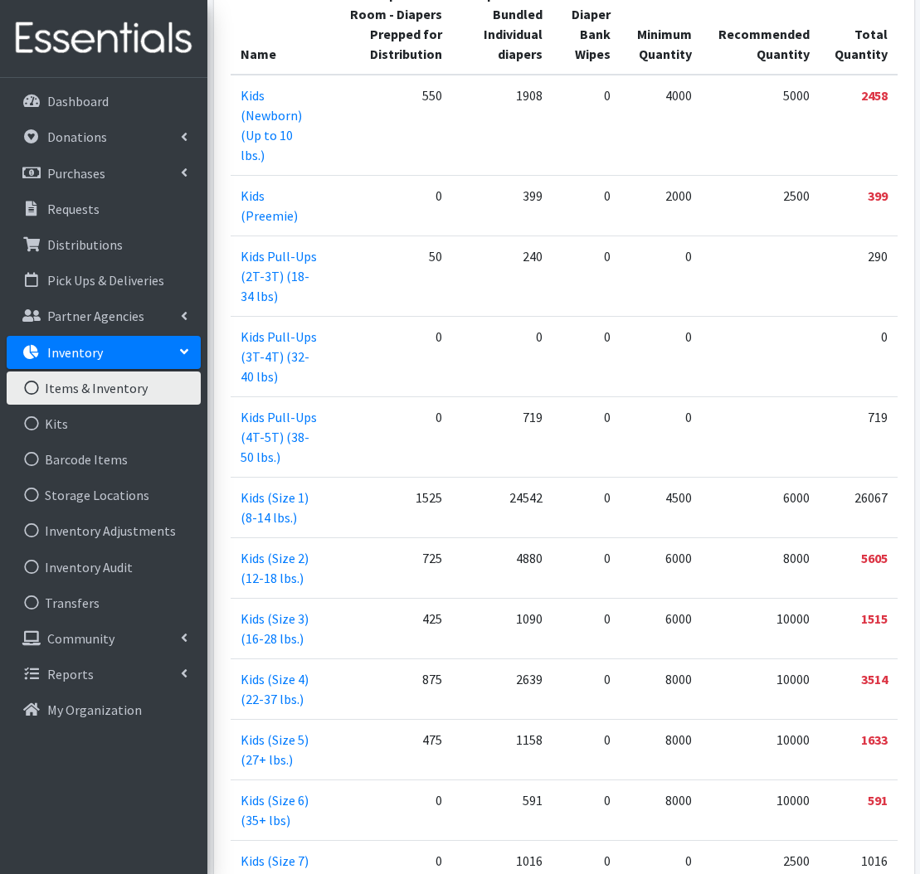
scroll to position [539, 0]
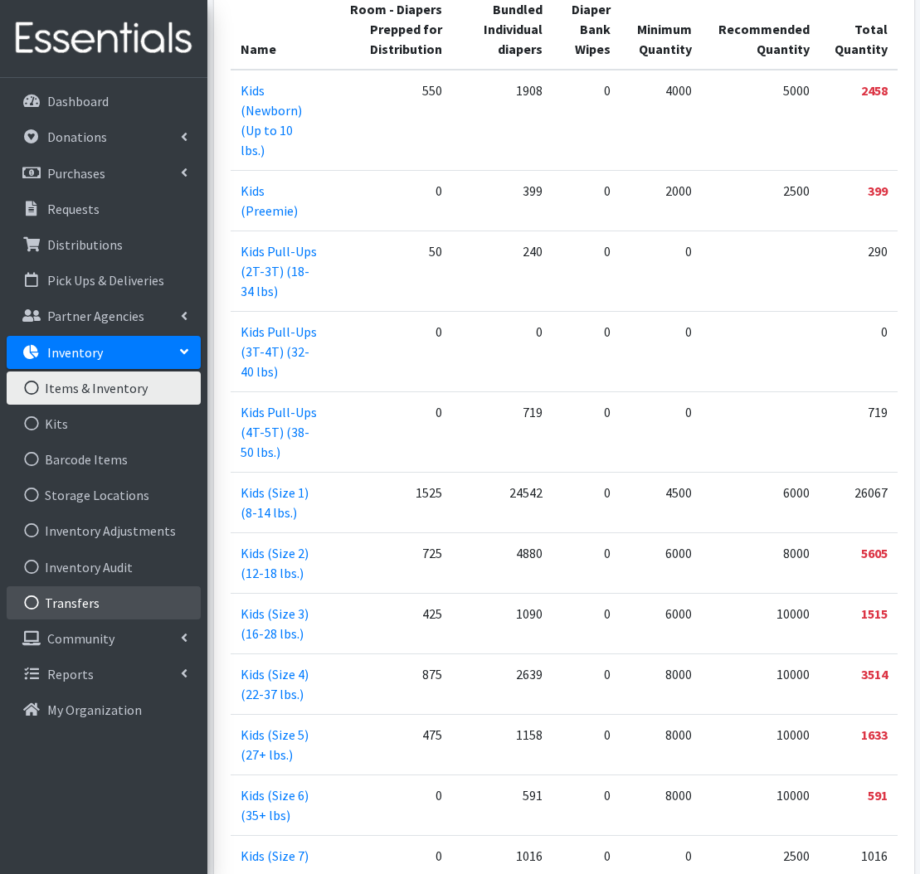
click at [109, 615] on link "Transfers" at bounding box center [104, 603] width 194 height 33
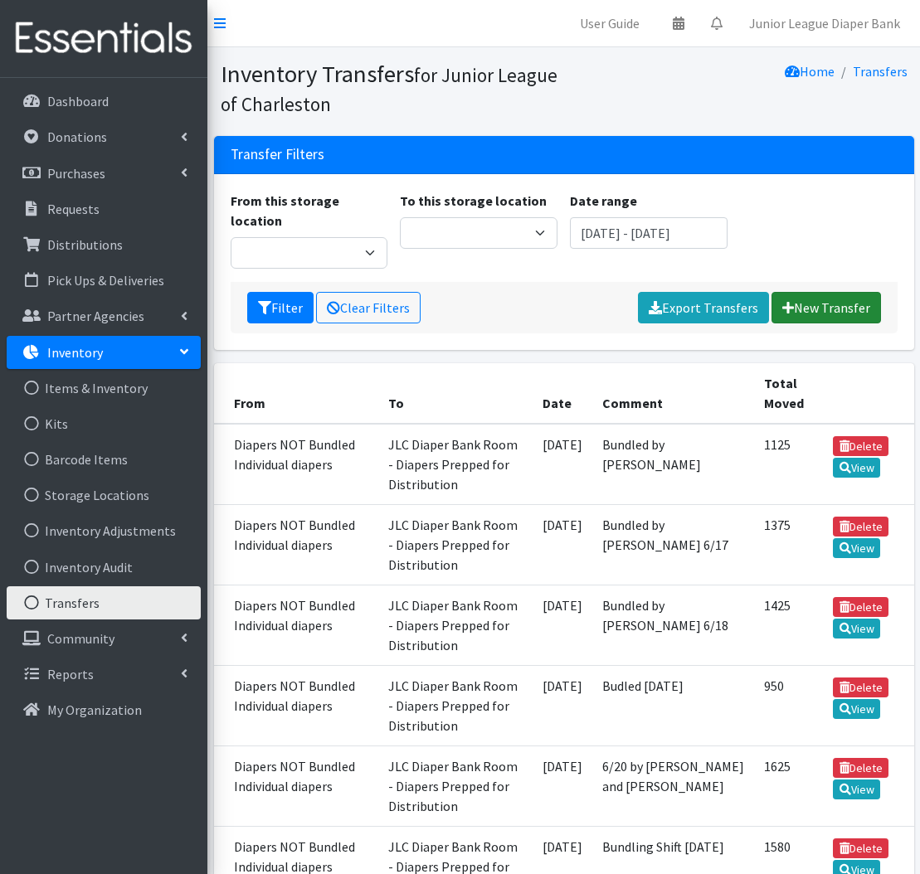
click at [830, 292] on link "New Transfer" at bounding box center [827, 308] width 110 height 32
click at [126, 392] on link "Items & Inventory" at bounding box center [104, 388] width 194 height 33
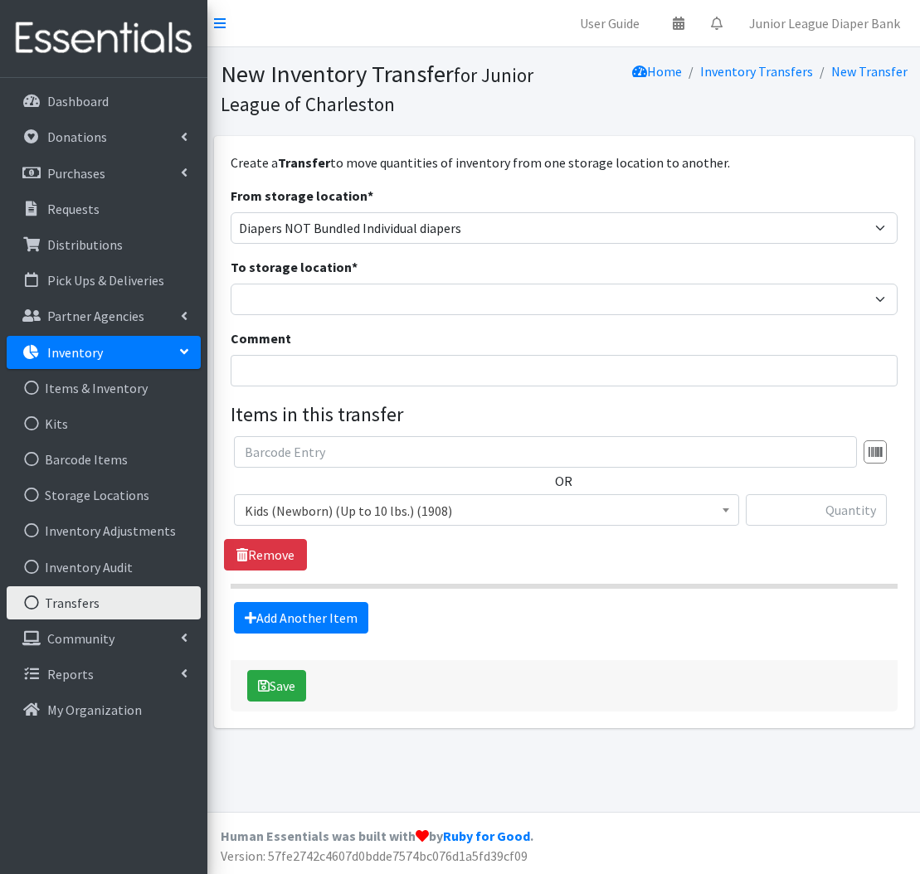
click at [463, 511] on span "Kids (Newborn) (Up to 10 lbs.) (1908)" at bounding box center [487, 510] width 484 height 23
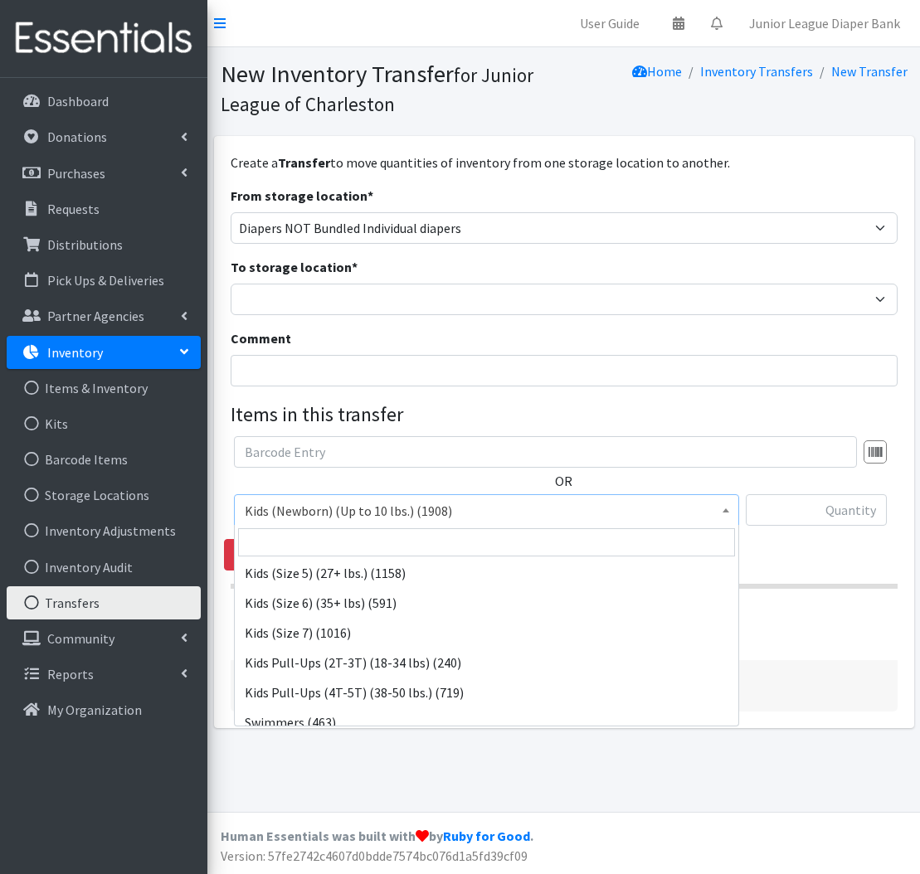
scroll to position [183, 0]
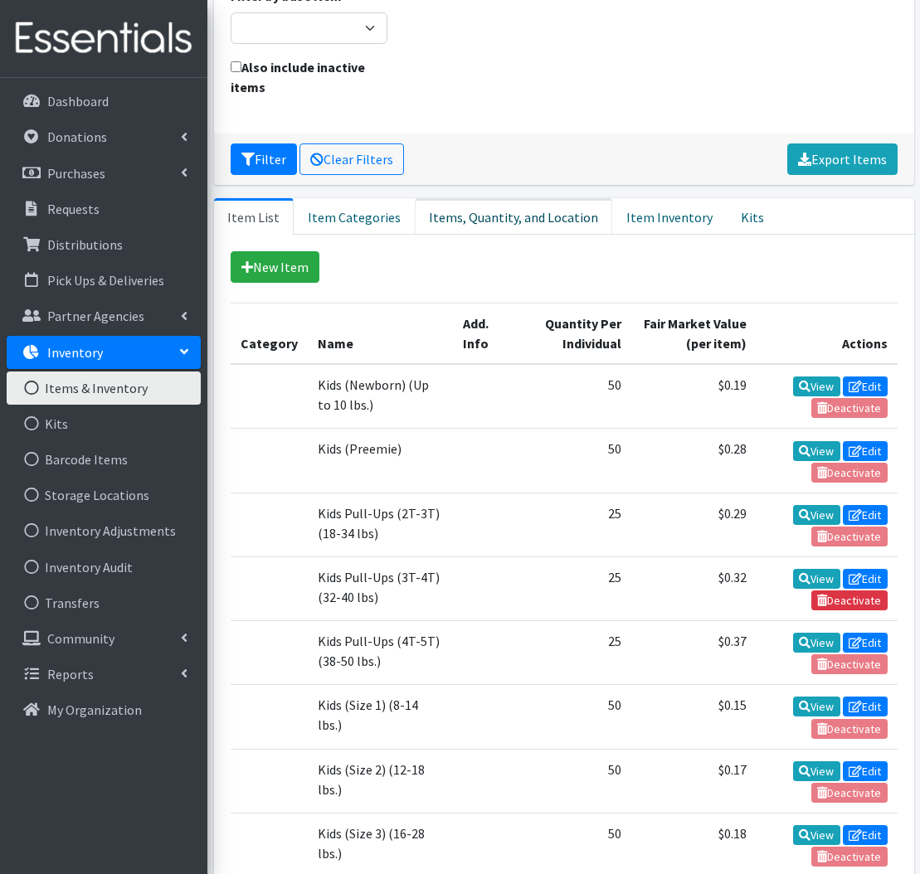
scroll to position [212, 0]
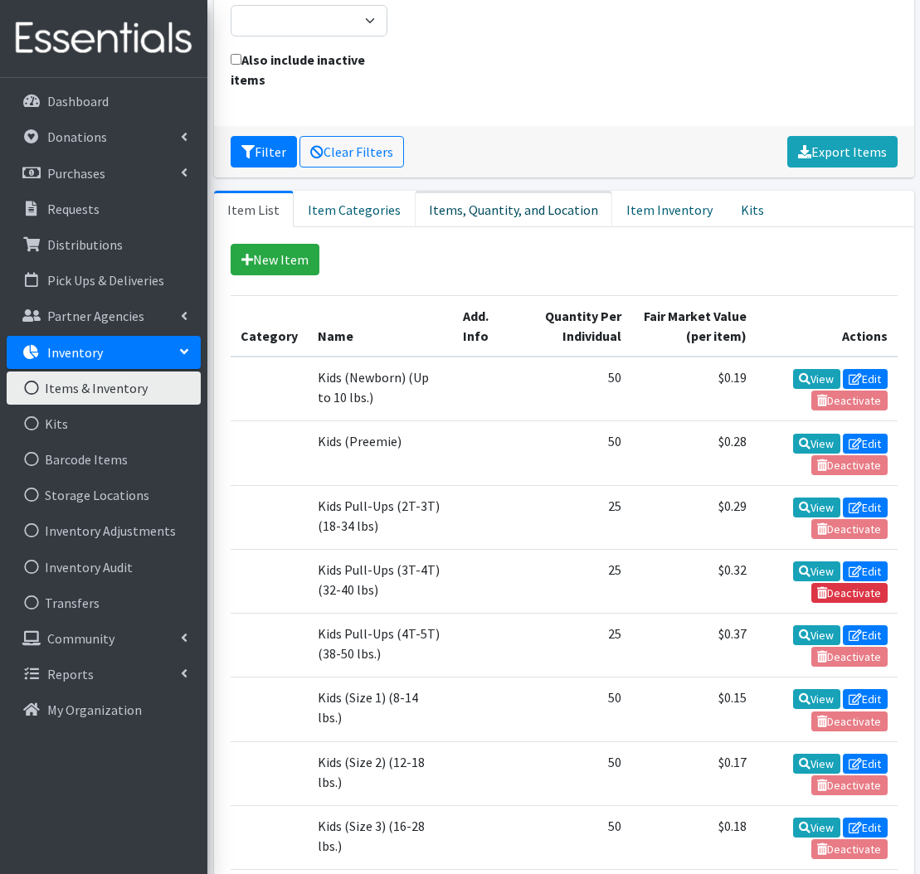
click at [465, 209] on link "Items, Quantity, and Location" at bounding box center [513, 209] width 197 height 37
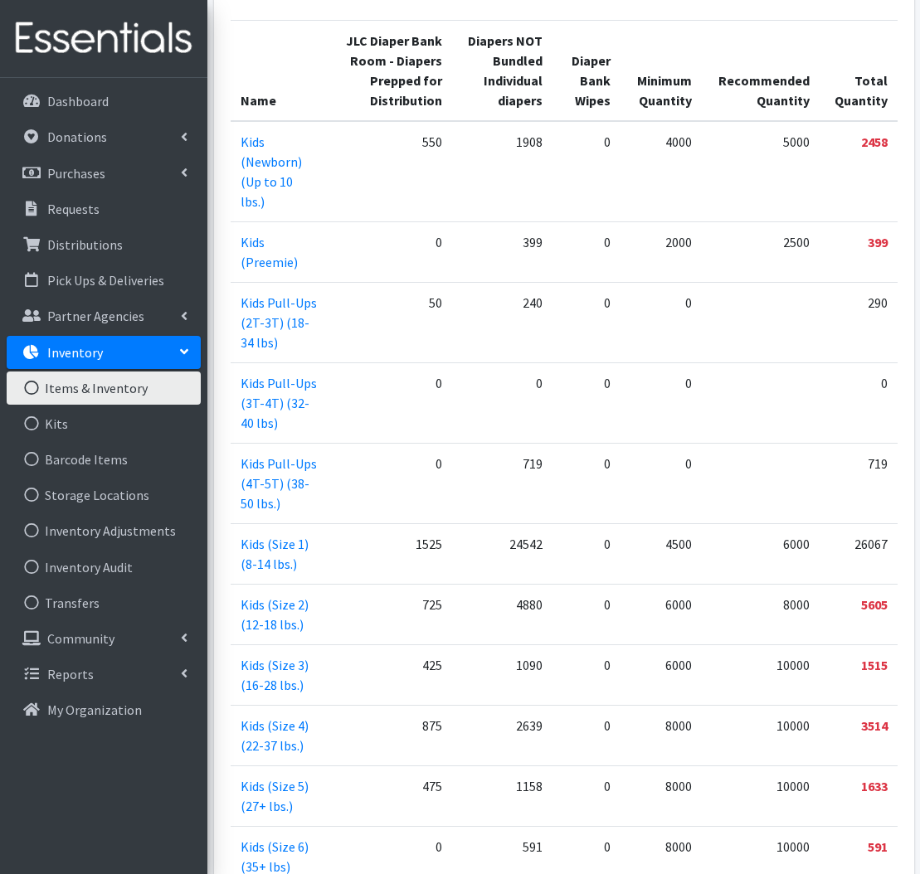
scroll to position [489, 0]
click at [138, 131] on link "Donations" at bounding box center [104, 136] width 194 height 33
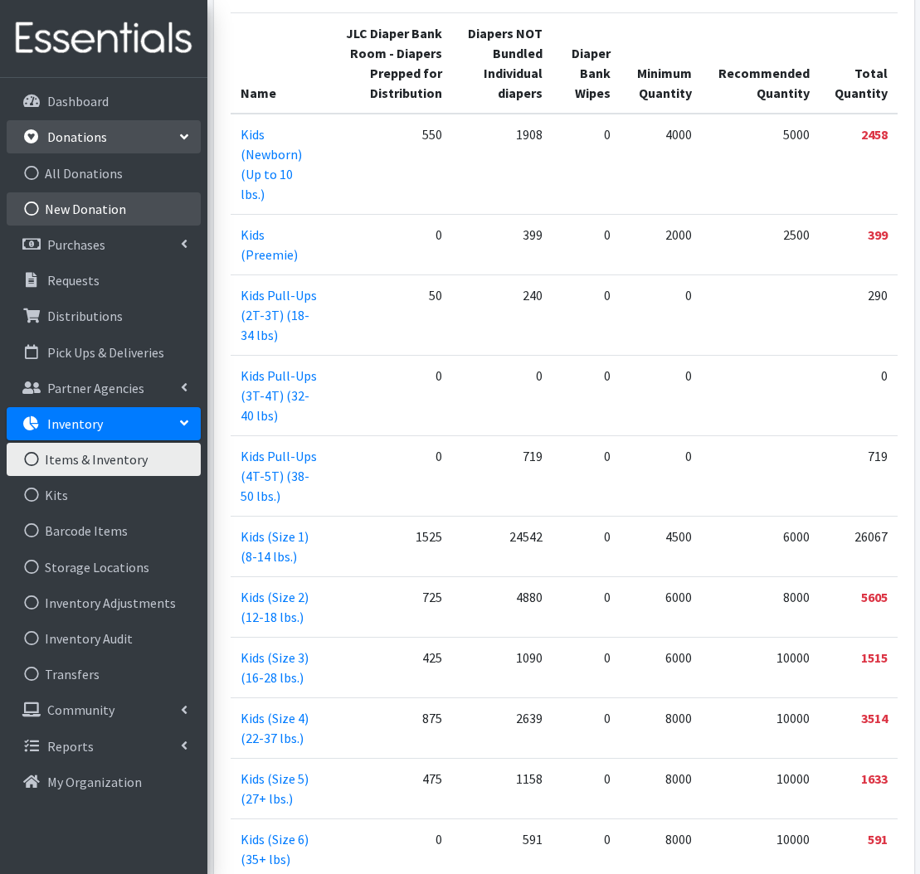
scroll to position [499, 0]
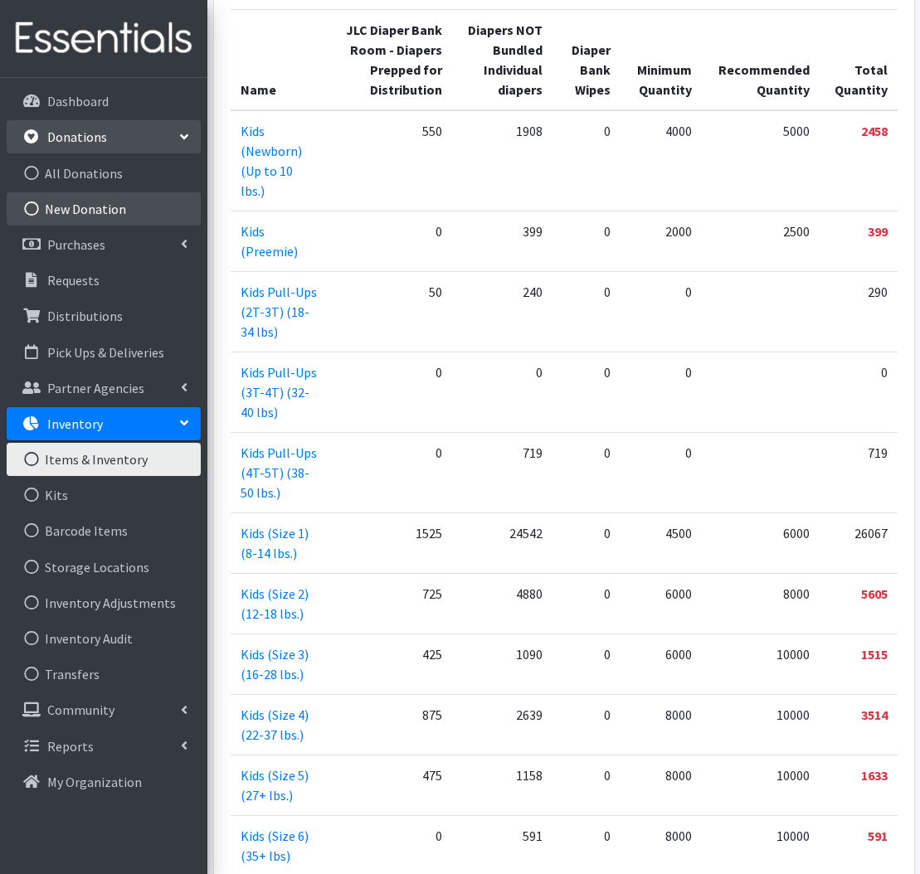
click at [115, 213] on link "New Donation" at bounding box center [104, 208] width 194 height 33
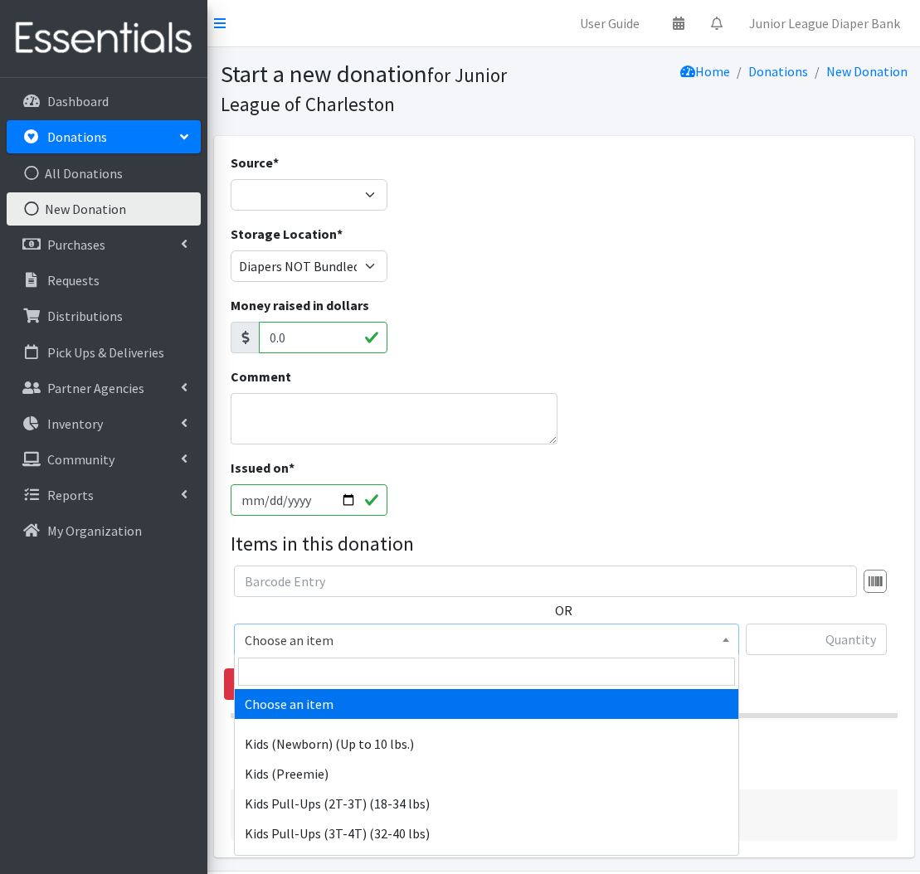
scroll to position [0, 1]
click at [506, 643] on span "Choose an item" at bounding box center [487, 640] width 484 height 23
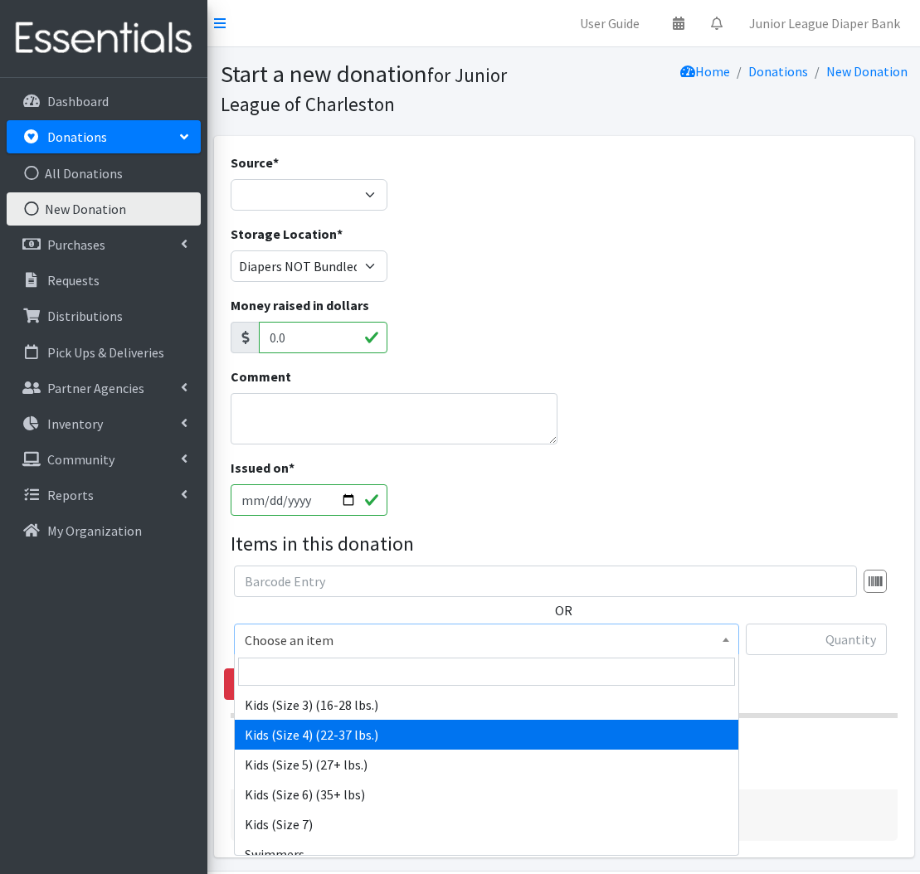
scroll to position [254, 0]
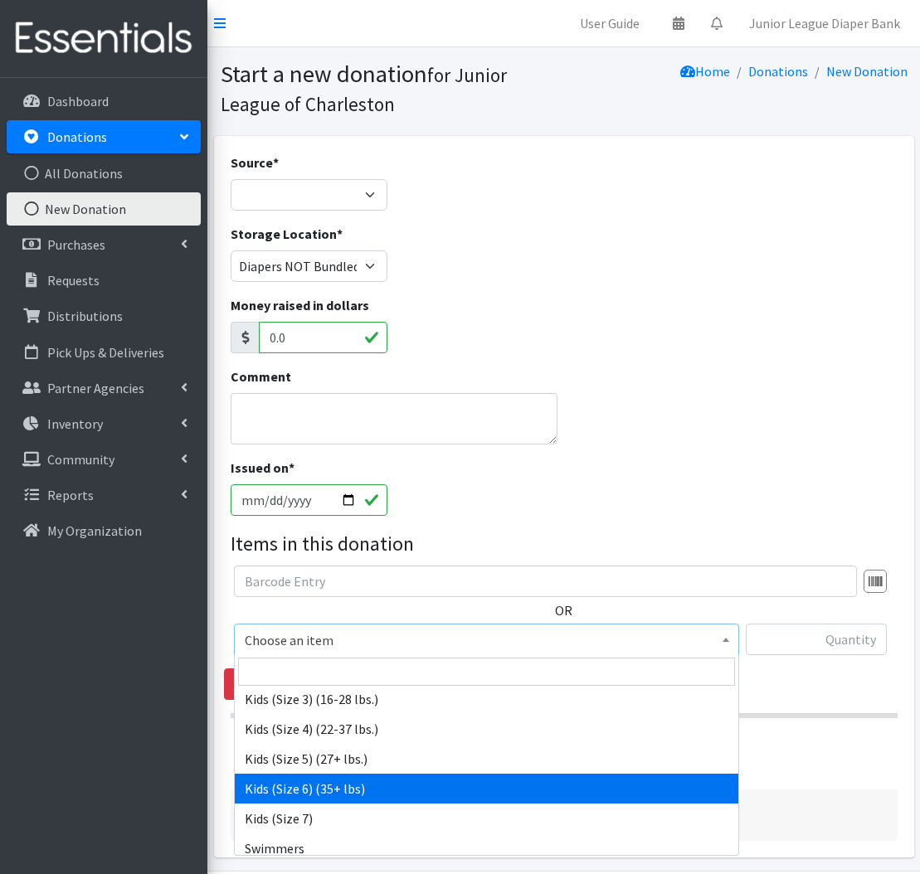
select select "560"
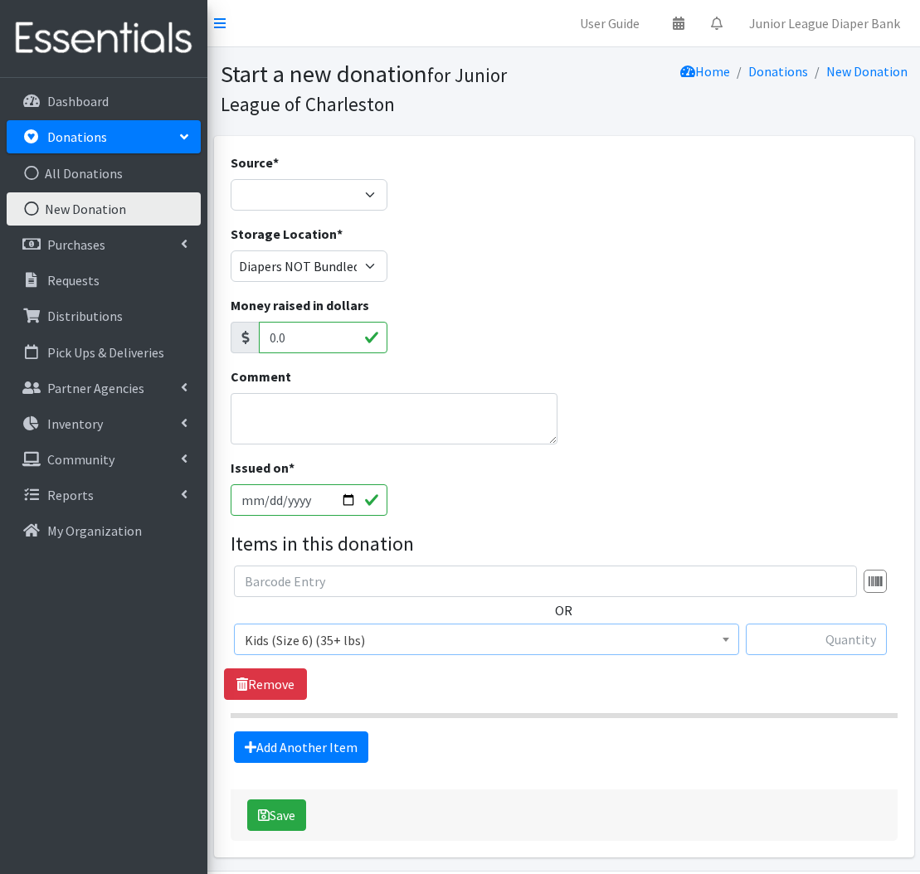
click at [861, 645] on input "text" at bounding box center [816, 640] width 141 height 32
type input "159"
select select "Misc. Donation"
click at [323, 416] on textarea "Comment" at bounding box center [395, 418] width 328 height 51
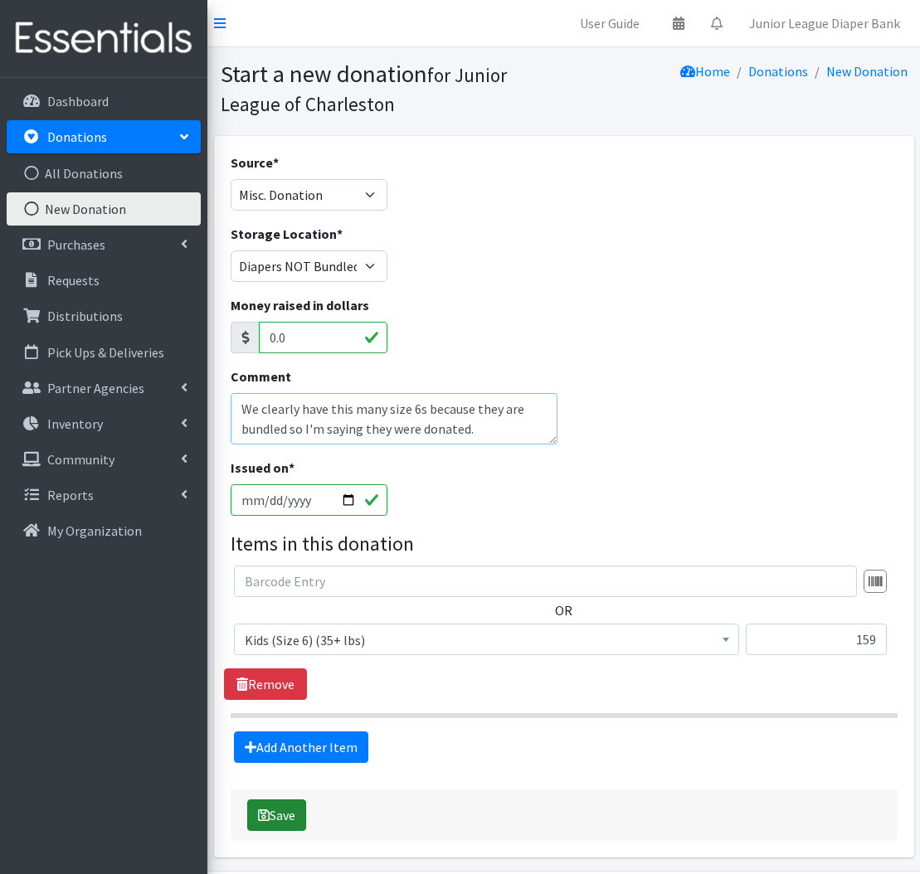
type textarea "We clearly have this many size 6s because they are bundled so I'm saying they w…"
click at [281, 817] on button "Save" at bounding box center [276, 816] width 59 height 32
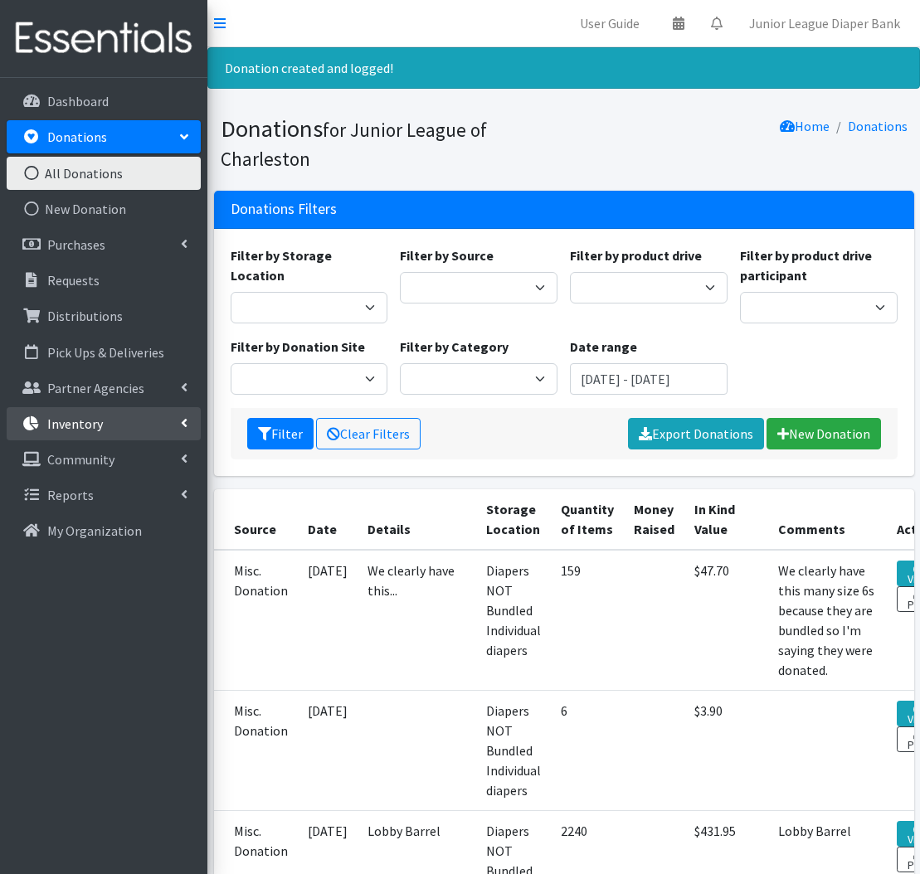
click at [110, 430] on link "Inventory" at bounding box center [104, 423] width 194 height 33
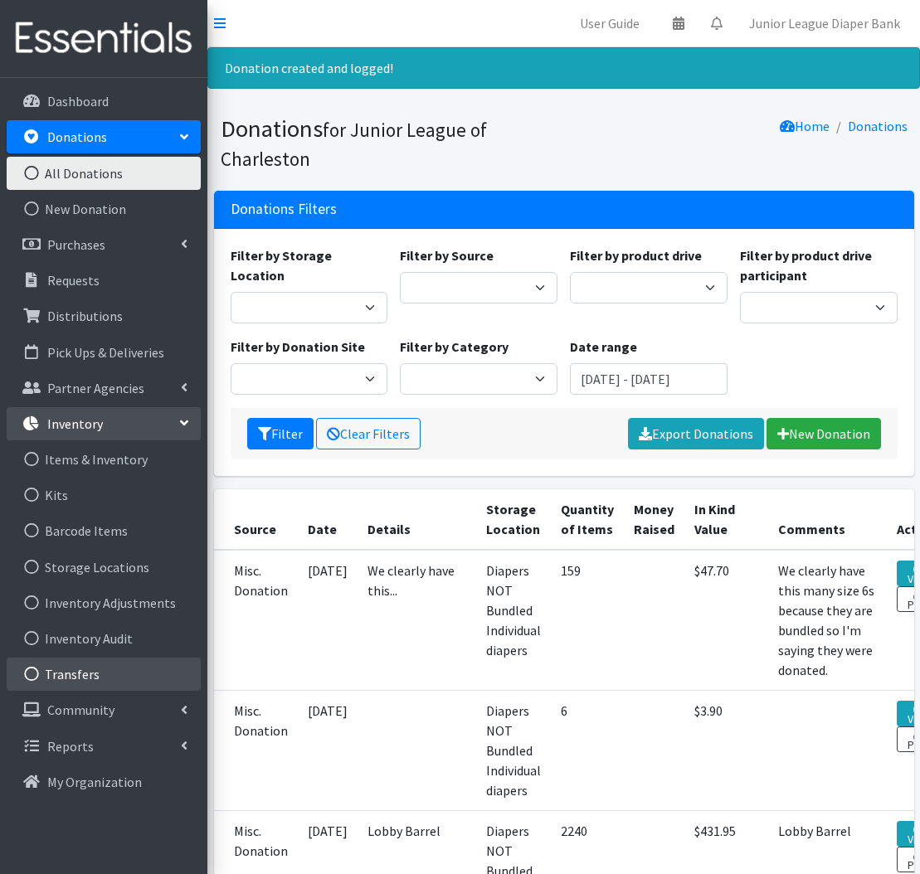
click at [77, 670] on link "Transfers" at bounding box center [104, 674] width 194 height 33
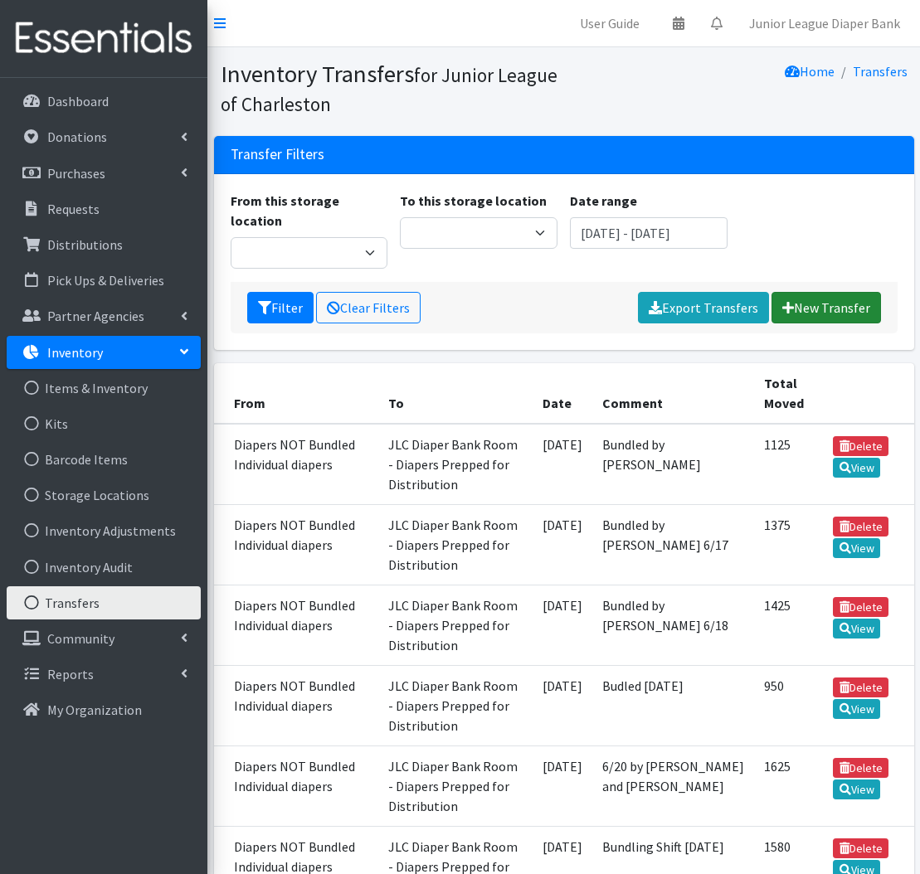
click at [828, 292] on link "New Transfer" at bounding box center [827, 308] width 110 height 32
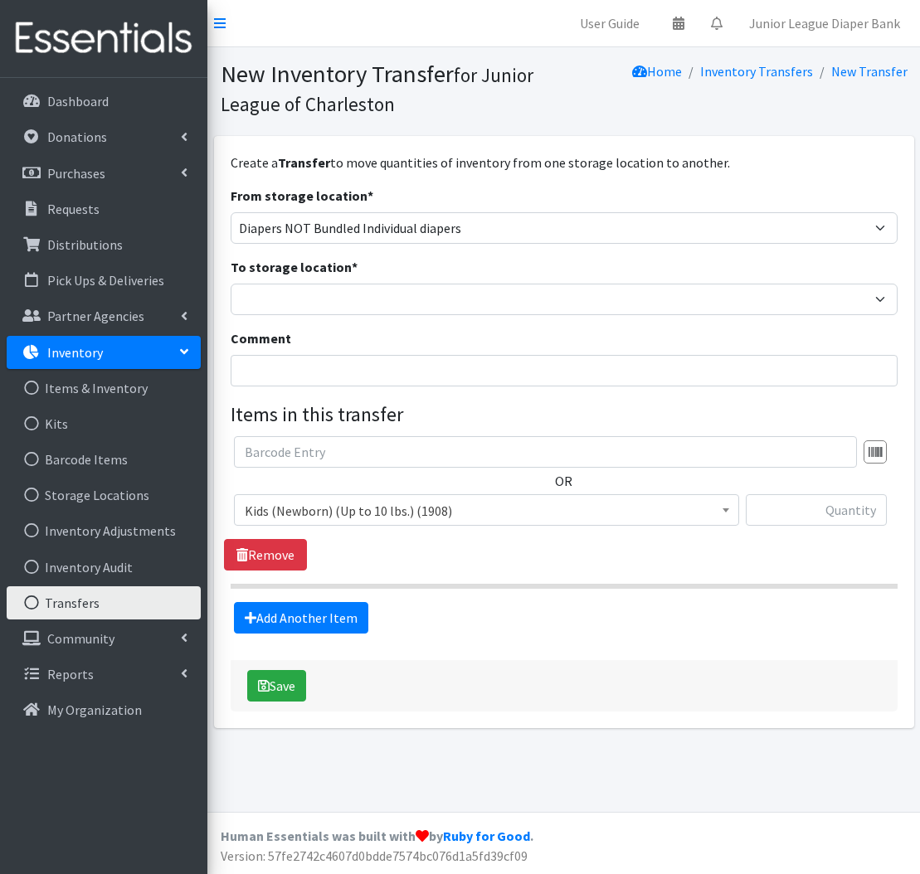
scroll to position [1, 0]
click at [413, 514] on span "Kids (Newborn) (Up to 10 lbs.) (1908)" at bounding box center [487, 510] width 484 height 23
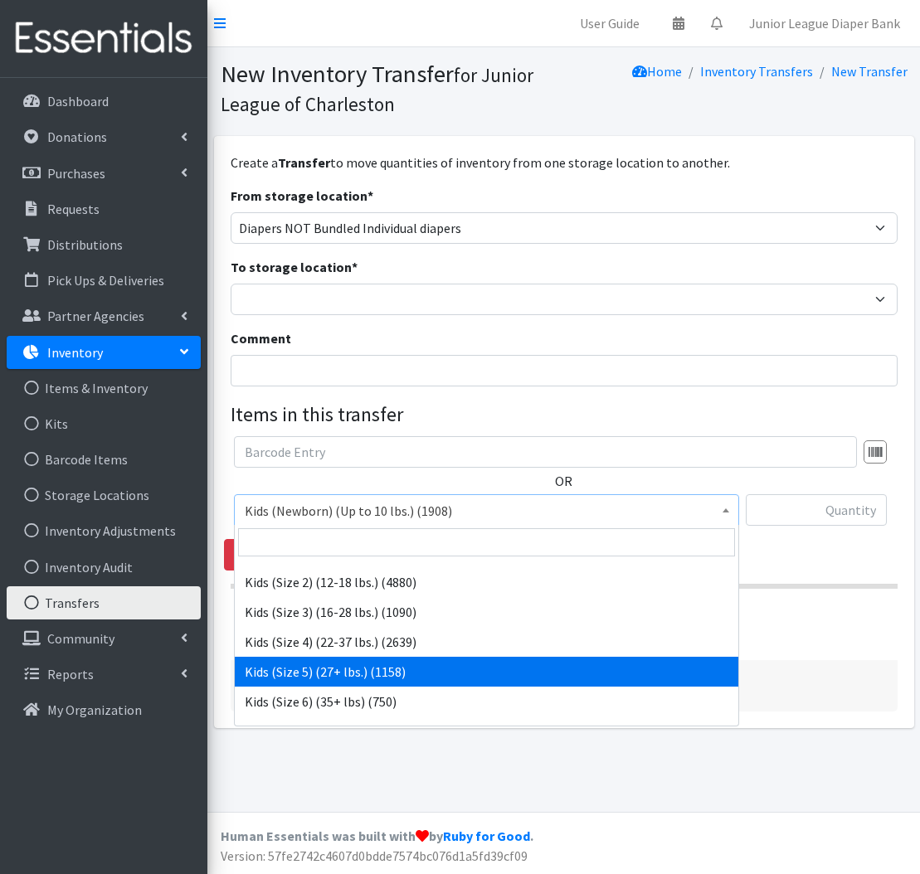
scroll to position [83, 0]
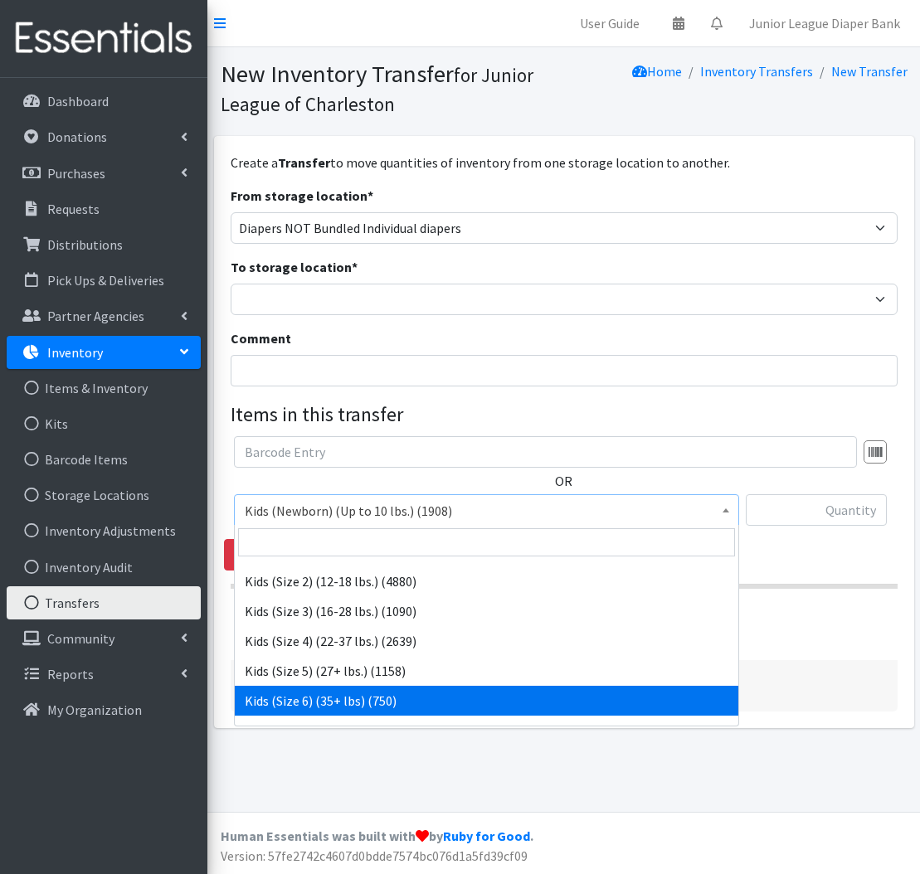
select select "560"
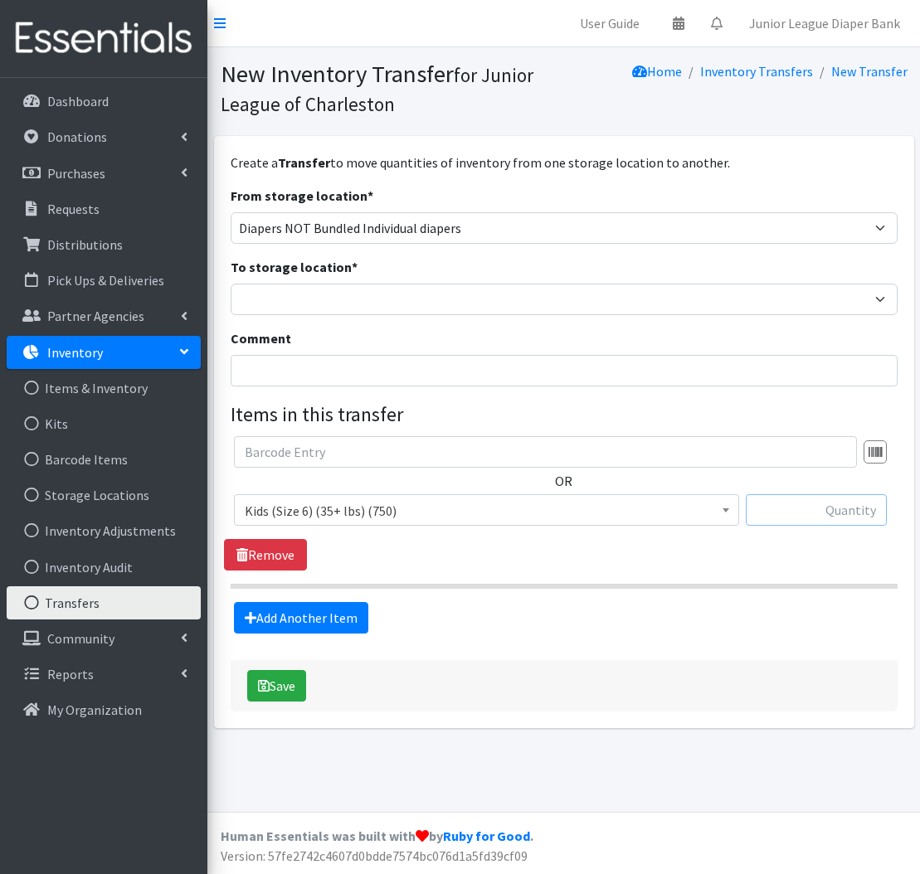
click at [805, 523] on input "text" at bounding box center [816, 510] width 141 height 32
type input "750"
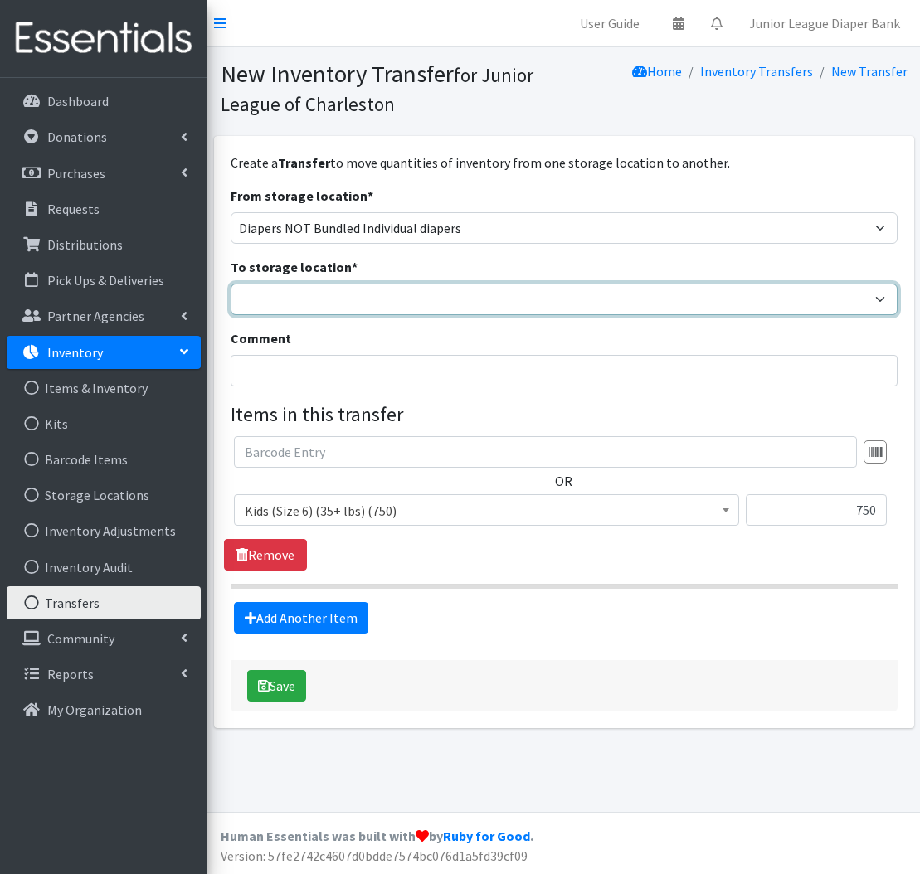
select select "35"
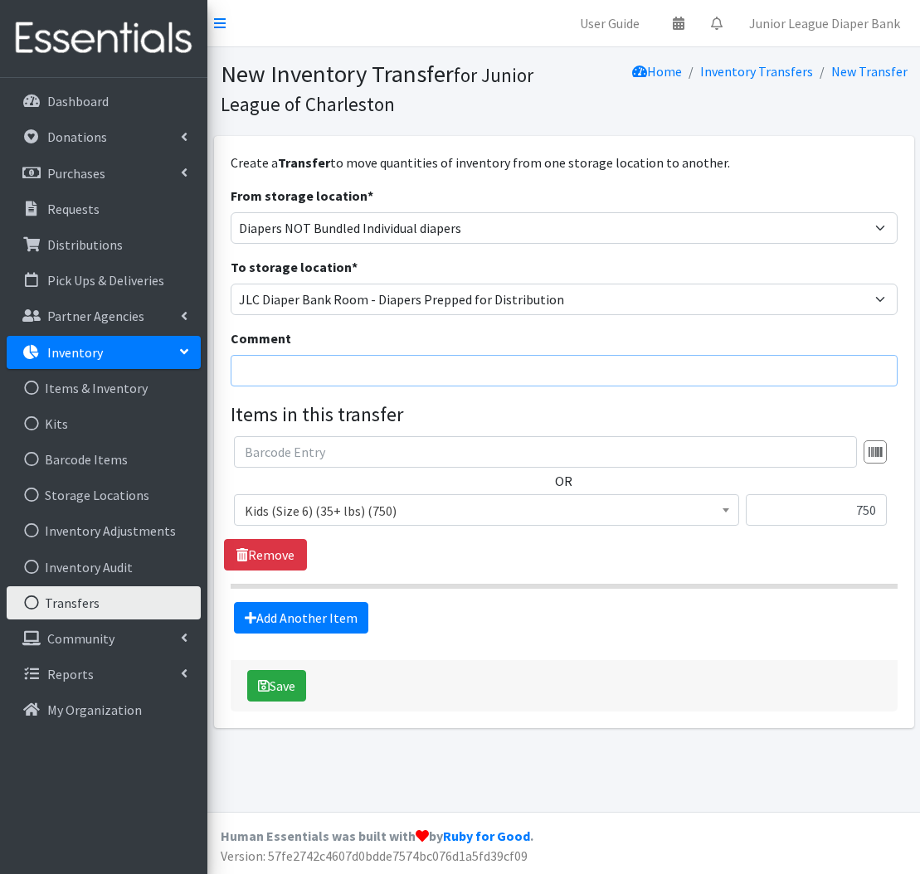
click at [424, 367] on input "Comment" at bounding box center [564, 371] width 667 height 32
click at [291, 370] on input "Bundled 8/9" at bounding box center [564, 371] width 667 height 32
type input "Bundled 6s on 8/9"
click at [285, 692] on button "Save" at bounding box center [276, 686] width 59 height 32
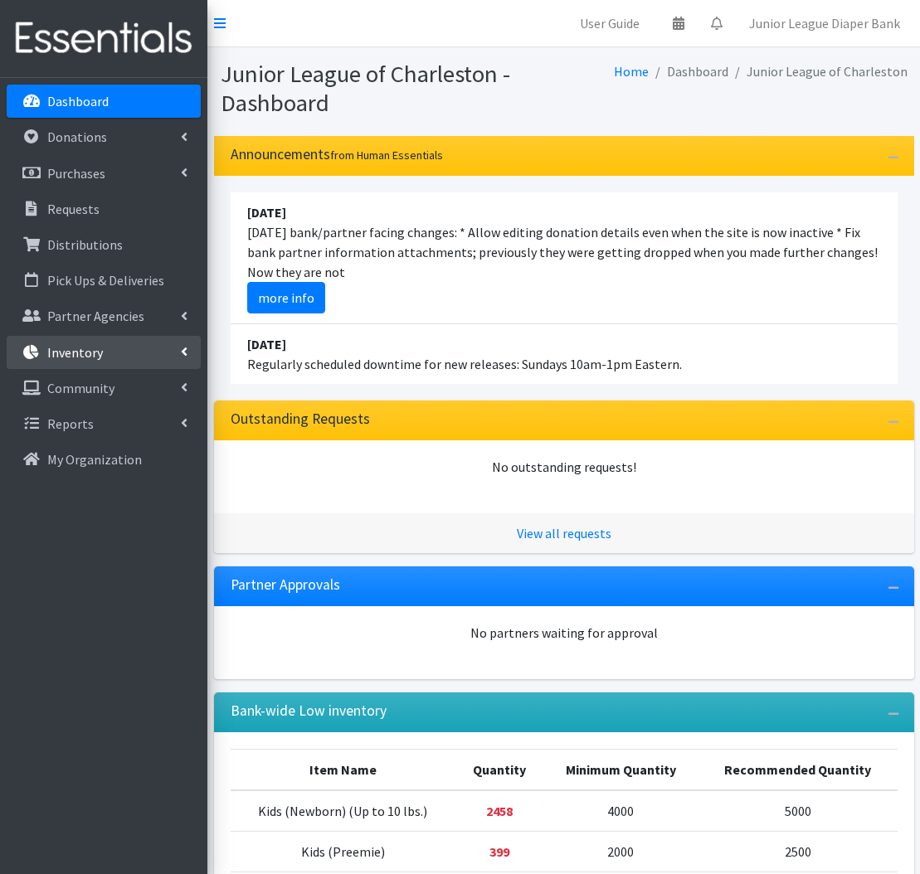
click at [178, 351] on link "Inventory" at bounding box center [104, 352] width 194 height 33
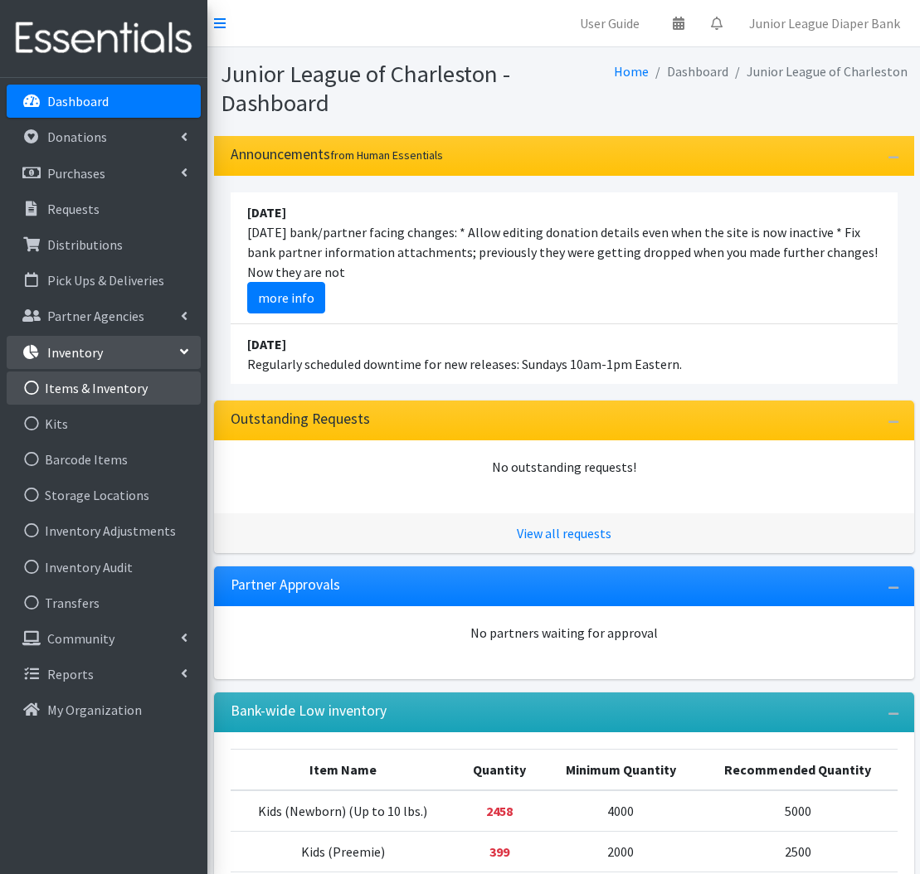
click at [111, 386] on link "Items & Inventory" at bounding box center [104, 388] width 194 height 33
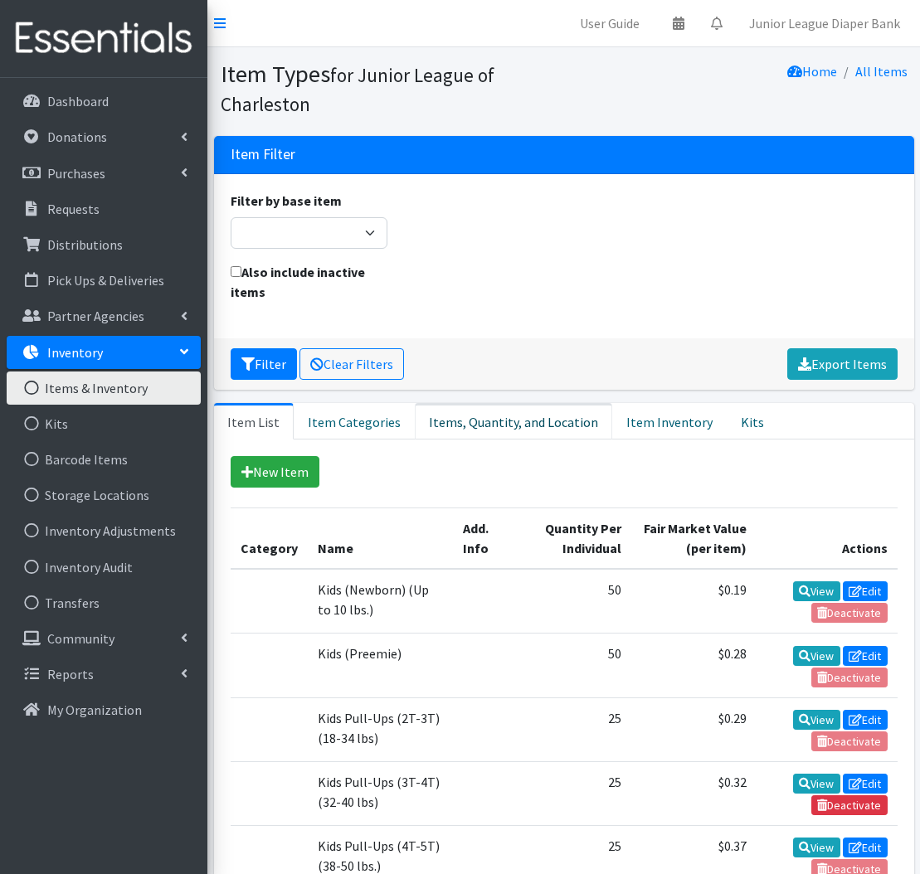
click at [466, 428] on link "Items, Quantity, and Location" at bounding box center [513, 421] width 197 height 37
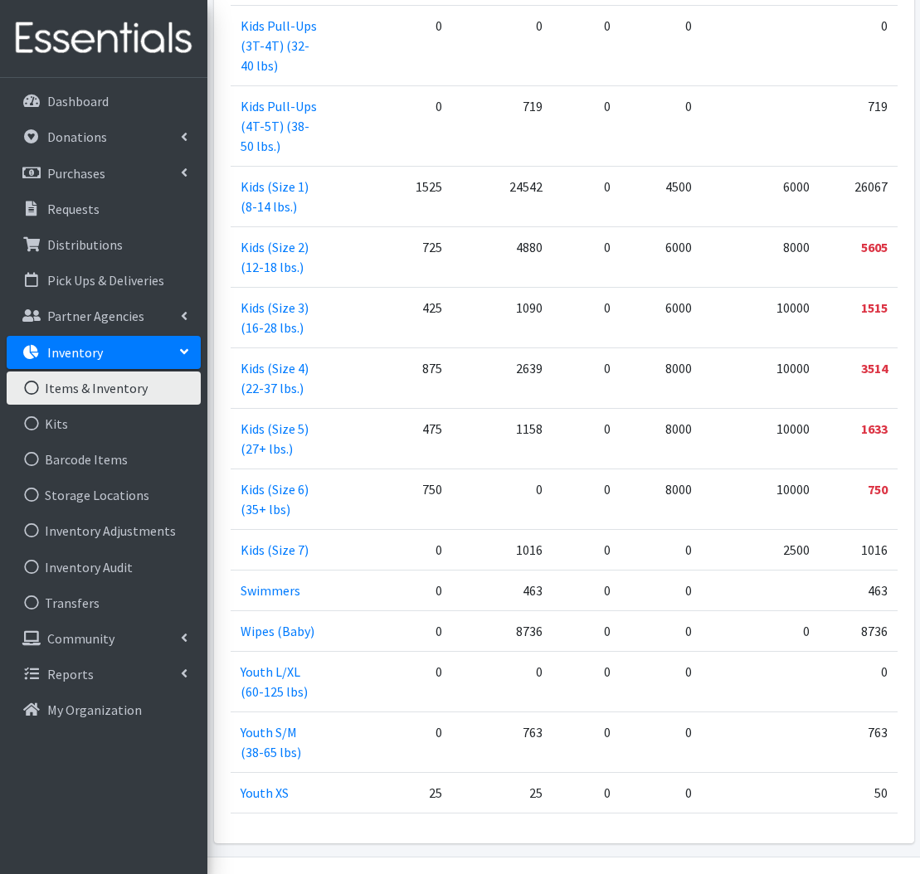
scroll to position [838, 0]
